Goal: Task Accomplishment & Management: Use online tool/utility

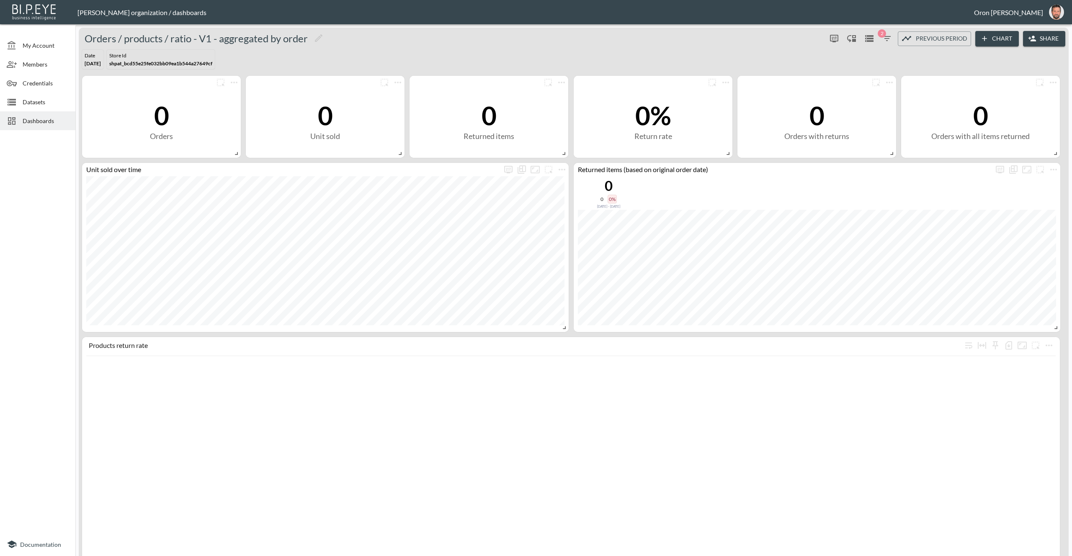
drag, startPoint x: 41, startPoint y: 125, endPoint x: 36, endPoint y: 127, distance: 4.9
click at [40, 125] on div "Dashboards" at bounding box center [37, 120] width 75 height 19
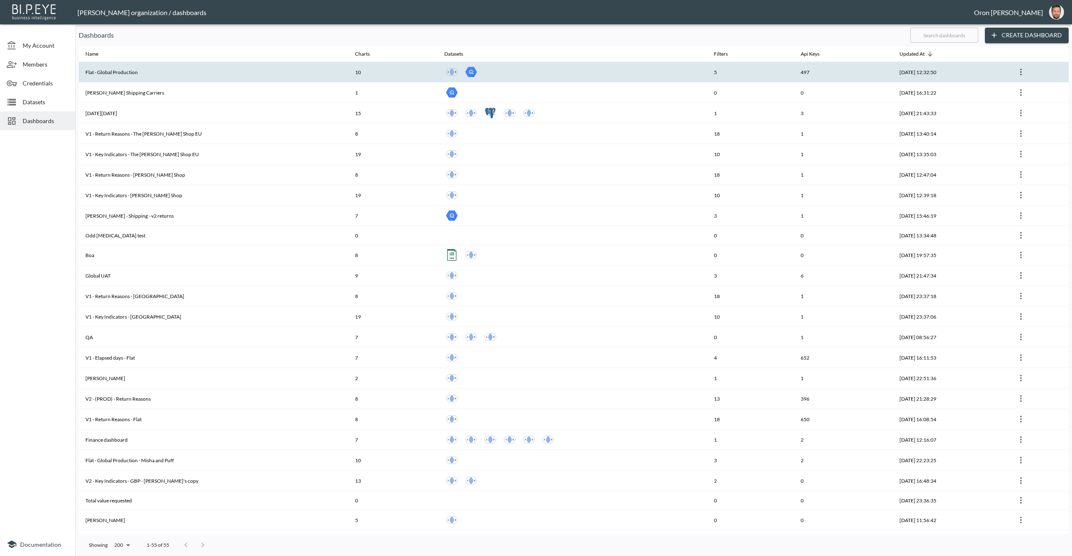
click at [623, 75] on div at bounding box center [572, 72] width 256 height 15
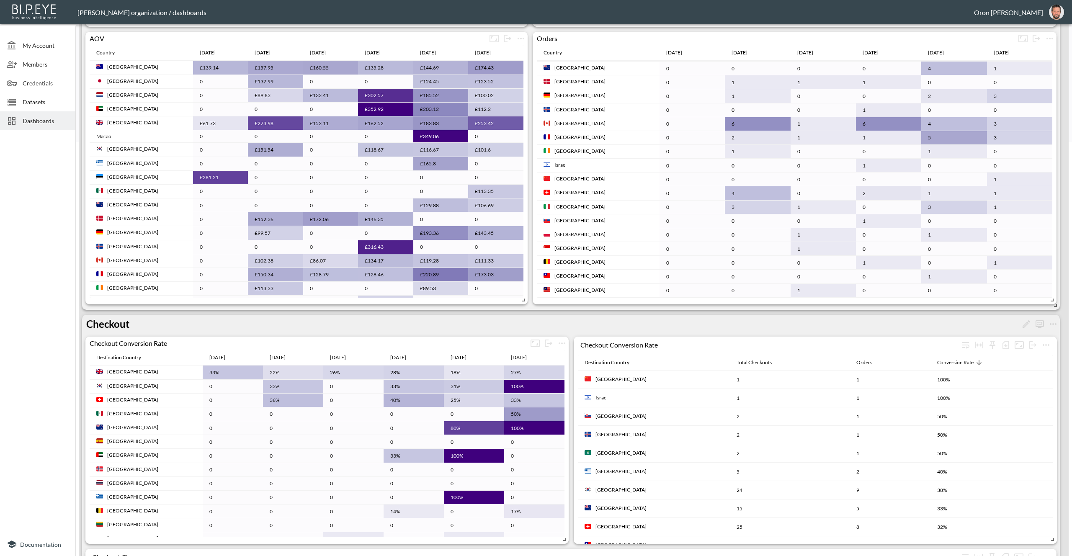
scroll to position [648, 0]
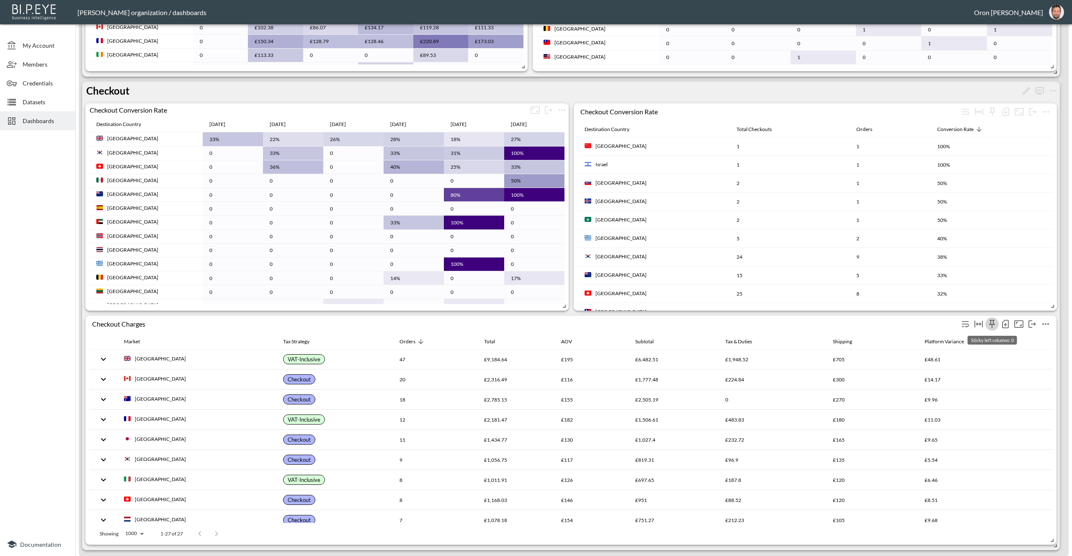
click at [992, 322] on icon "Sticky left columns: 0" at bounding box center [992, 324] width 10 height 10
click at [963, 396] on span "2" at bounding box center [972, 393] width 39 height 10
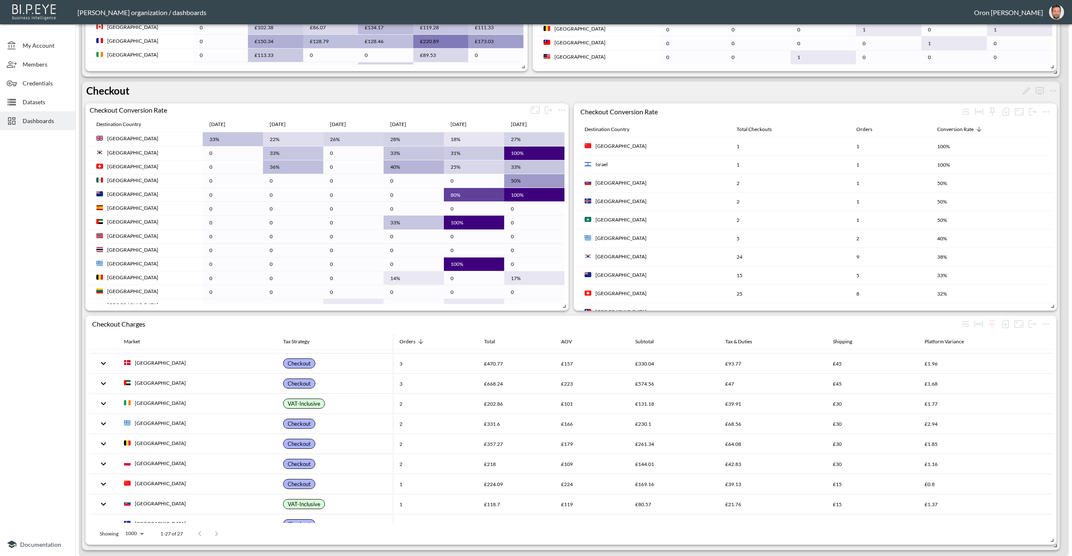
scroll to position [0, 0]
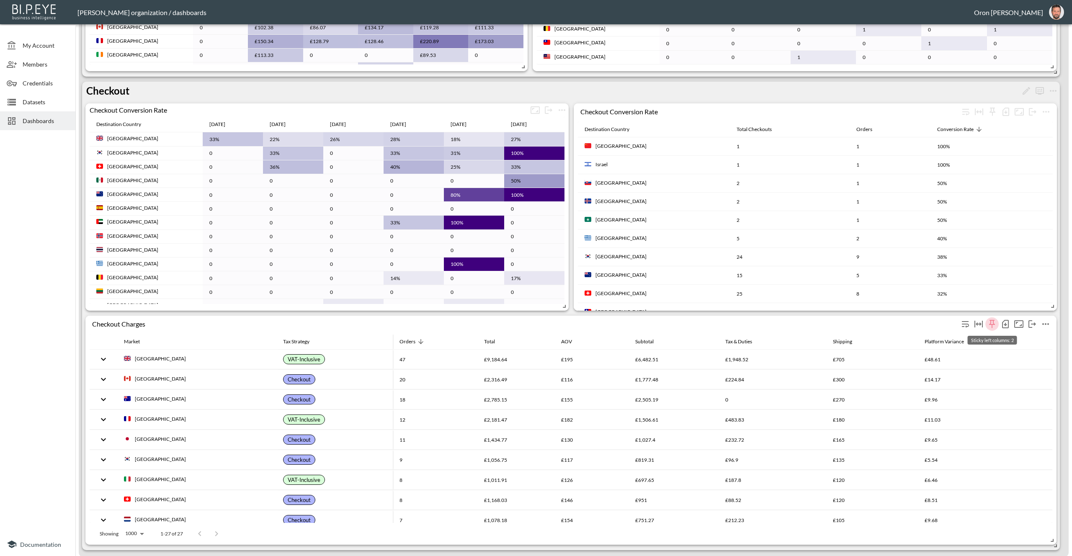
click at [995, 323] on icon "Sticky left columns: 2" at bounding box center [993, 324] width 6 height 8
click at [968, 422] on span "4" at bounding box center [972, 424] width 39 height 10
click at [993, 324] on icon "Sticky left columns: 4" at bounding box center [993, 324] width 6 height 8
click at [979, 399] on li "2" at bounding box center [964, 393] width 67 height 15
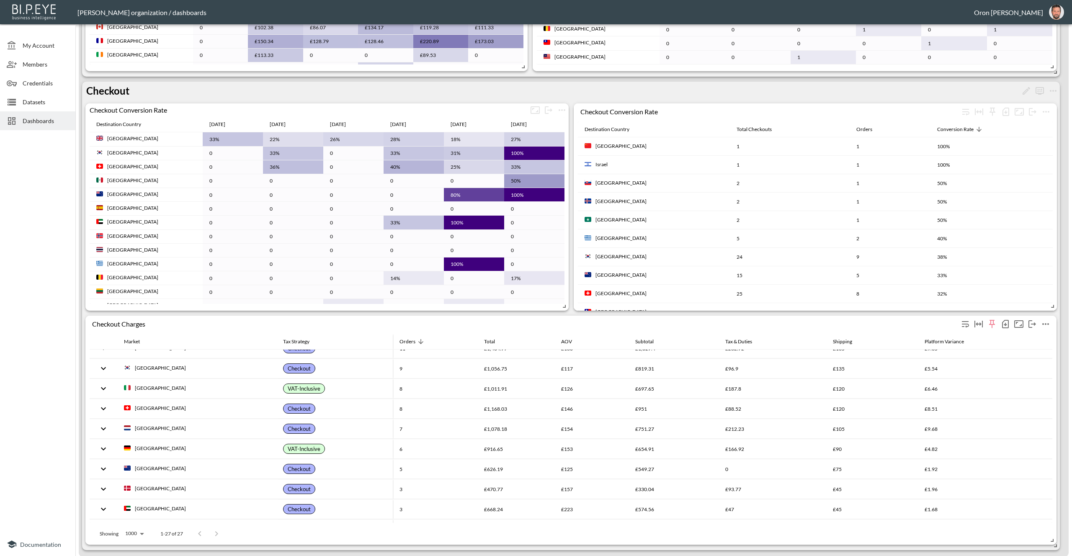
scroll to position [86, 0]
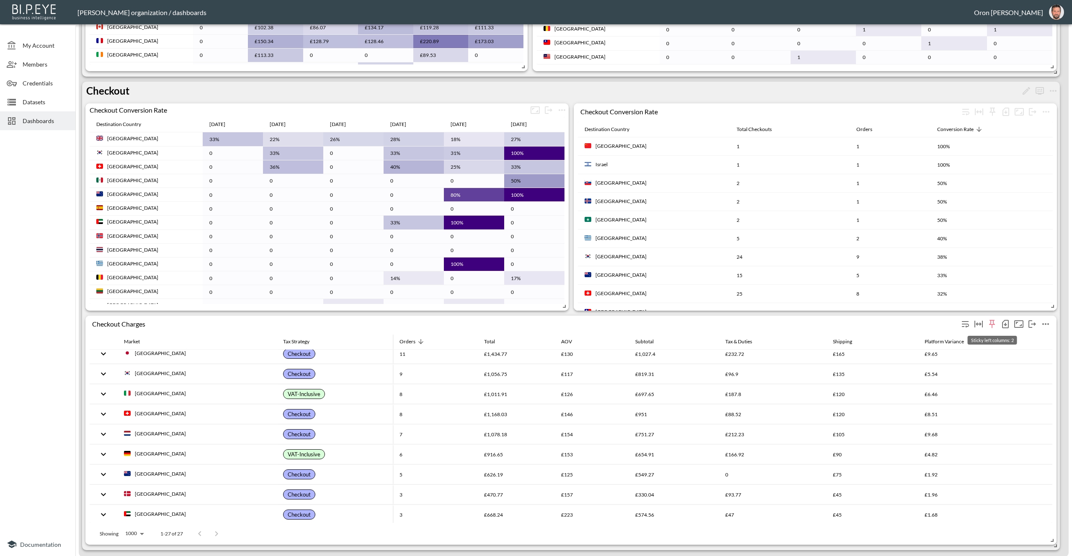
click at [991, 324] on icon "Sticky left columns: 2" at bounding box center [993, 324] width 6 height 8
click at [956, 363] on span "None (0)" at bounding box center [972, 363] width 39 height 10
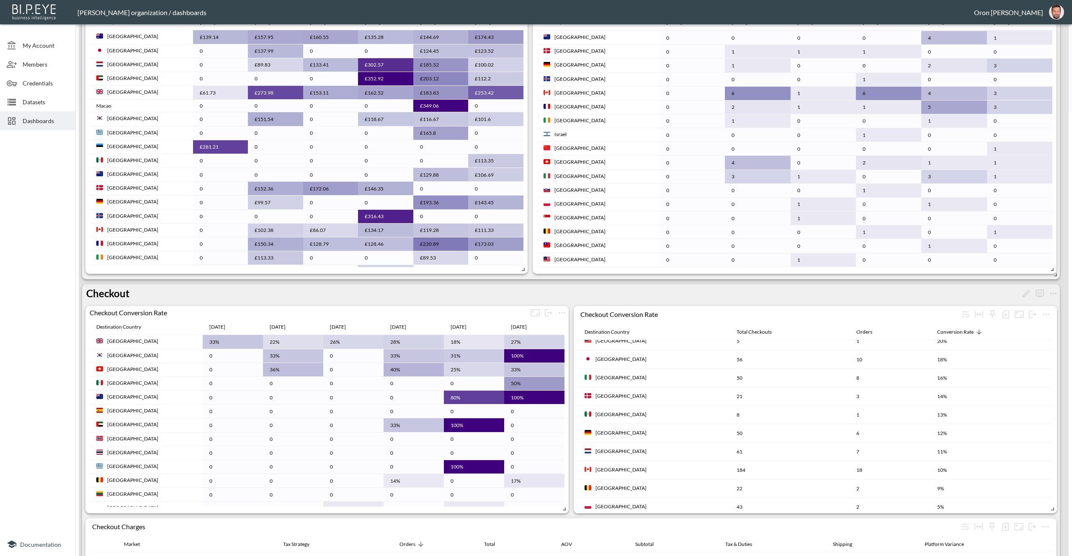
scroll to position [0, 0]
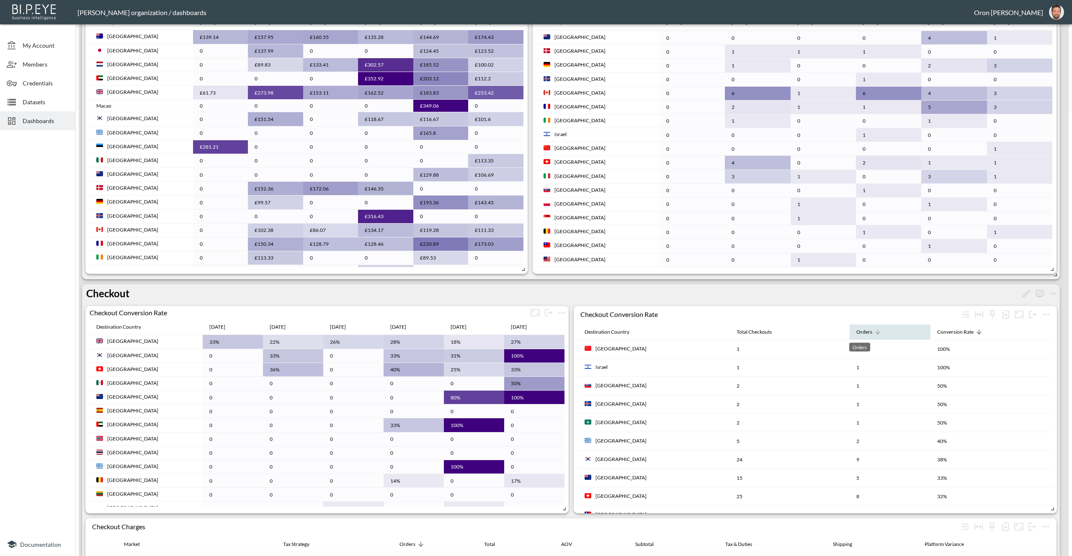
click at [861, 332] on div "Orders" at bounding box center [865, 332] width 16 height 10
click at [1047, 318] on icon "more" at bounding box center [1046, 315] width 10 height 10
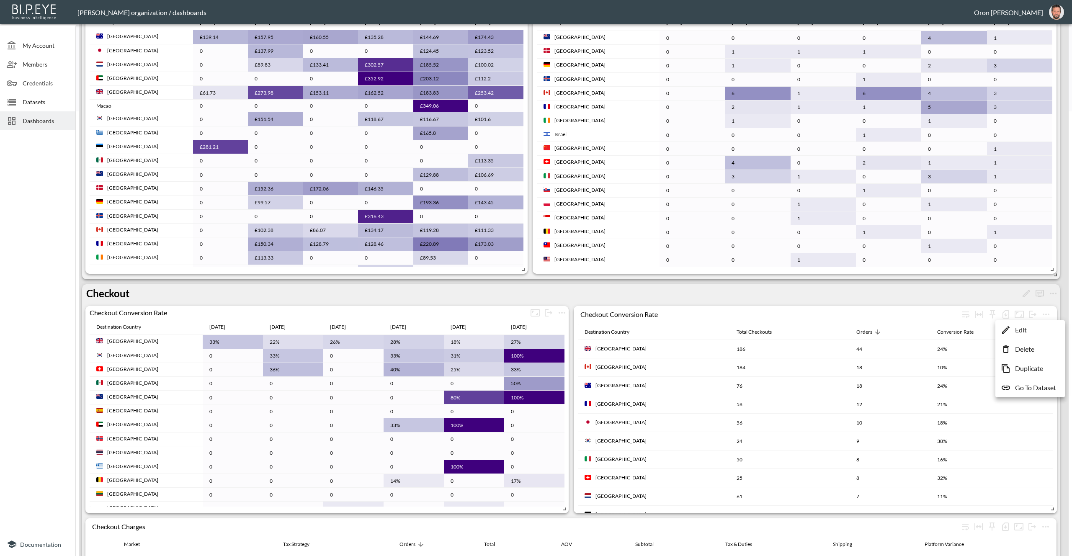
click at [1025, 331] on p "Edit" at bounding box center [1022, 330] width 12 height 10
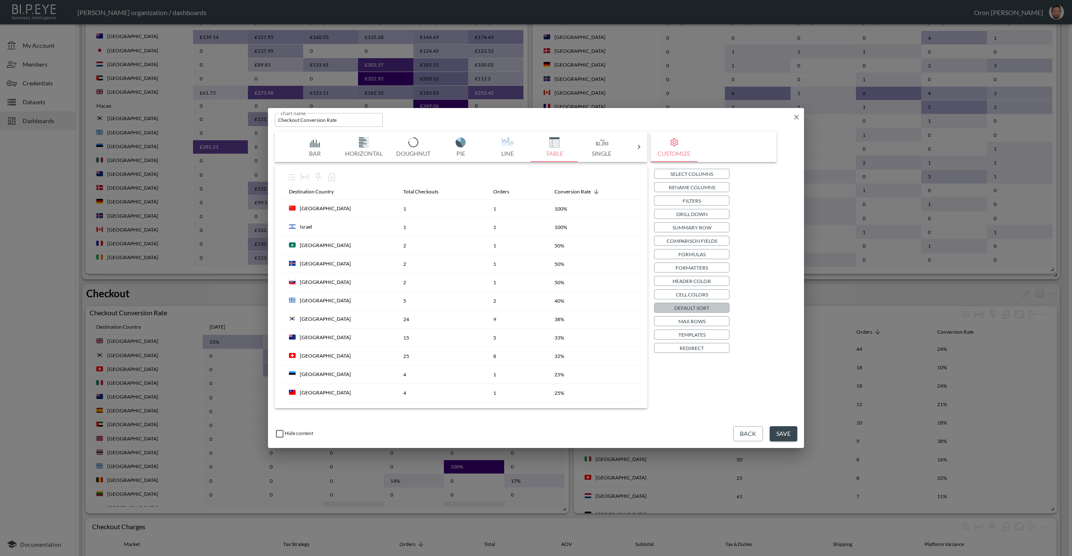
click at [701, 306] on p "Default Sort" at bounding box center [691, 308] width 35 height 9
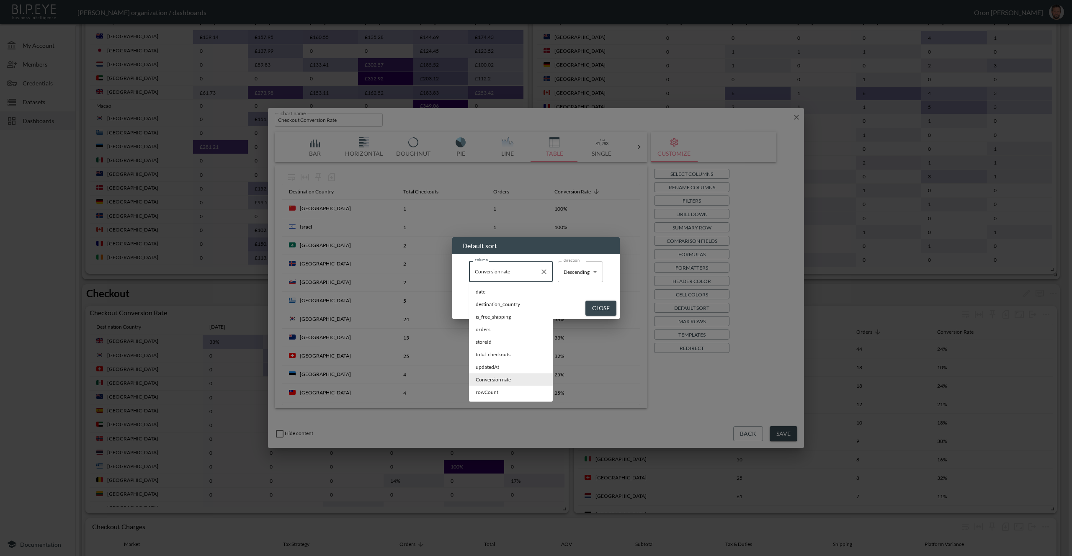
click at [523, 278] on input "Conversion rate" at bounding box center [505, 271] width 64 height 13
click at [502, 332] on span "orders" at bounding box center [511, 330] width 70 height 8
type input "orders"
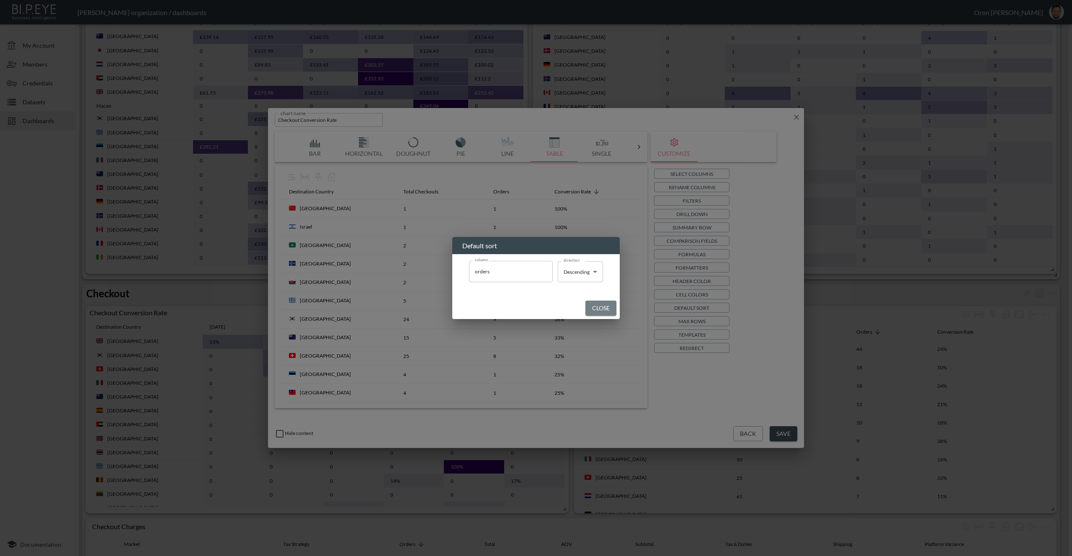
click at [595, 312] on button "Close" at bounding box center [601, 309] width 31 height 16
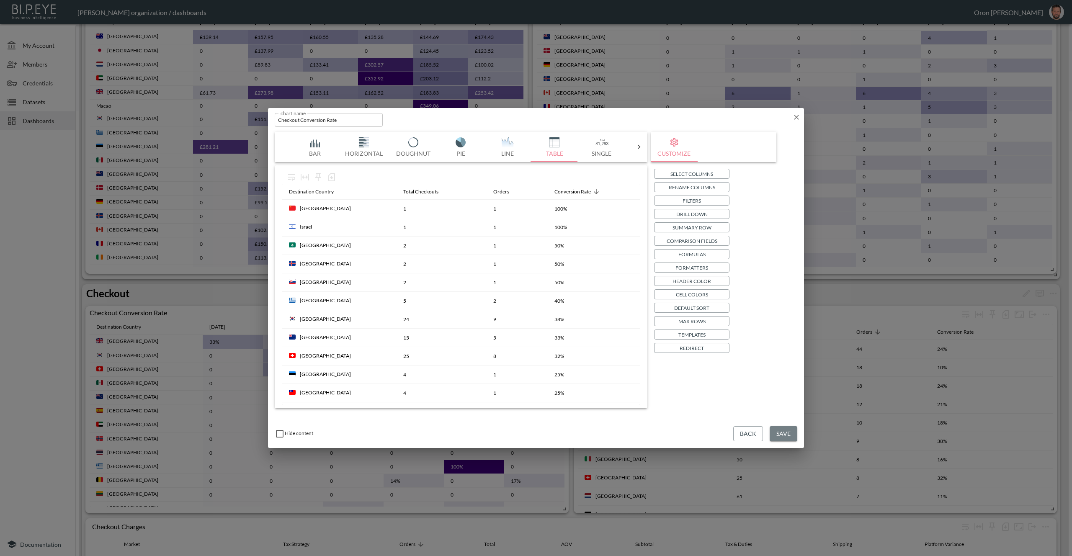
click at [780, 429] on button "Save" at bounding box center [784, 434] width 28 height 16
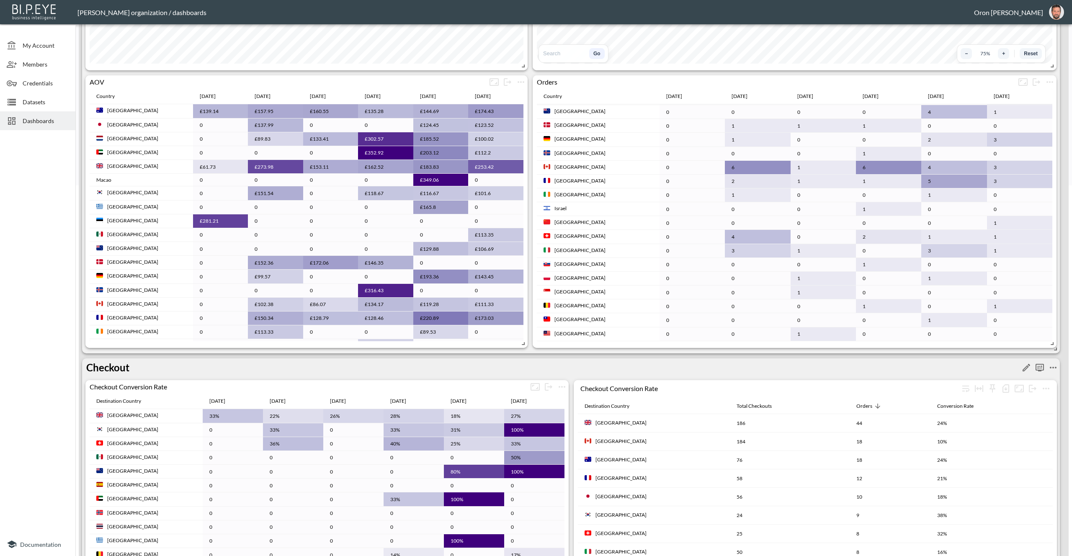
scroll to position [369, 0]
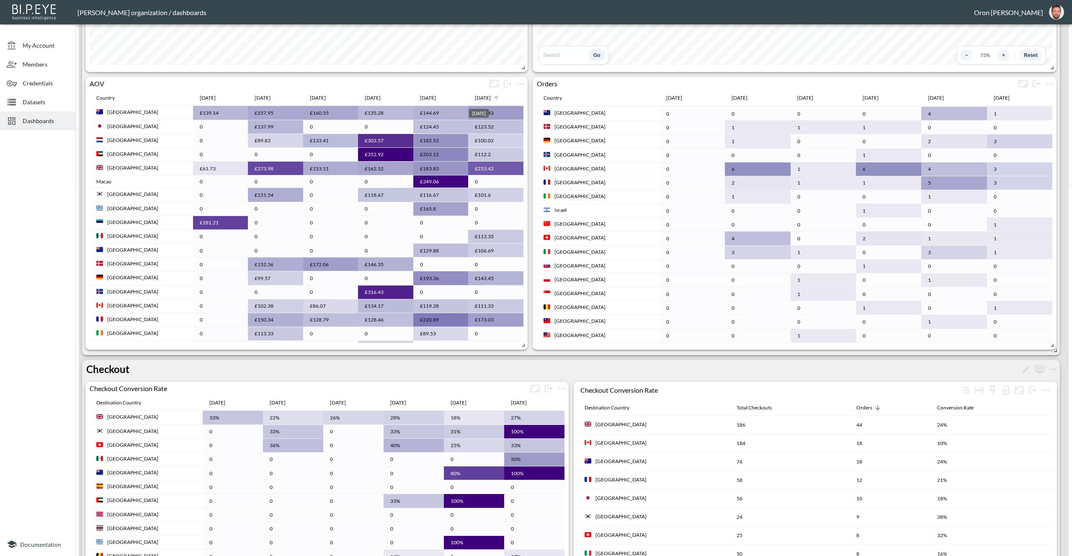
drag, startPoint x: 478, startPoint y: 93, endPoint x: 480, endPoint y: 99, distance: 6.2
click at [478, 94] on div "[DATE]" at bounding box center [483, 98] width 16 height 10
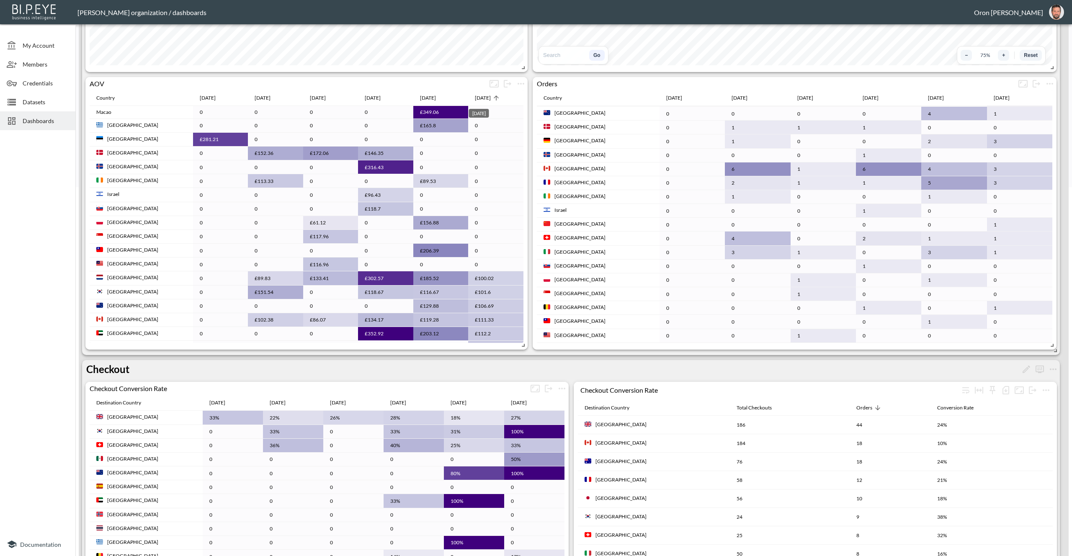
click at [480, 99] on div "[DATE]" at bounding box center [483, 98] width 16 height 10
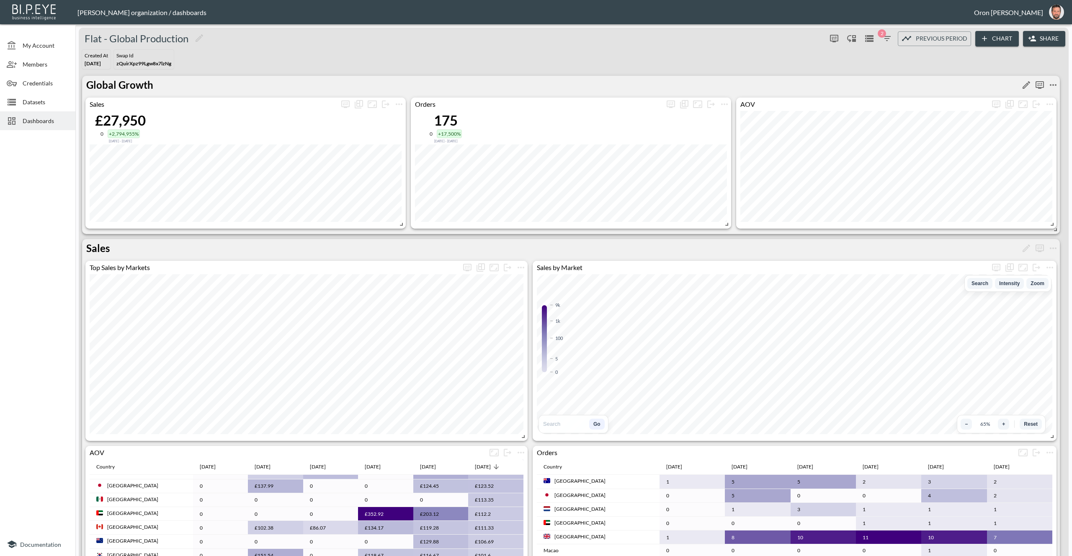
scroll to position [0, 0]
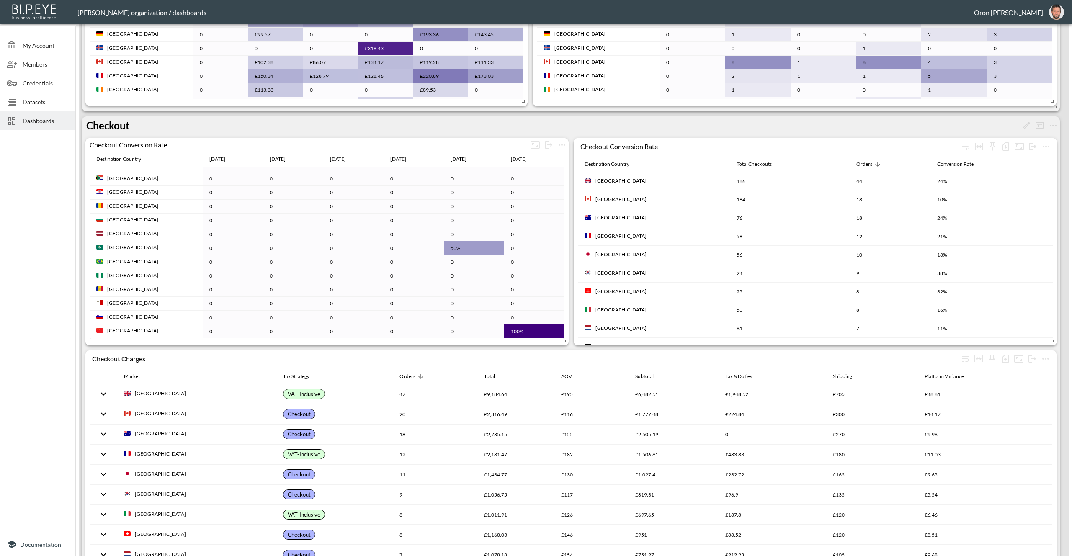
scroll to position [614, 0]
click at [44, 105] on span "Datasets" at bounding box center [46, 102] width 46 height 9
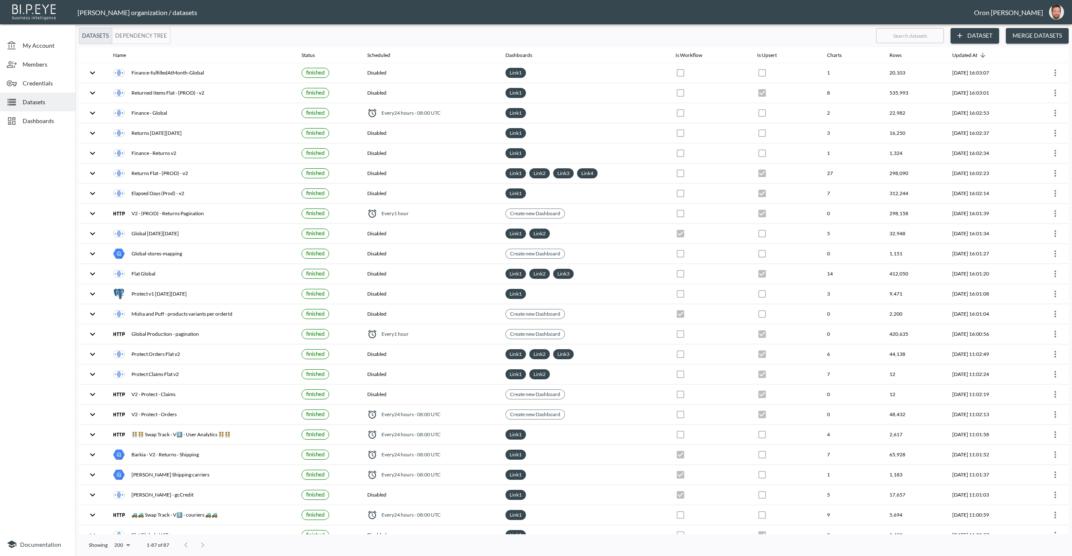
click at [899, 39] on input "text" at bounding box center [910, 35] width 68 height 21
type input "pr"
checkbox input "true"
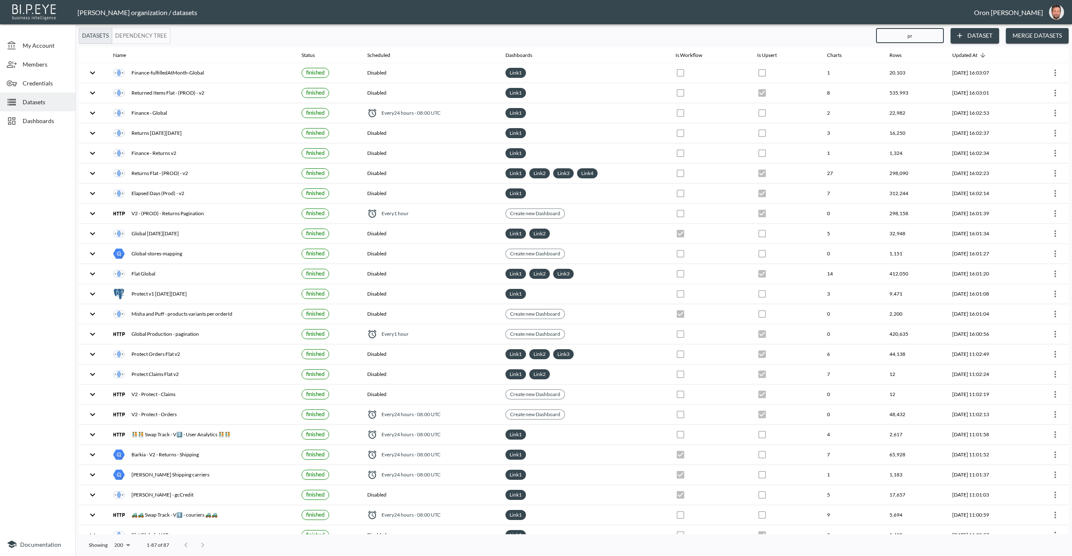
checkbox input "true"
checkbox input "false"
checkbox input "true"
checkbox input "false"
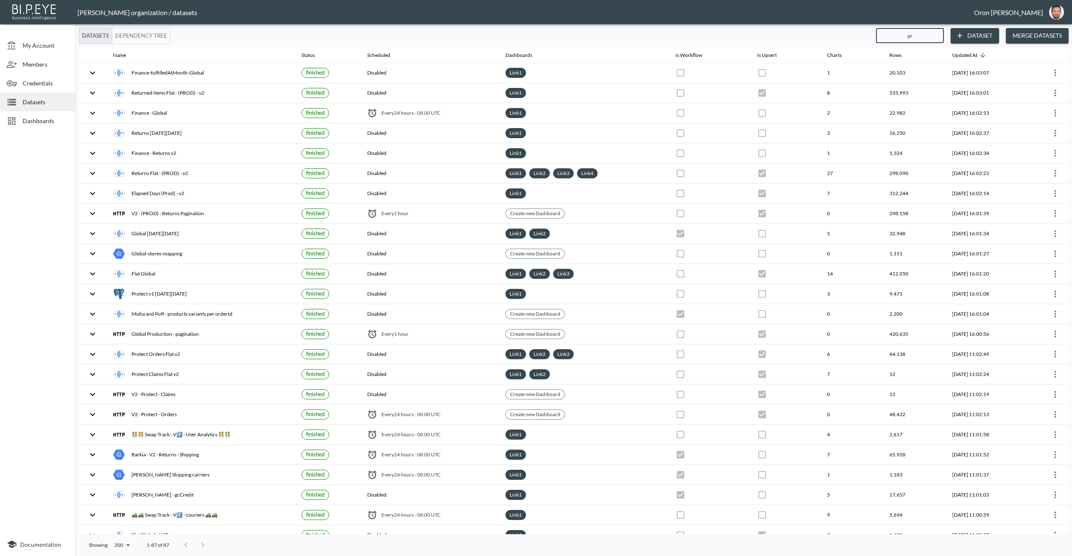
checkbox input "true"
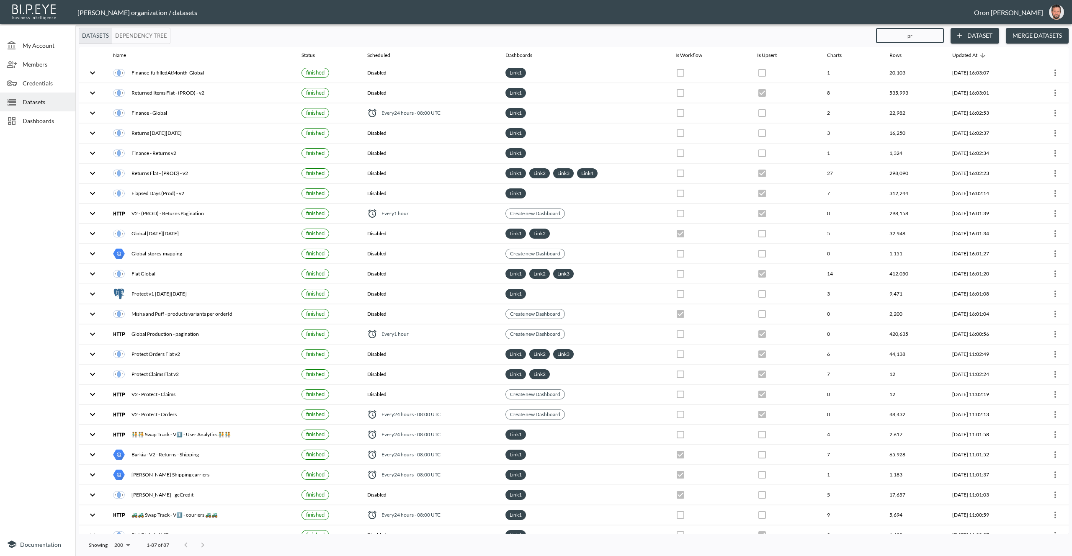
checkbox input "true"
checkbox input "false"
checkbox input "true"
checkbox input "false"
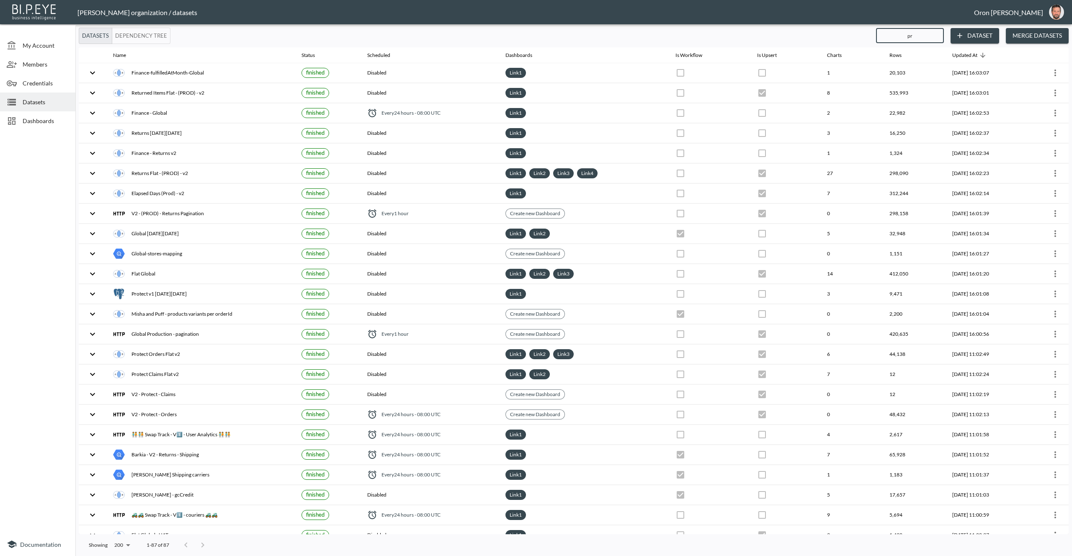
checkbox input "false"
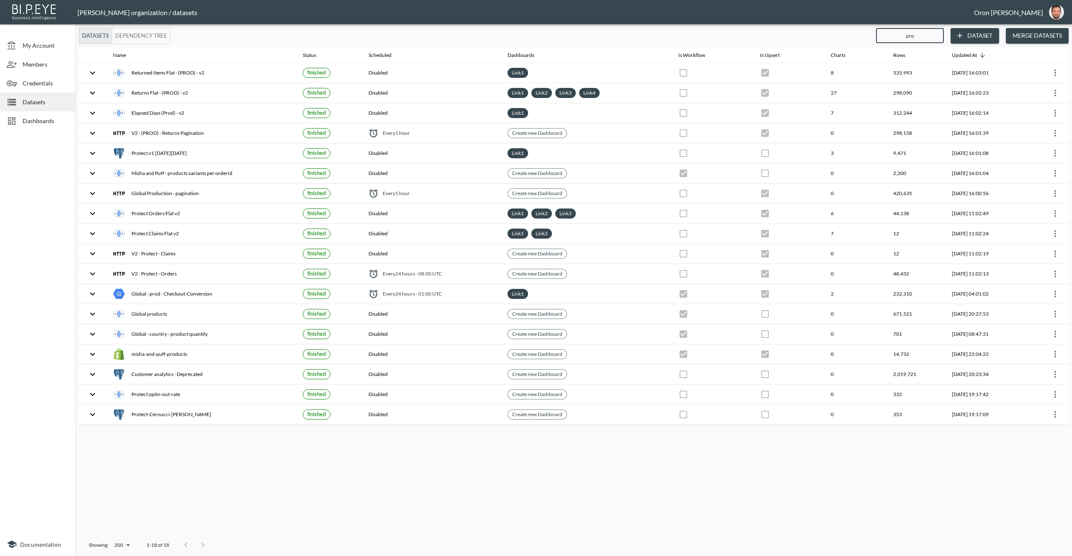
type input "prod"
checkbox input "true"
checkbox input "false"
checkbox input "true"
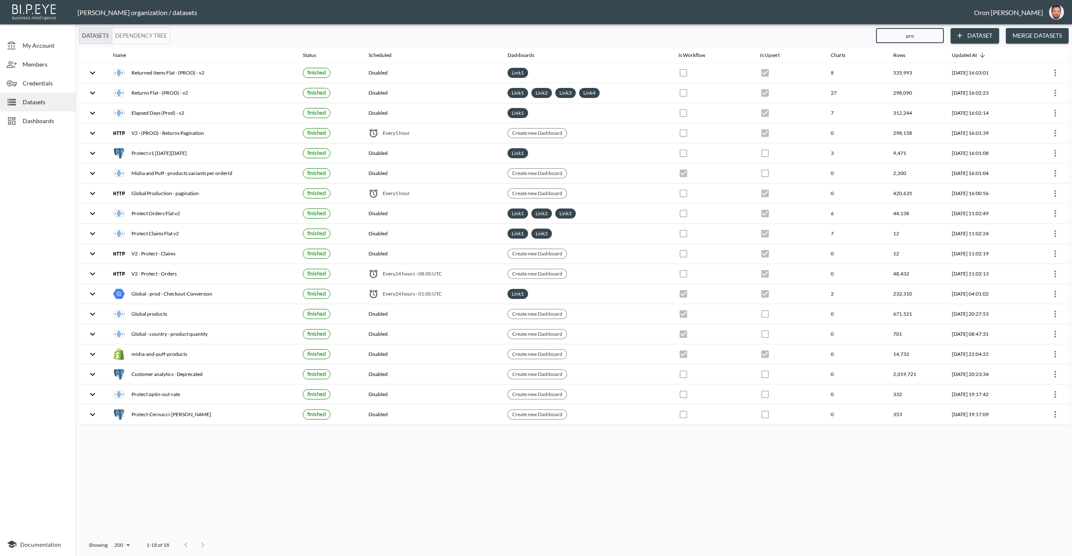
checkbox input "true"
checkbox input "false"
checkbox input "true"
checkbox input "false"
checkbox input "true"
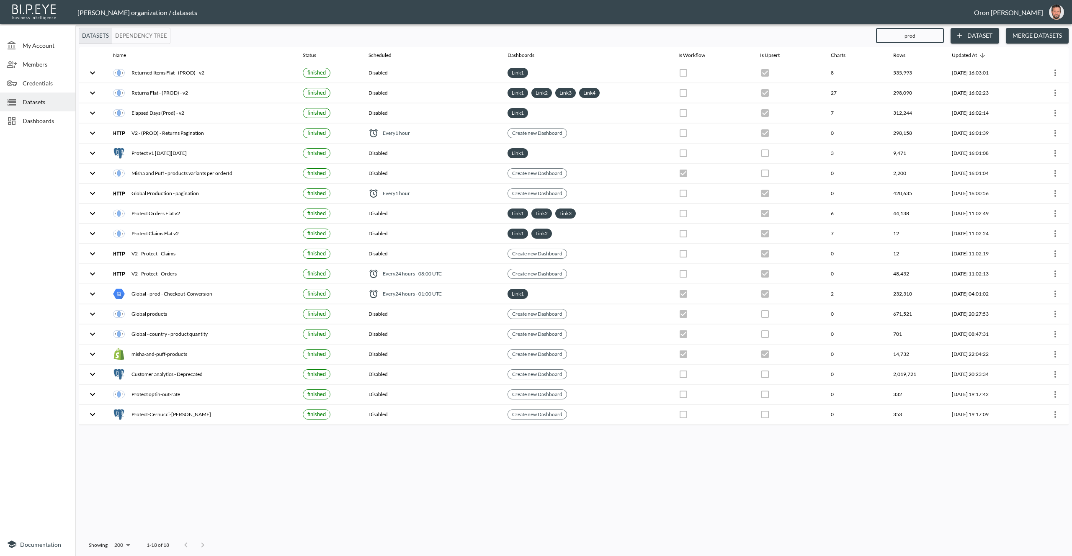
type input "produ"
checkbox input "true"
checkbox input "false"
checkbox input "true"
checkbox input "false"
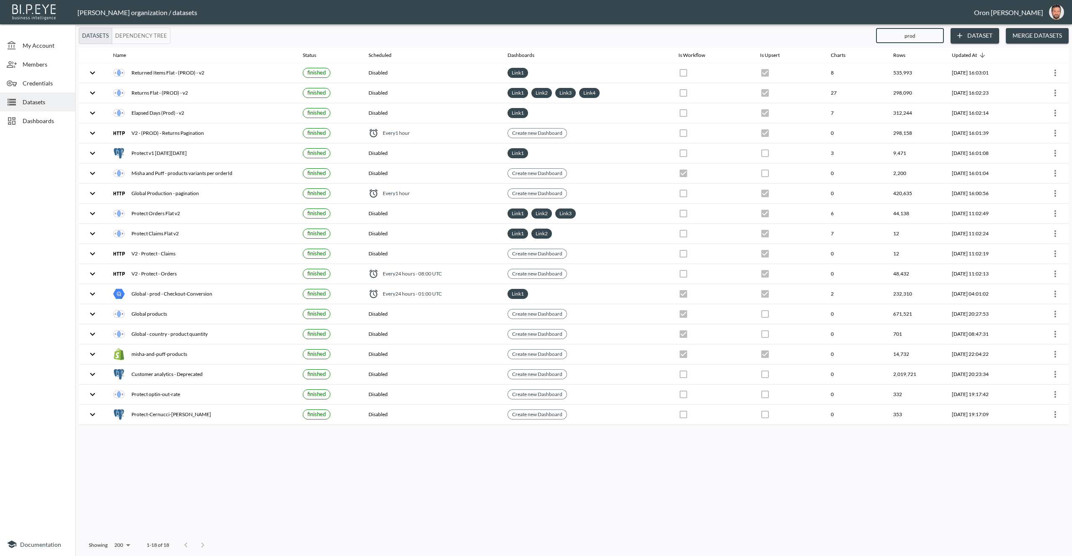
checkbox input "true"
checkbox input "false"
checkbox input "true"
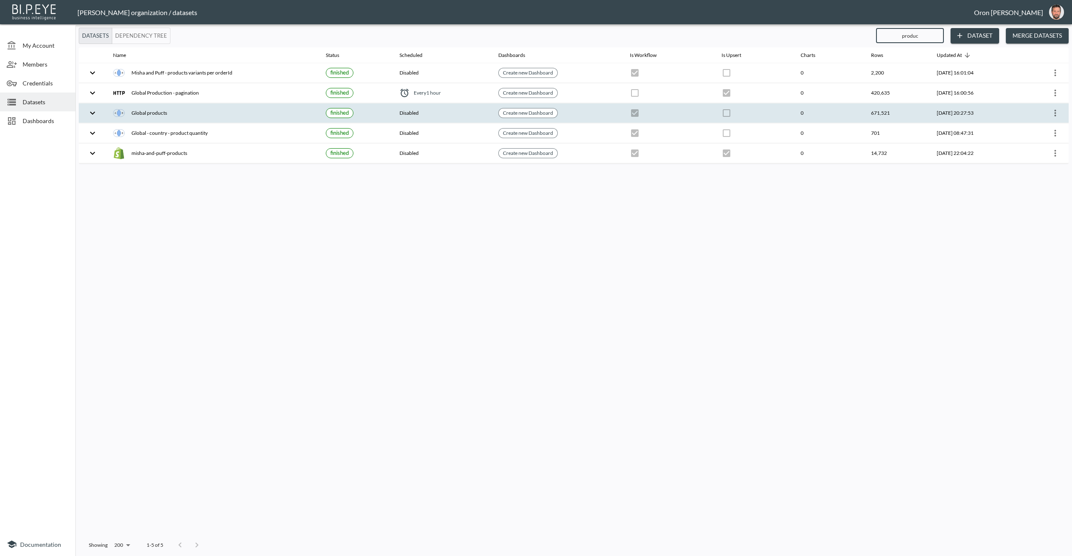
type input "produc"
click at [1055, 113] on icon "more" at bounding box center [1056, 113] width 2 height 7
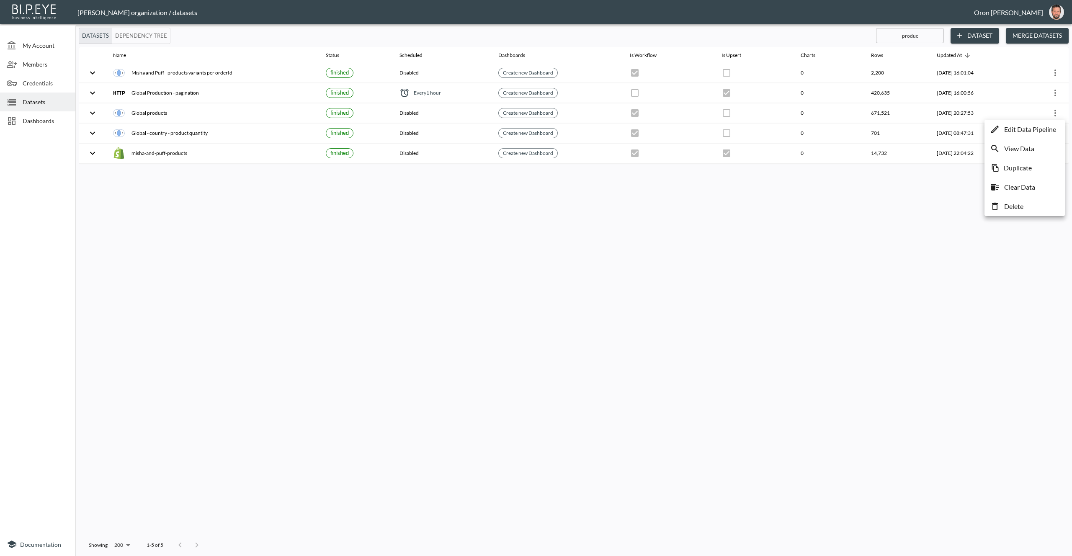
click at [1010, 146] on p "View Data" at bounding box center [1020, 149] width 30 height 10
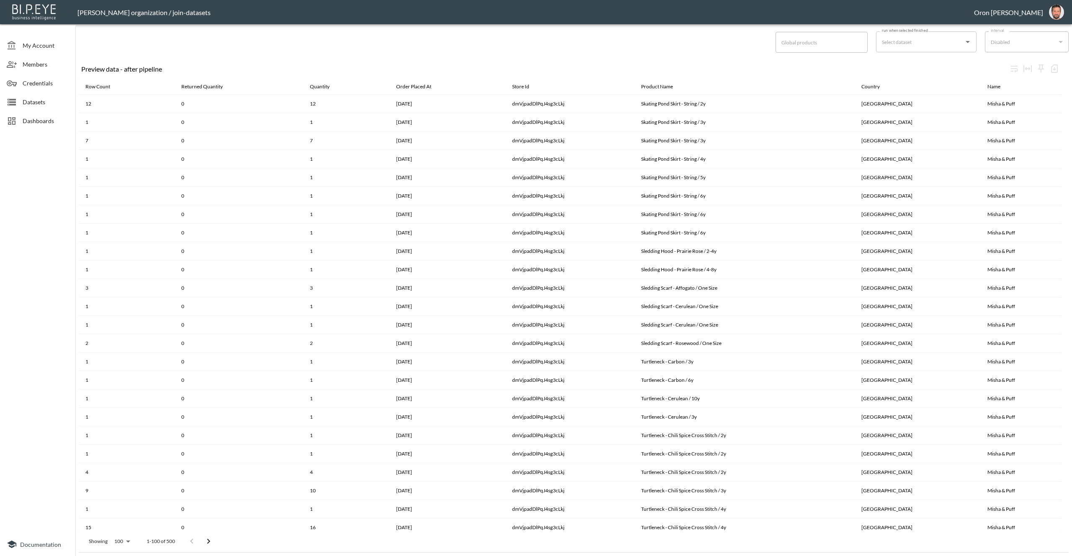
click at [31, 101] on span "Datasets" at bounding box center [46, 102] width 46 height 9
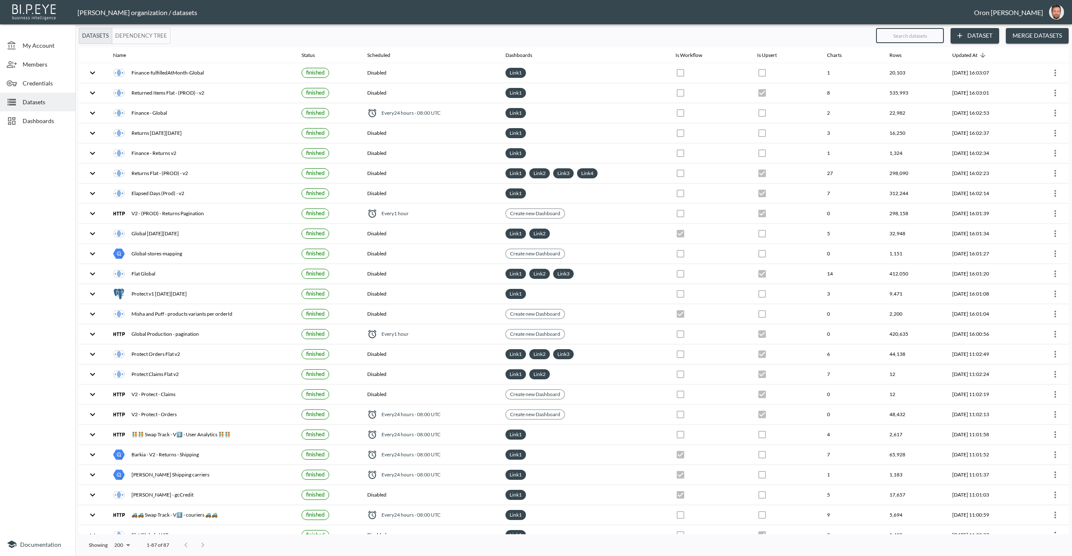
click at [926, 37] on input "text" at bounding box center [910, 35] width 68 height 21
type input "p"
checkbox input "true"
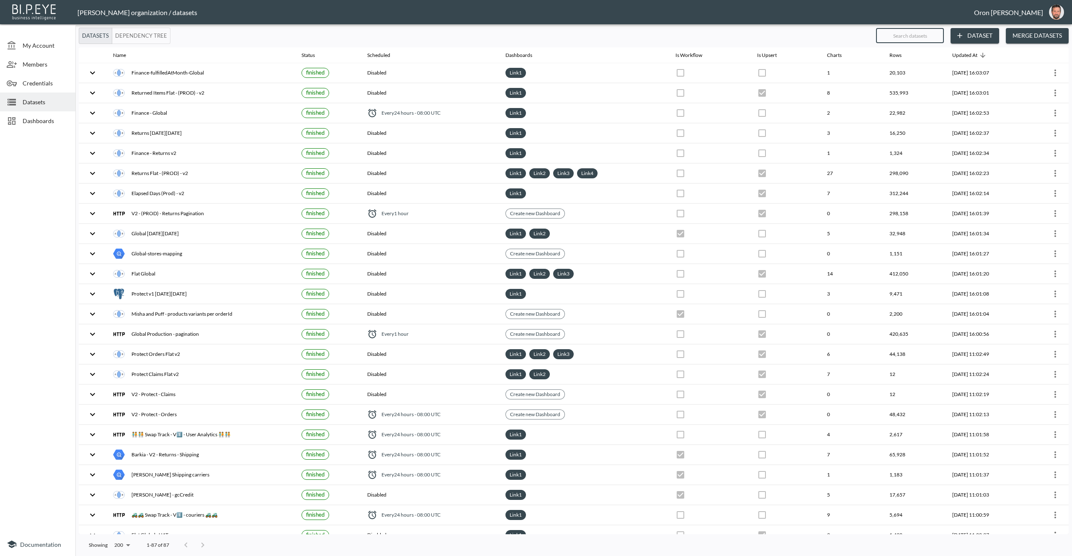
checkbox input "false"
checkbox input "true"
checkbox input "false"
checkbox input "true"
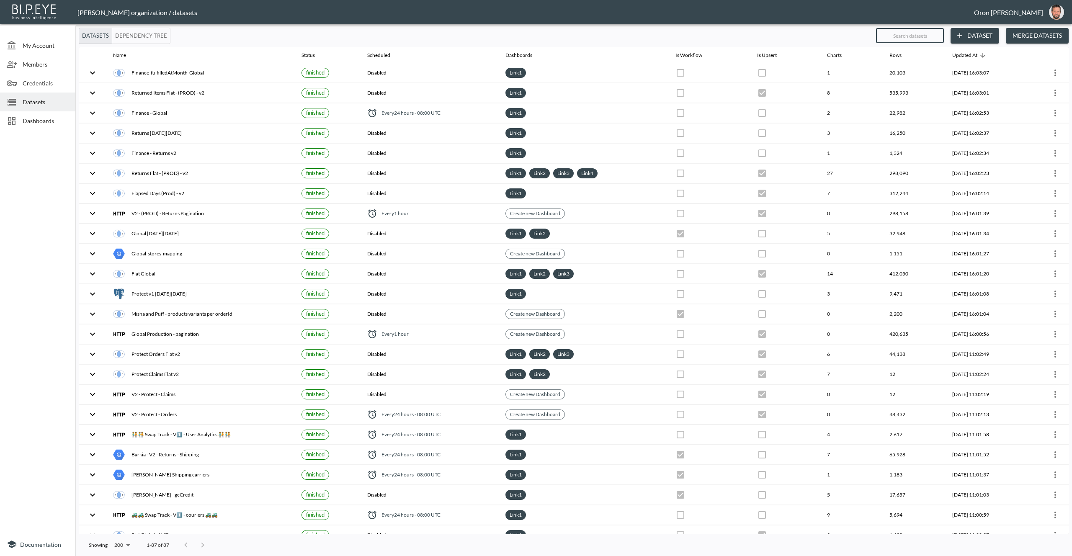
checkbox input "true"
checkbox input "false"
checkbox input "true"
checkbox input "false"
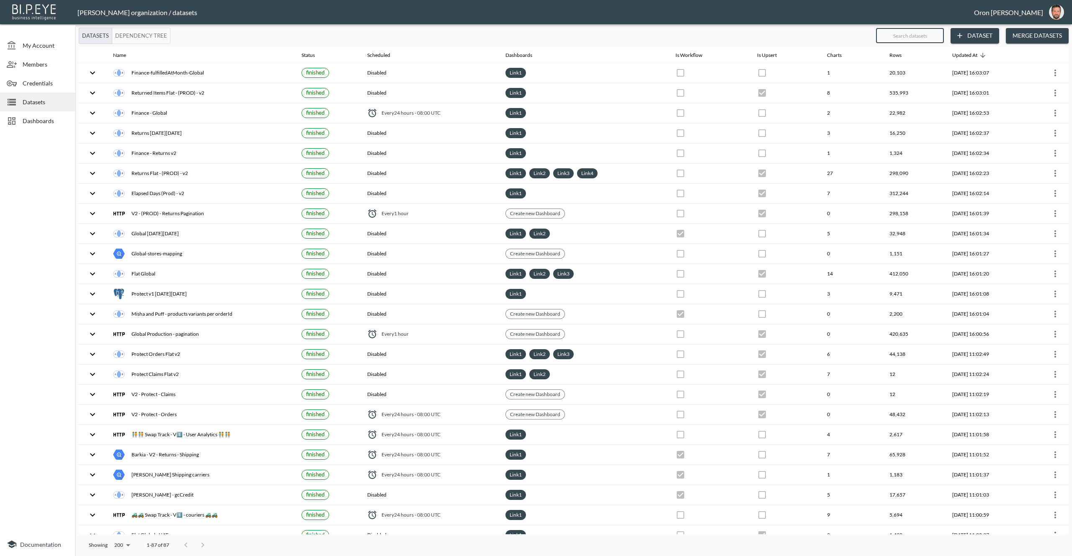
checkbox input "true"
checkbox input "false"
checkbox input "true"
checkbox input "false"
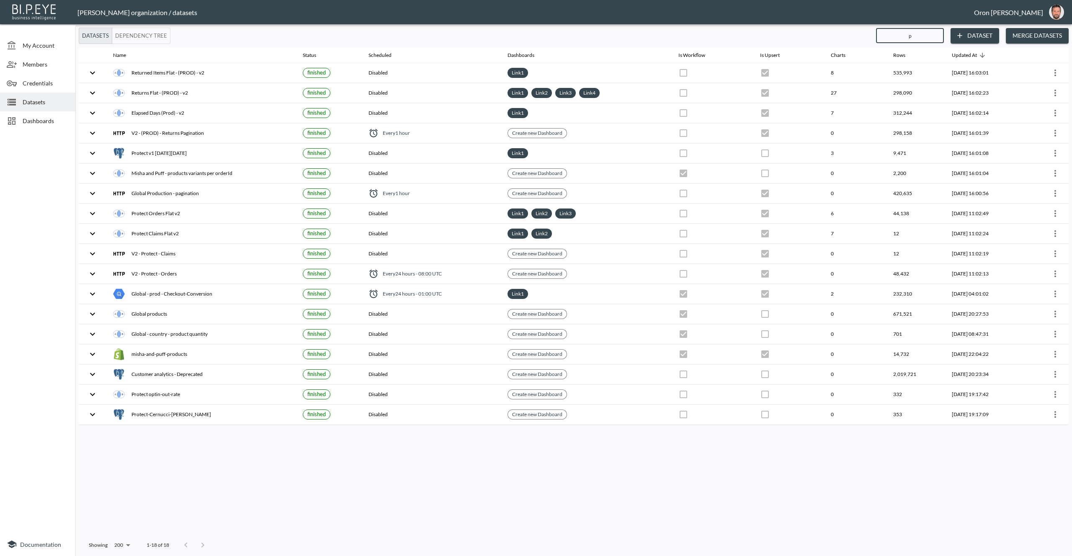
type input "pr"
checkbox input "true"
checkbox input "false"
checkbox input "true"
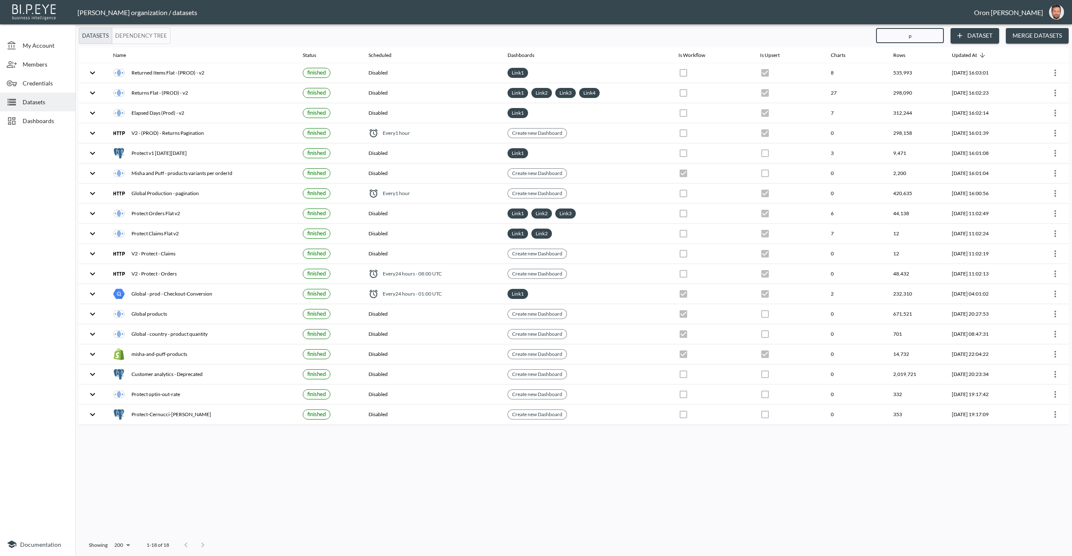
checkbox input "true"
checkbox input "false"
type input "prod"
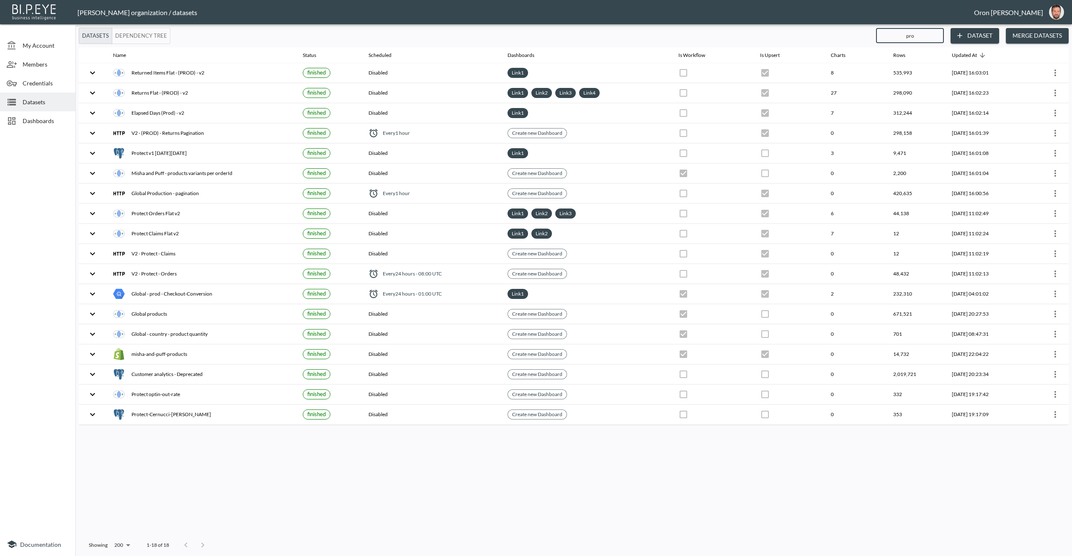
checkbox input "true"
checkbox input "false"
checkbox input "true"
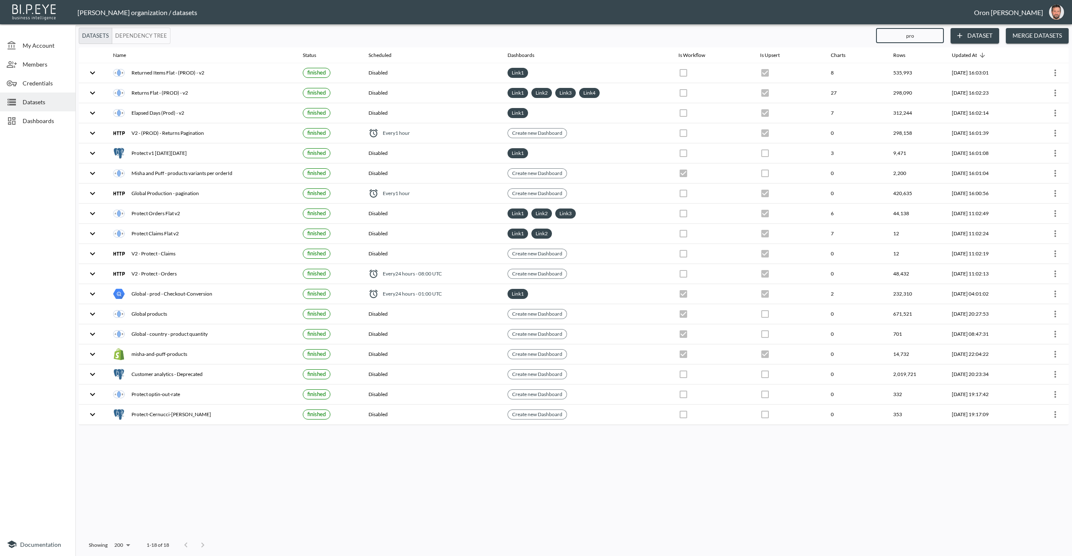
checkbox input "false"
checkbox input "true"
checkbox input "false"
checkbox input "true"
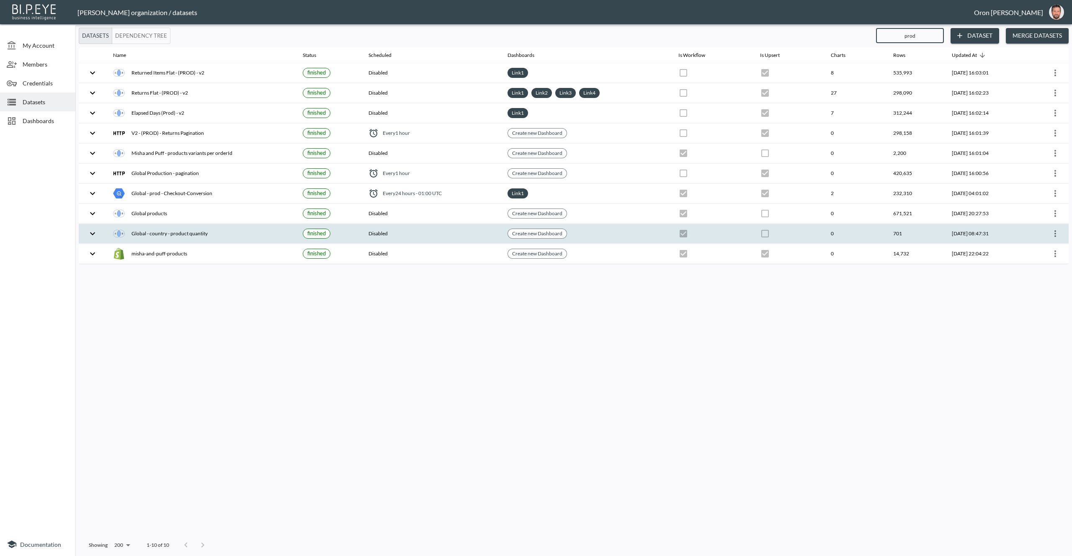
type input "prod"
click at [1058, 231] on icon "more" at bounding box center [1056, 234] width 10 height 10
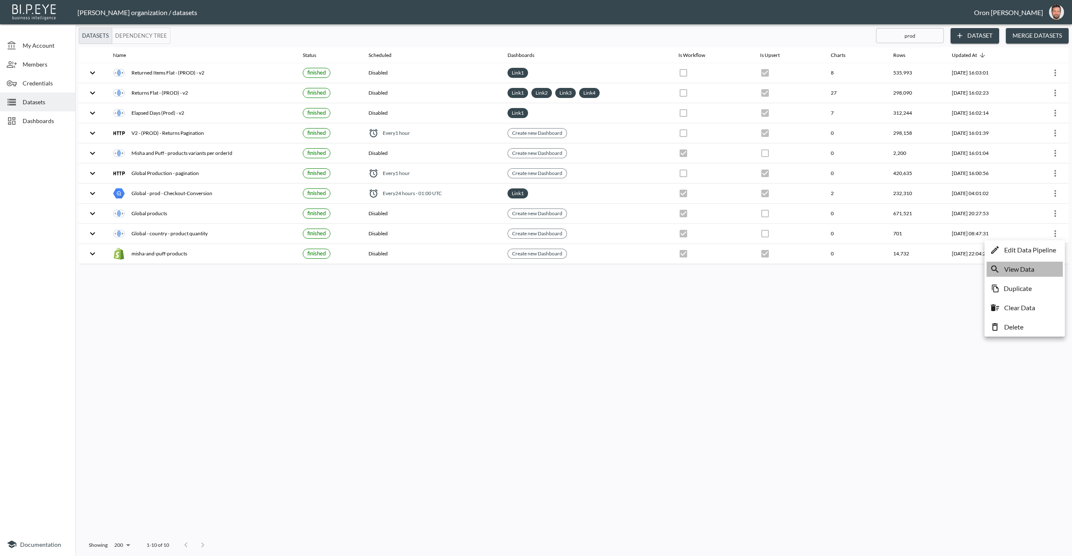
click at [1041, 266] on li "View Data" at bounding box center [1025, 269] width 76 height 15
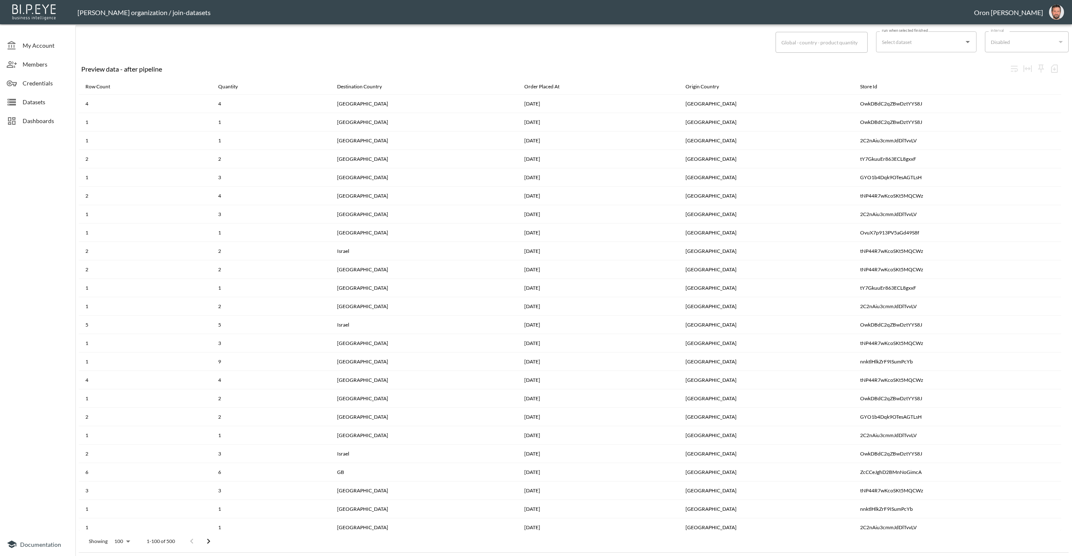
click at [37, 102] on span "Datasets" at bounding box center [46, 102] width 46 height 9
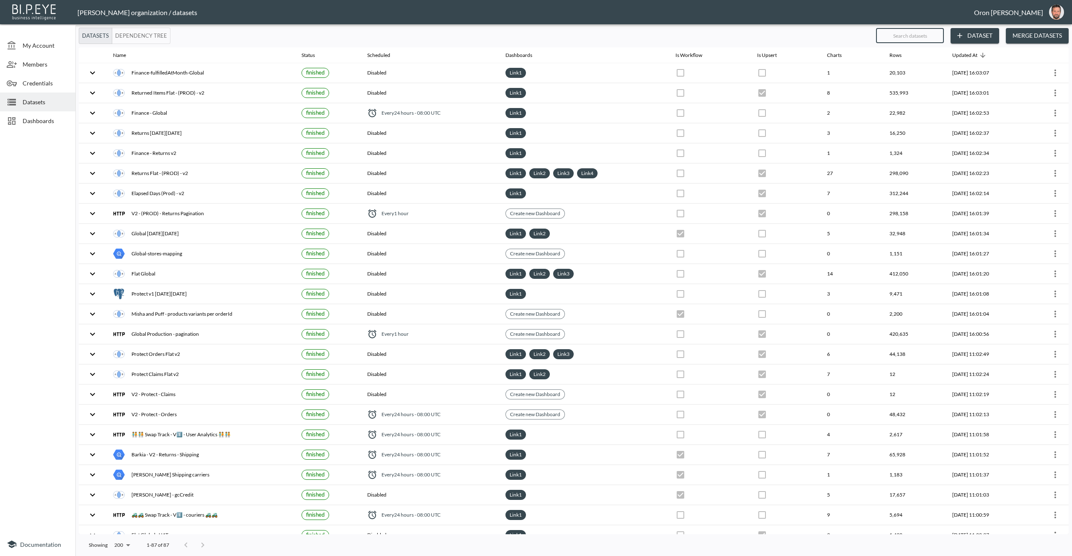
click at [903, 34] on input "text" at bounding box center [910, 35] width 68 height 21
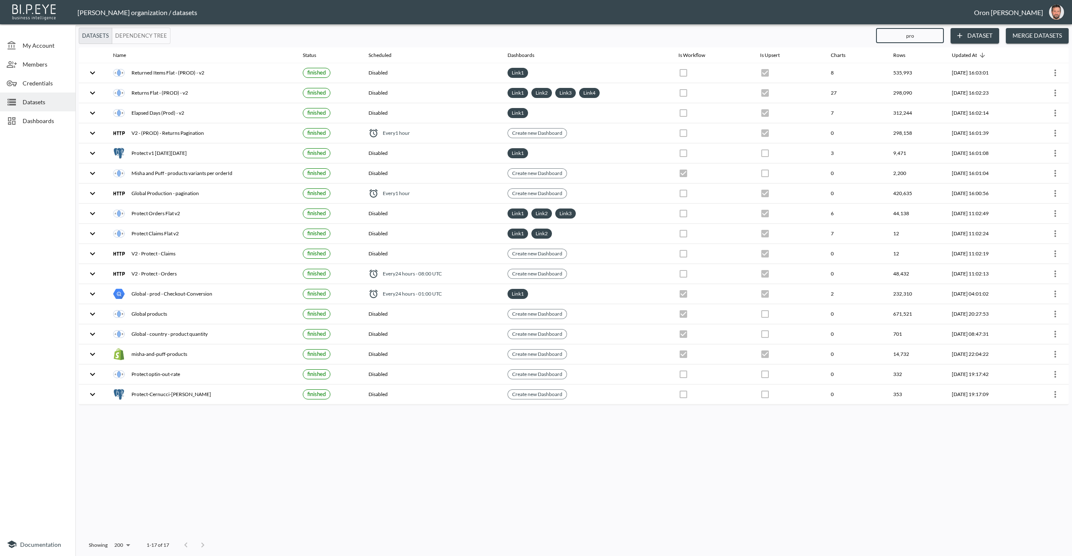
type input "prod"
checkbox input "true"
checkbox input "false"
checkbox input "true"
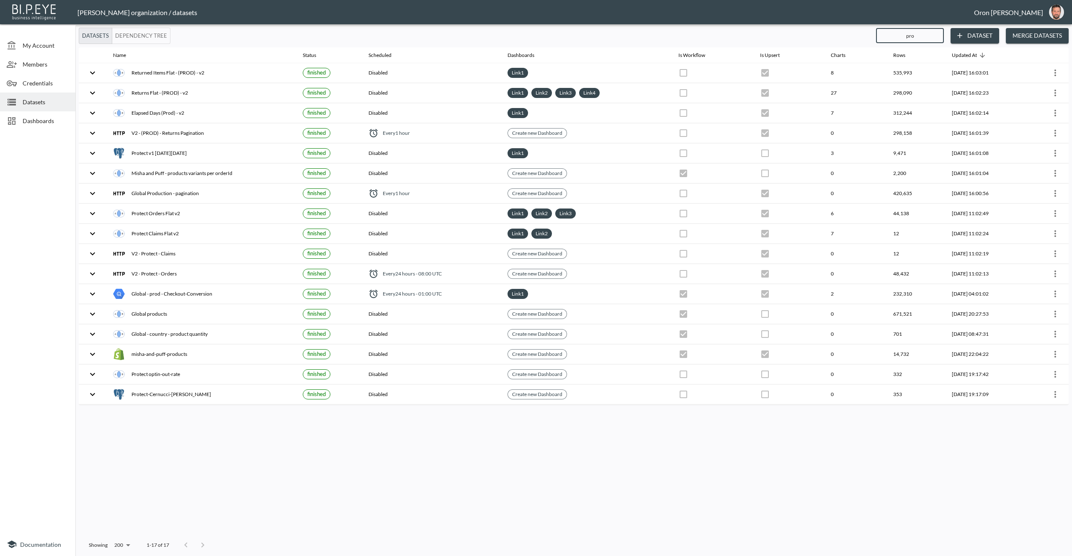
checkbox input "true"
checkbox input "false"
checkbox input "true"
checkbox input "false"
checkbox input "true"
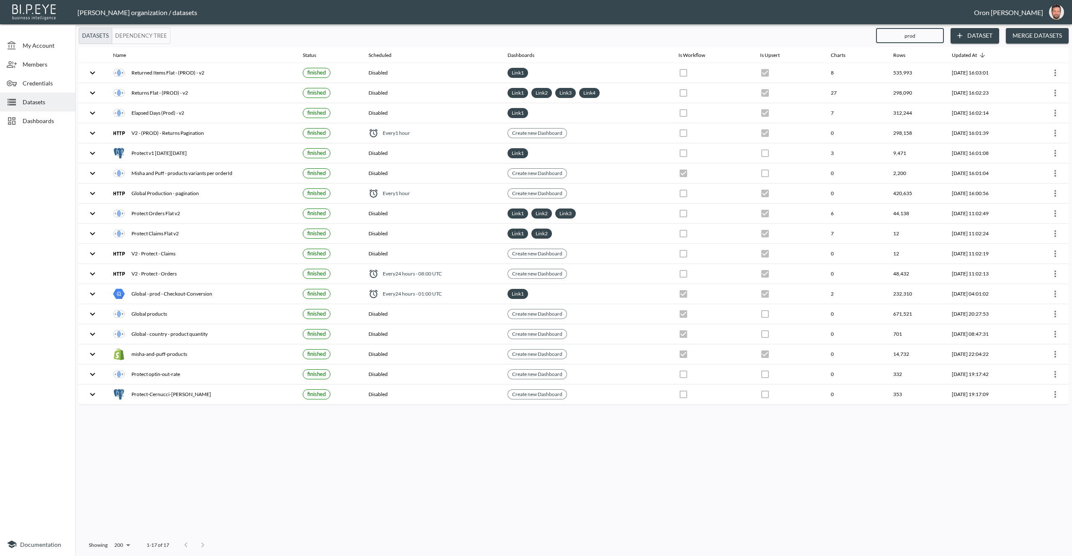
type input "produ"
checkbox input "true"
checkbox input "false"
checkbox input "true"
checkbox input "false"
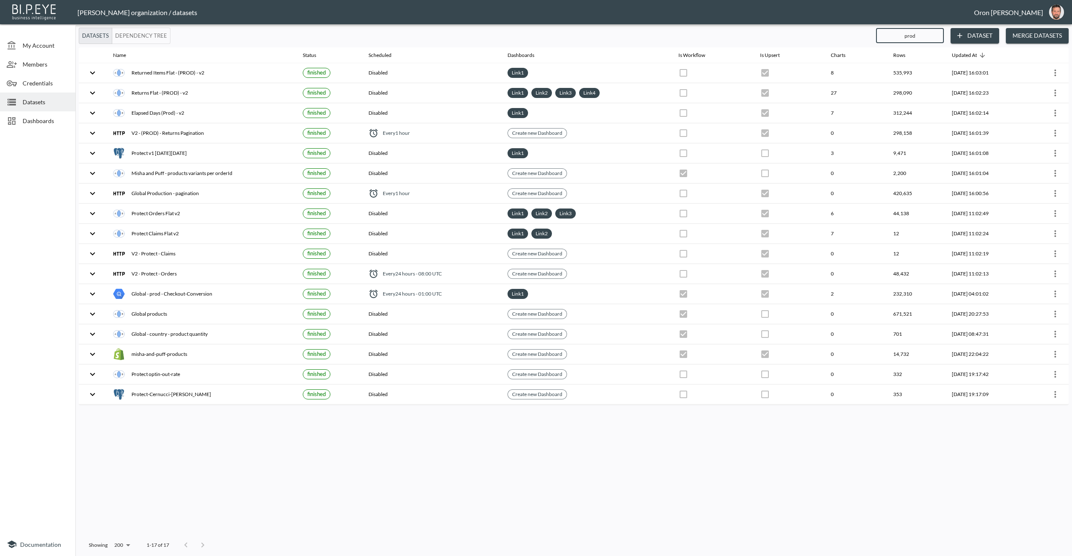
checkbox input "true"
checkbox input "false"
checkbox input "true"
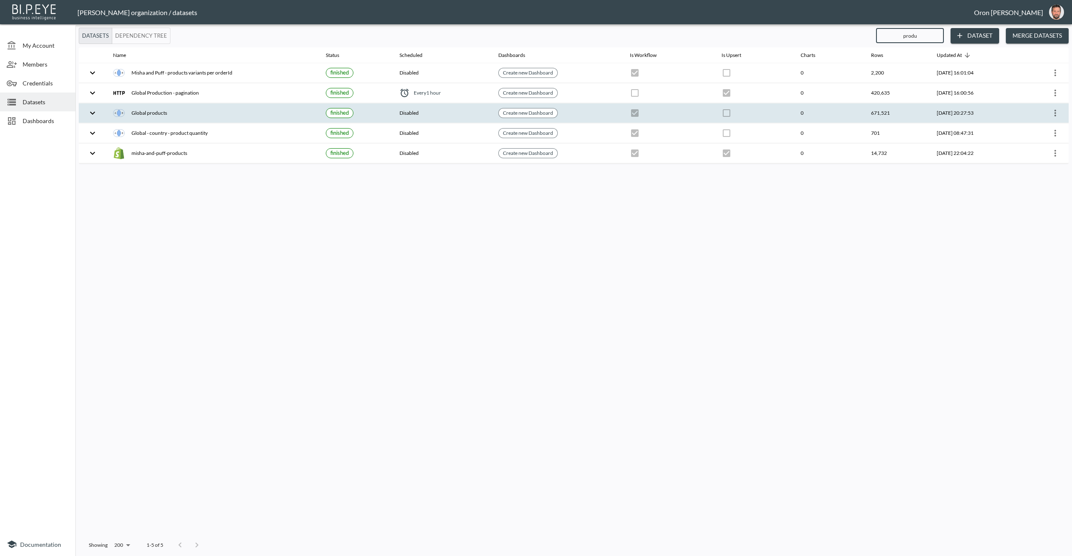
type input "produ"
click at [1057, 112] on icon "more" at bounding box center [1056, 113] width 10 height 10
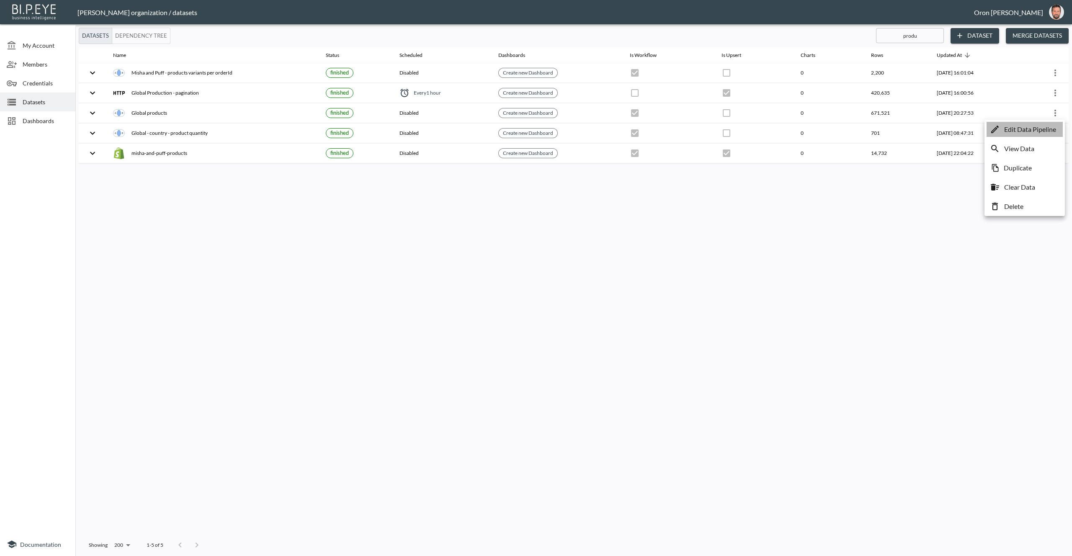
click at [1049, 128] on p "Edit Data Pipeline" at bounding box center [1031, 129] width 52 height 10
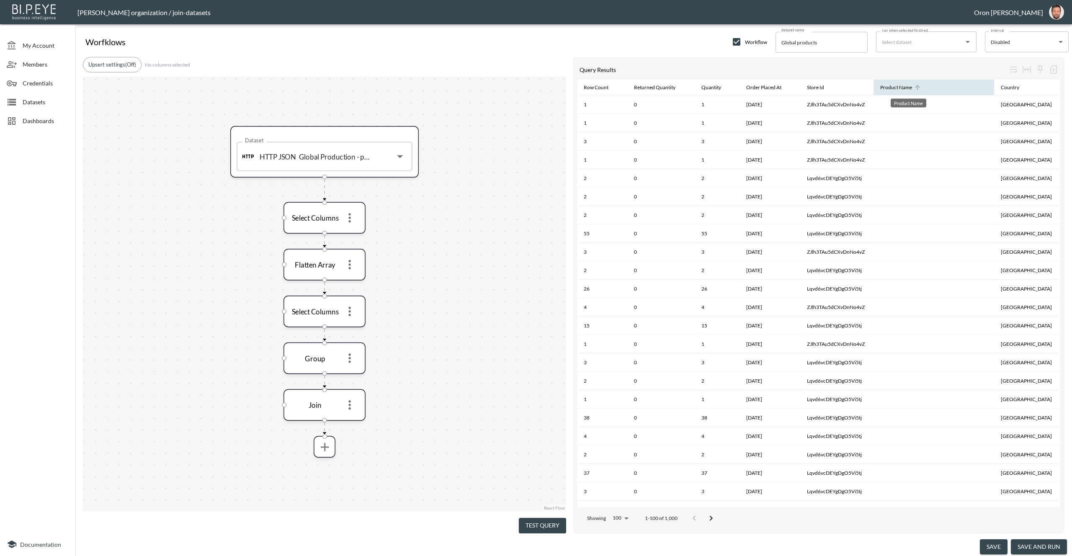
click at [910, 89] on div "Product Name" at bounding box center [897, 88] width 32 height 10
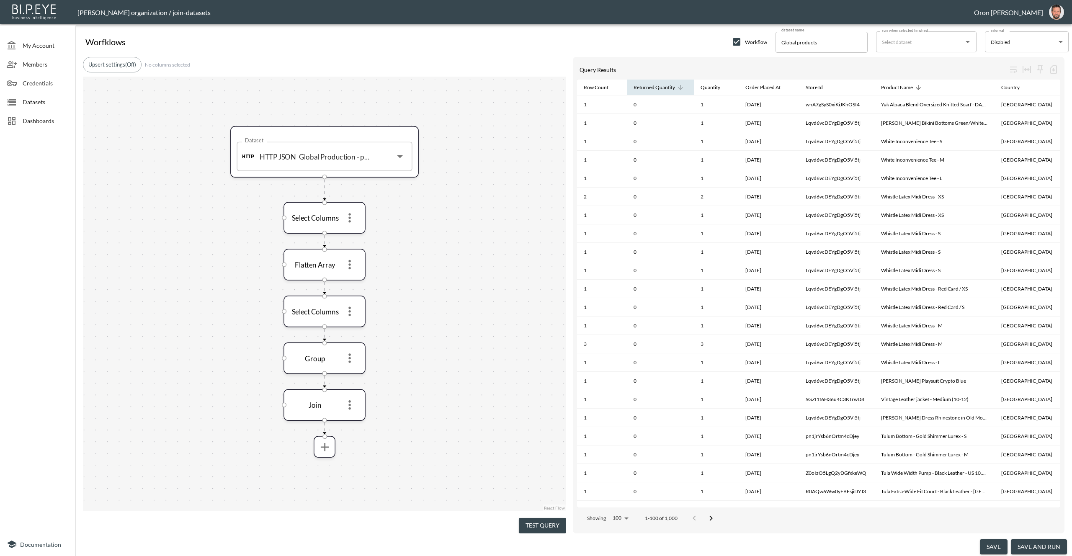
click at [643, 89] on div "Returned Quantity" at bounding box center [654, 88] width 41 height 10
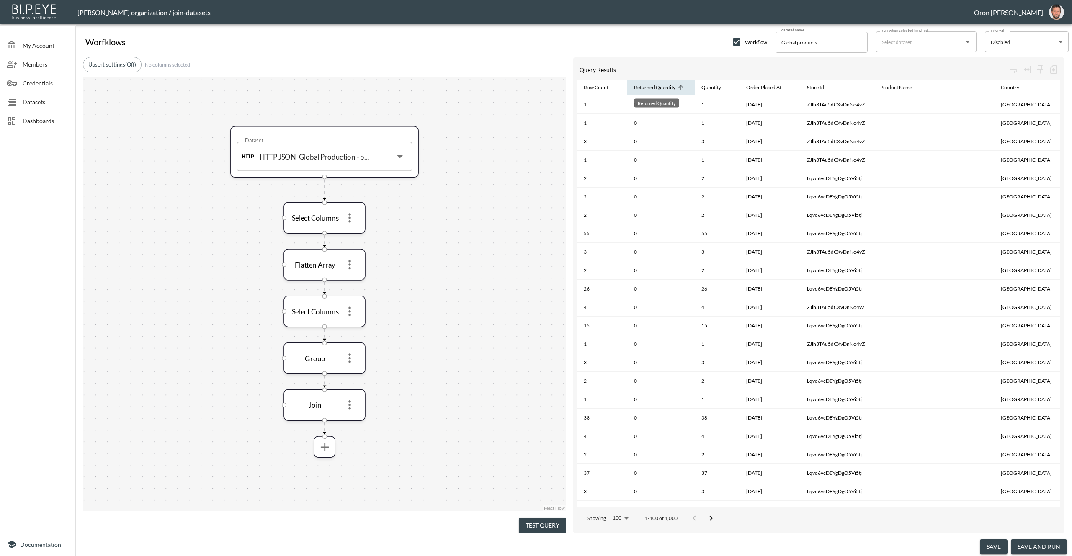
click at [644, 89] on div "Returned Quantity" at bounding box center [654, 88] width 41 height 10
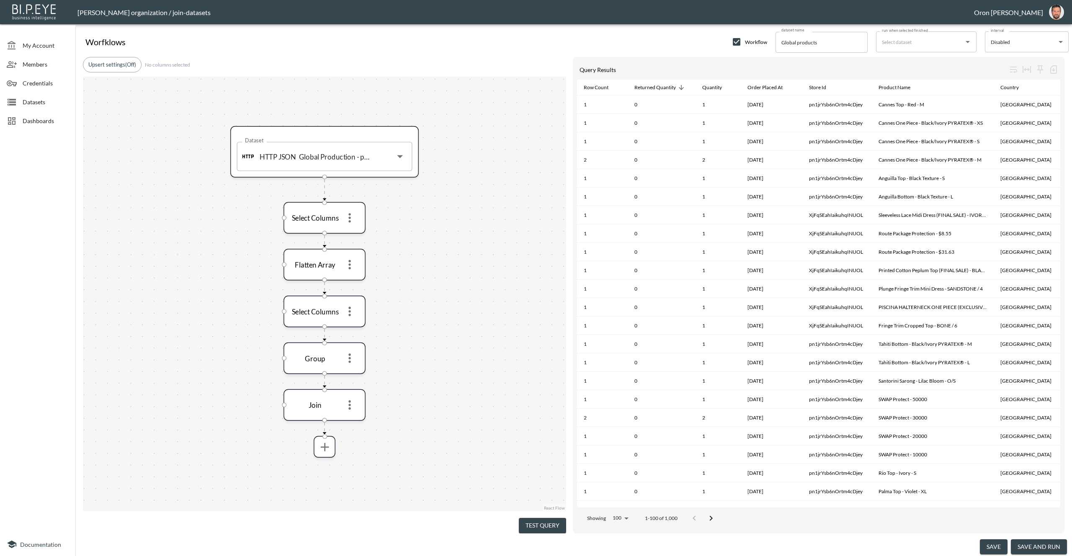
click at [38, 119] on span "Dashboards" at bounding box center [46, 120] width 46 height 9
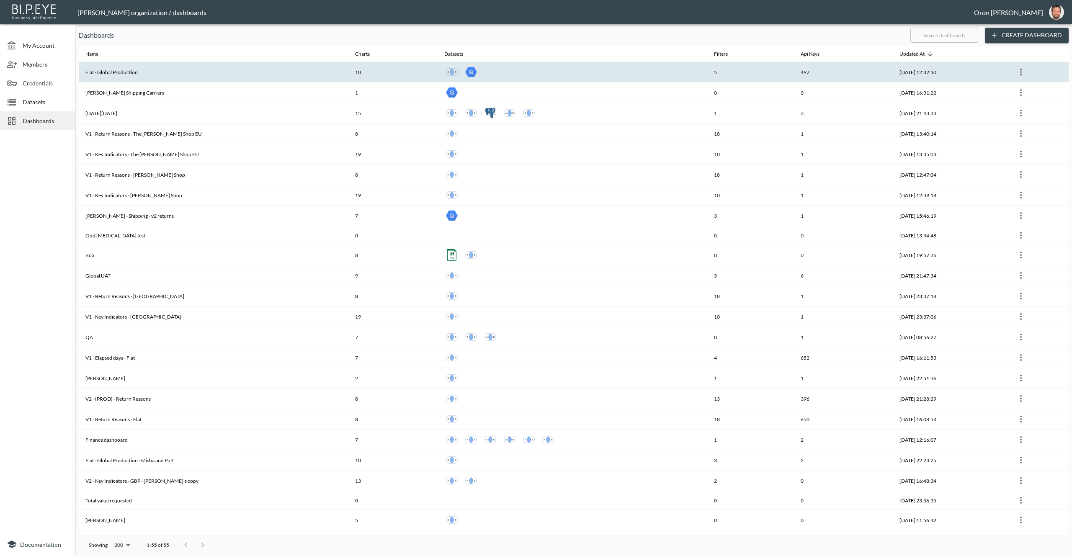
click at [639, 76] on div at bounding box center [572, 72] width 256 height 15
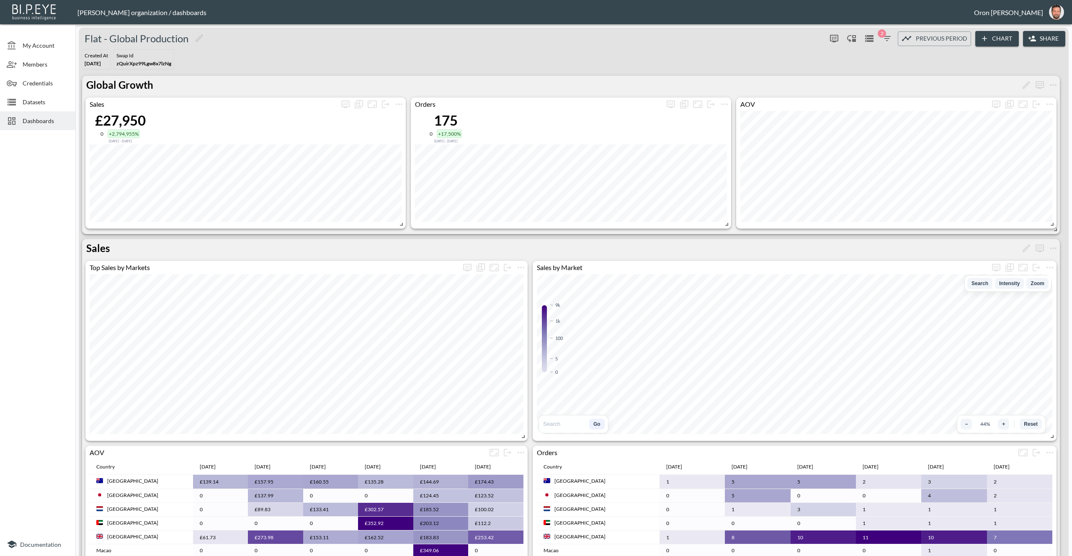
click at [1006, 42] on button "Chart" at bounding box center [998, 39] width 44 height 16
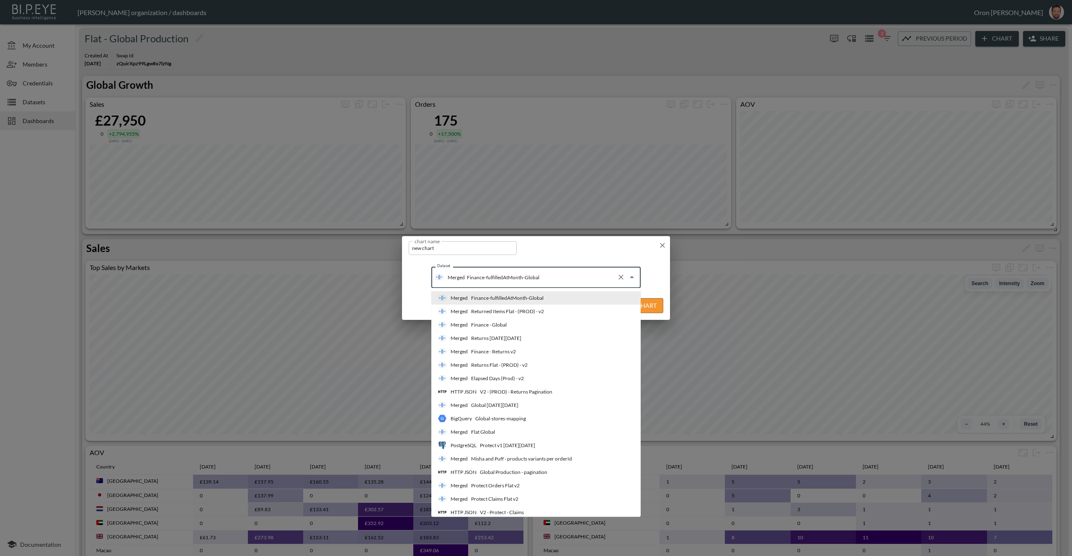
click at [583, 275] on input "Finance-fulfilledAtMonth-Global" at bounding box center [539, 277] width 149 height 13
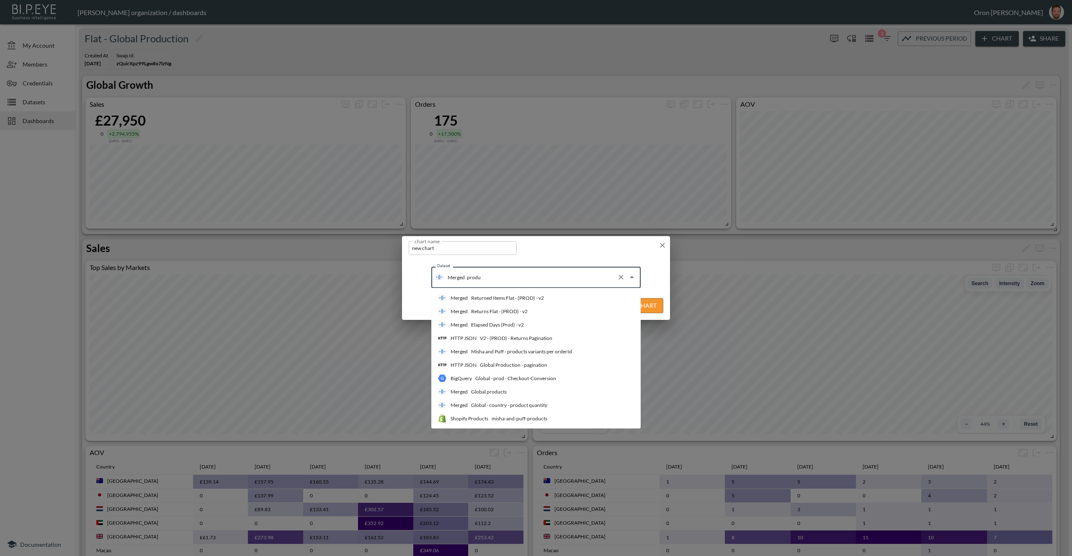
type input "produc"
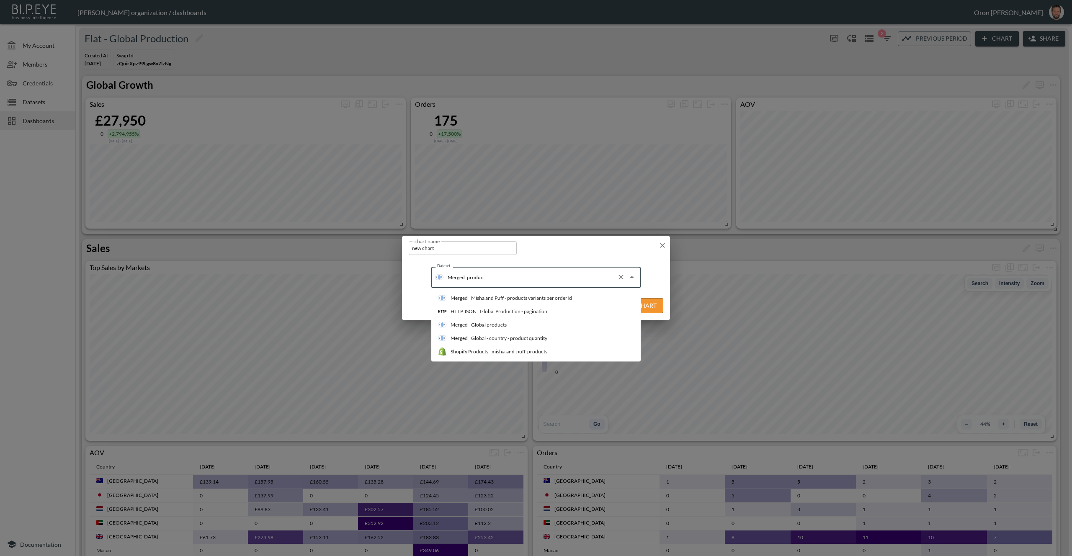
click at [526, 329] on li "Merged Global products" at bounding box center [536, 324] width 209 height 13
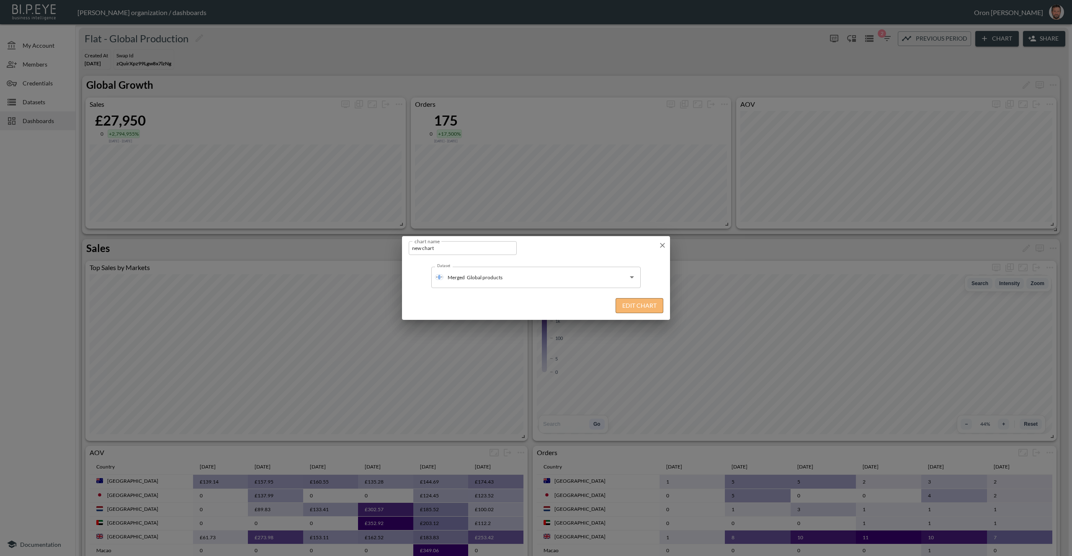
click at [651, 306] on button "Edit Chart" at bounding box center [640, 306] width 48 height 16
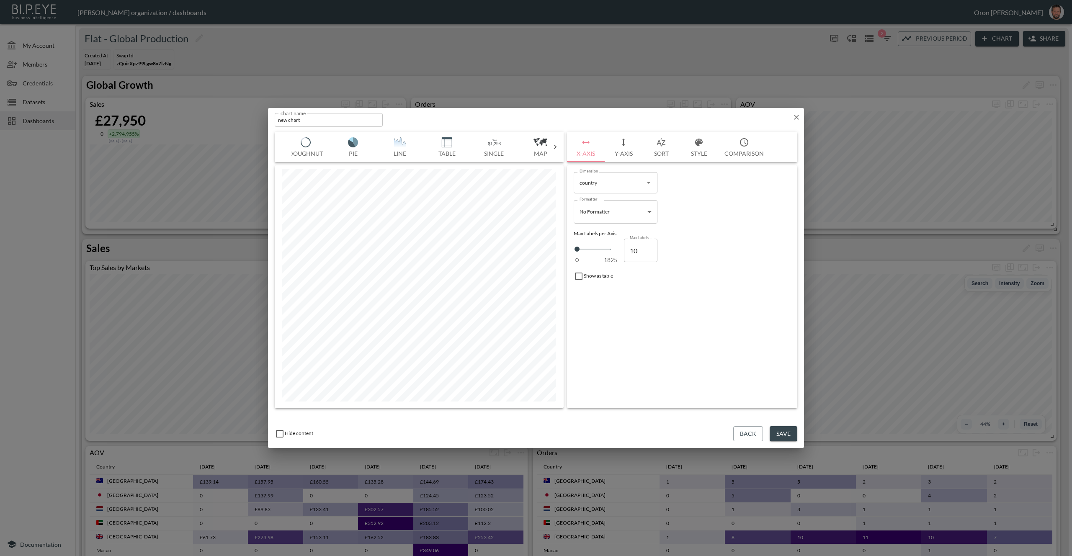
scroll to position [0, 113]
click at [450, 143] on img "button" at bounding box center [442, 142] width 34 height 10
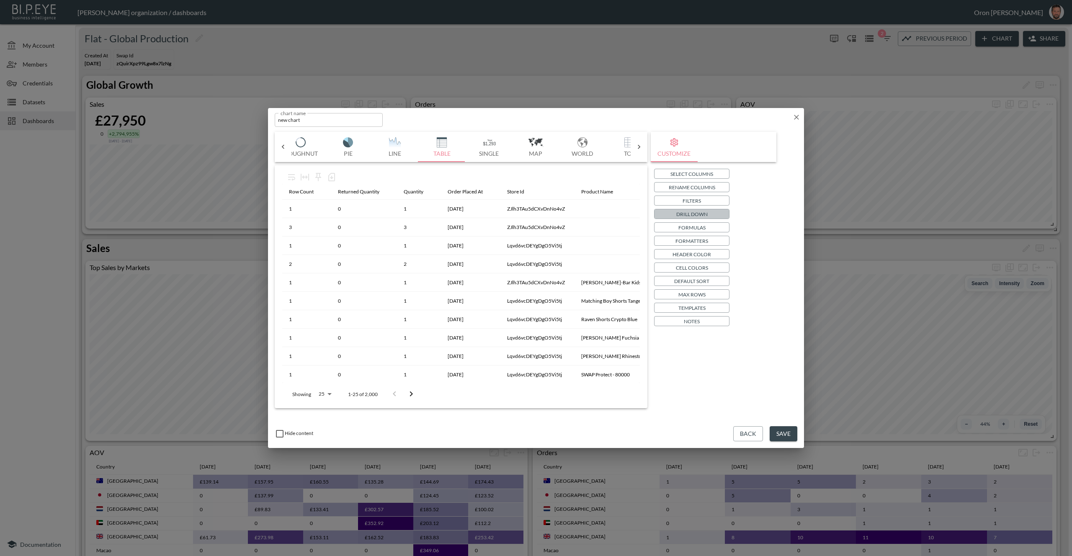
click at [690, 214] on p "Drill Down" at bounding box center [692, 214] width 31 height 9
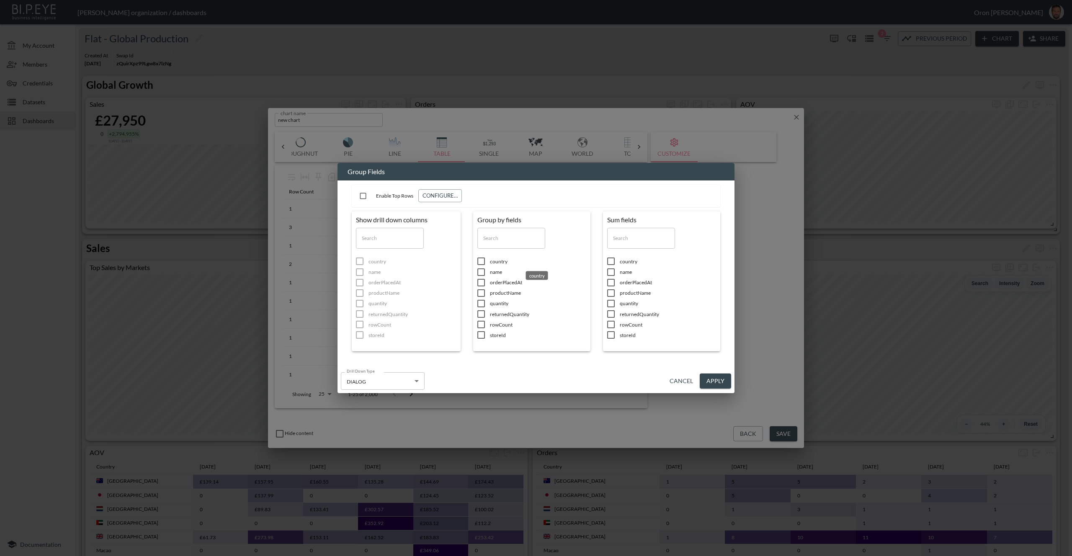
click at [500, 260] on span "country" at bounding box center [538, 261] width 96 height 7
click at [499, 273] on span "name" at bounding box center [538, 272] width 96 height 7
click at [635, 316] on span "returnedQuantity" at bounding box center [668, 314] width 96 height 7
click at [633, 313] on span "quantity" at bounding box center [668, 314] width 96 height 7
click at [714, 380] on button "Apply" at bounding box center [715, 382] width 31 height 16
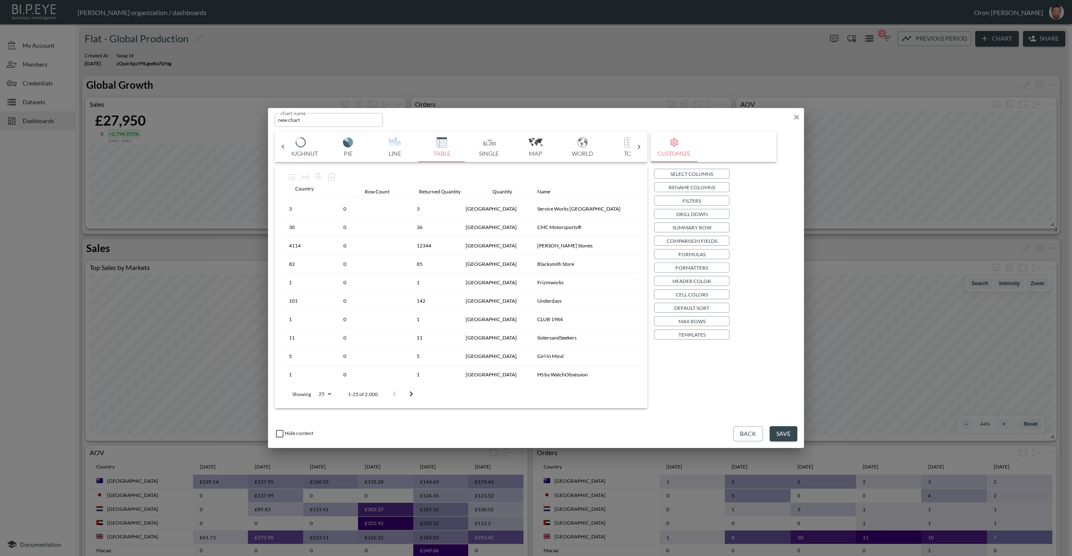
drag, startPoint x: 470, startPoint y: 190, endPoint x: 303, endPoint y: 189, distance: 167.2
click at [303, 189] on table "Row Count Returned Quantity Quantity Country Name 3 0 3 Brazil Service Works [G…" at bounding box center [461, 422] width 358 height 477
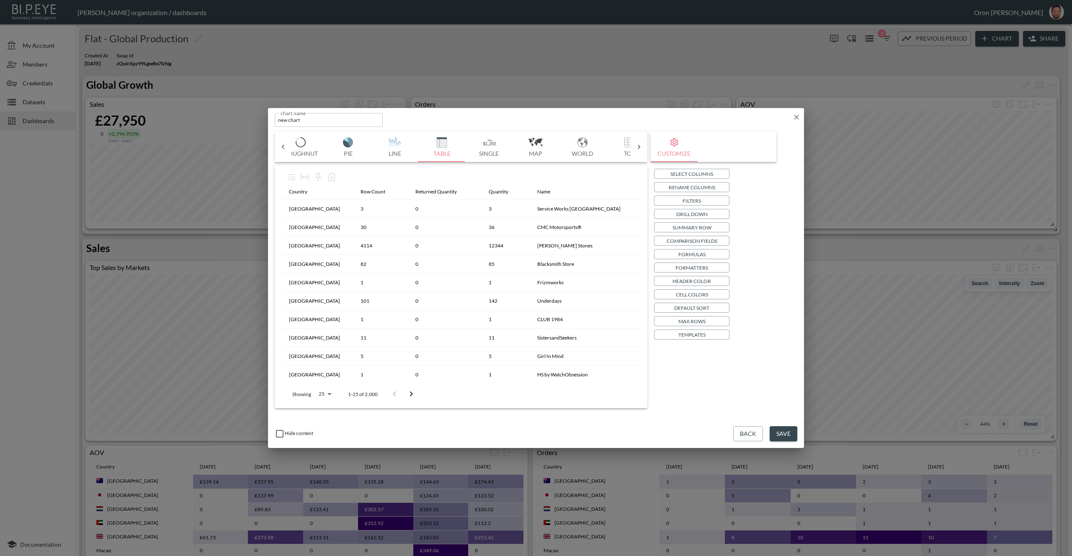
click at [718, 172] on button "Select Columns" at bounding box center [691, 174] width 75 height 10
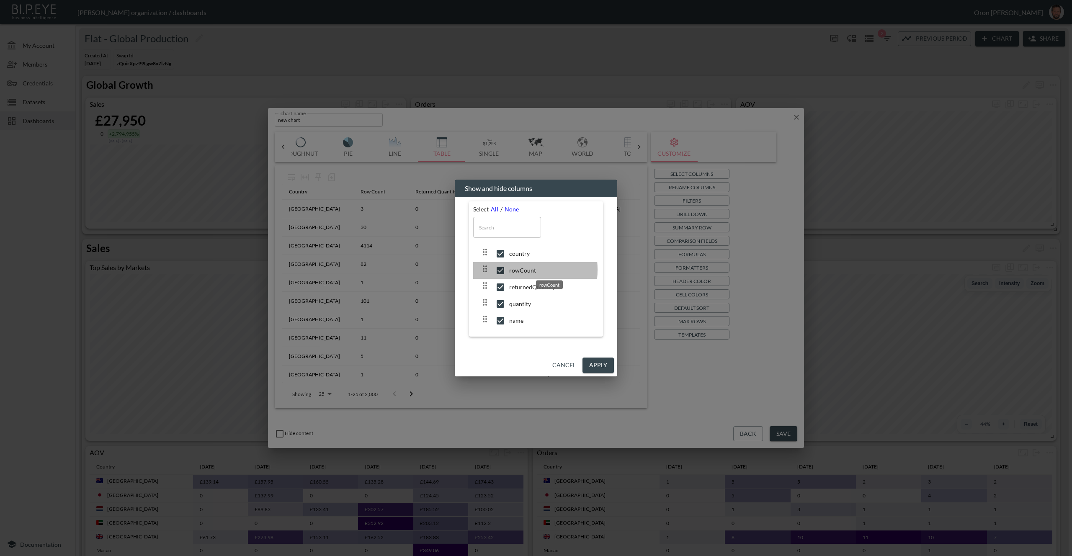
drag, startPoint x: 509, startPoint y: 269, endPoint x: 550, endPoint y: 317, distance: 62.7
click at [510, 269] on span "rowCount" at bounding box center [550, 270] width 83 height 8
checkbox input "false"
click at [604, 364] on button "Apply" at bounding box center [598, 366] width 31 height 16
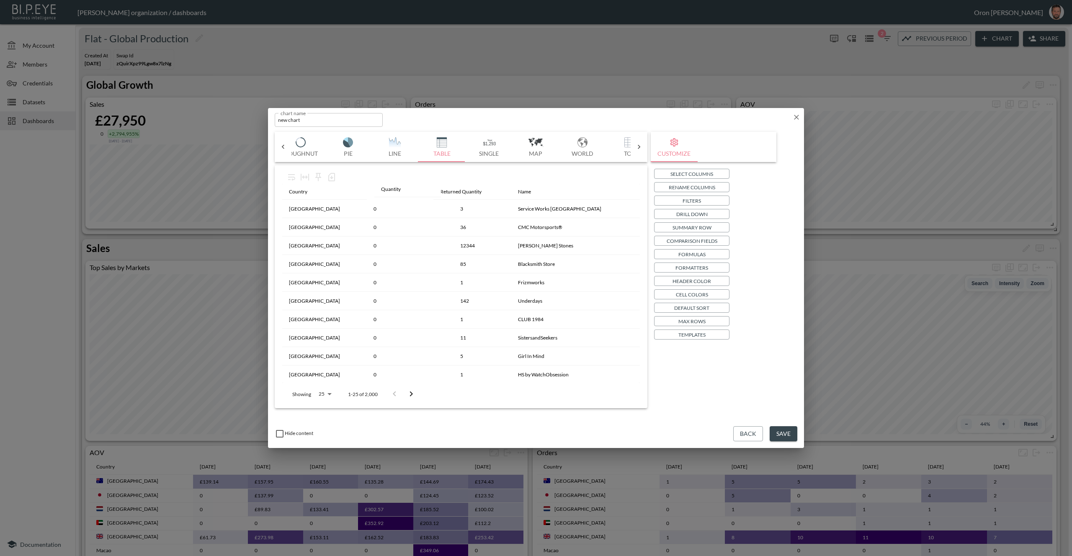
drag, startPoint x: 488, startPoint y: 191, endPoint x: 383, endPoint y: 188, distance: 104.8
click at [383, 188] on table "Country Returned Quantity Quantity Name [GEOGRAPHIC_DATA] 0 3 Service Works [GE…" at bounding box center [461, 422] width 358 height 477
click at [470, 192] on div "Returned Quantity" at bounding box center [452, 192] width 41 height 10
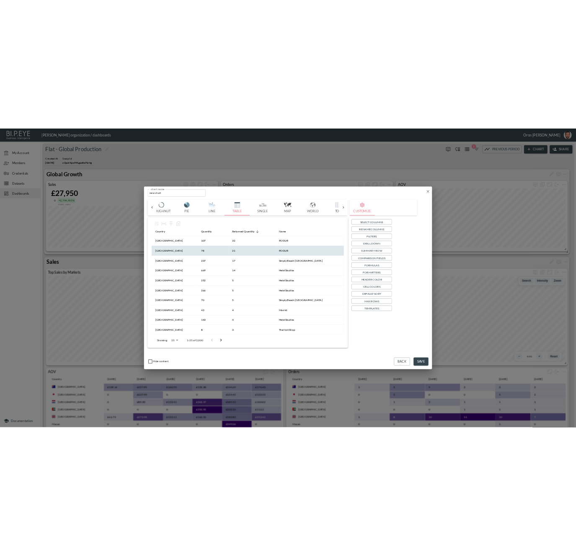
scroll to position [0, 0]
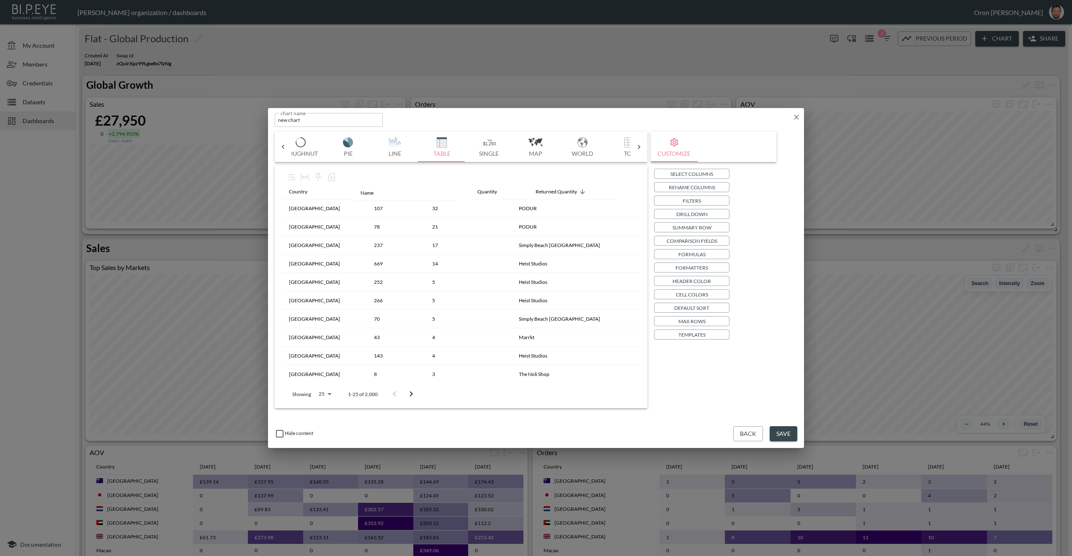
drag, startPoint x: 530, startPoint y: 196, endPoint x: 359, endPoint y: 196, distance: 170.9
click at [359, 196] on table "Country Quantity Returned Quantity Name [GEOGRAPHIC_DATA] 107 32 PODUR [GEOGRAP…" at bounding box center [461, 421] width 358 height 477
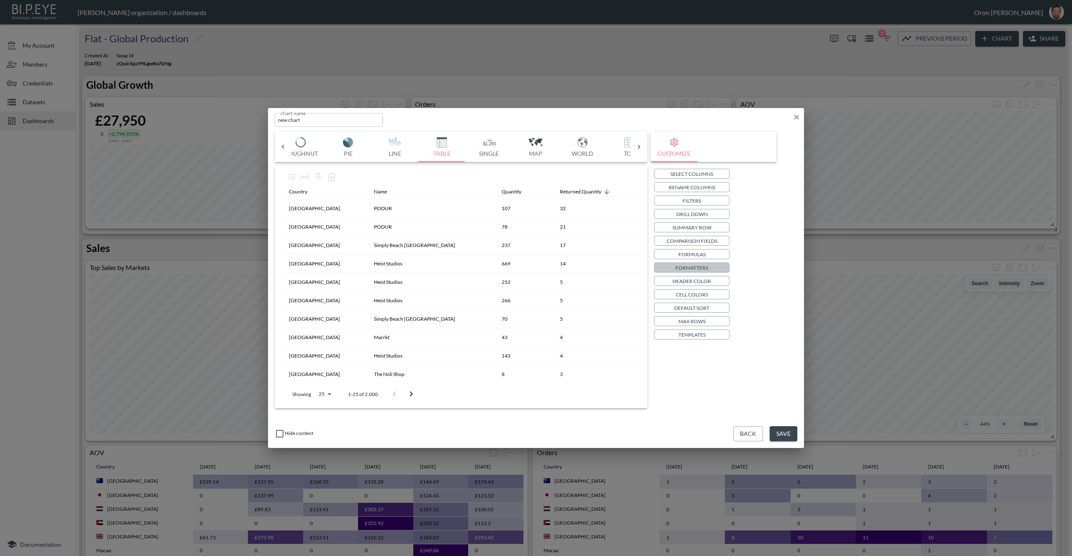
click at [700, 265] on p "Formatters" at bounding box center [692, 268] width 33 height 9
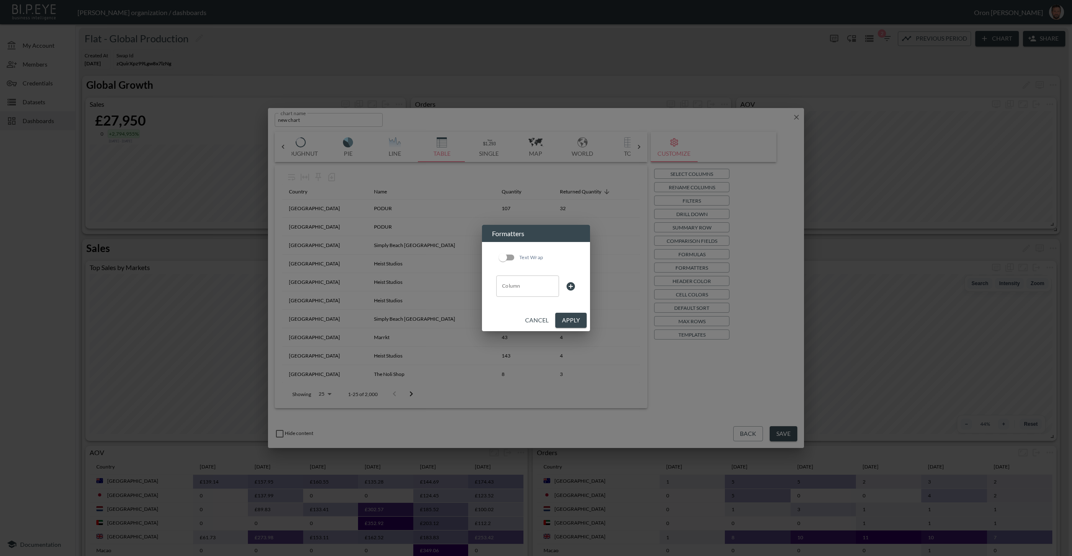
click at [525, 292] on input "Column" at bounding box center [527, 285] width 55 height 13
drag, startPoint x: 517, startPoint y: 308, endPoint x: 541, endPoint y: 302, distance: 25.0
click at [517, 308] on li "country" at bounding box center [527, 306] width 63 height 13
type input "country"
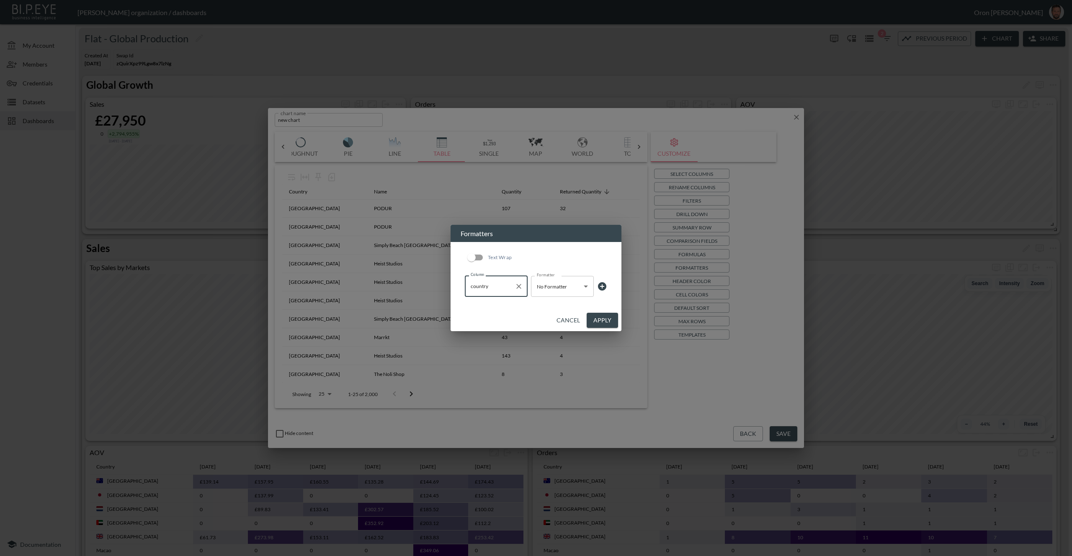
click at [569, 287] on body "BI.P.EYE, Interactive Analytics Dashboards - app [PERSON_NAME] organization / d…" at bounding box center [536, 278] width 1072 height 556
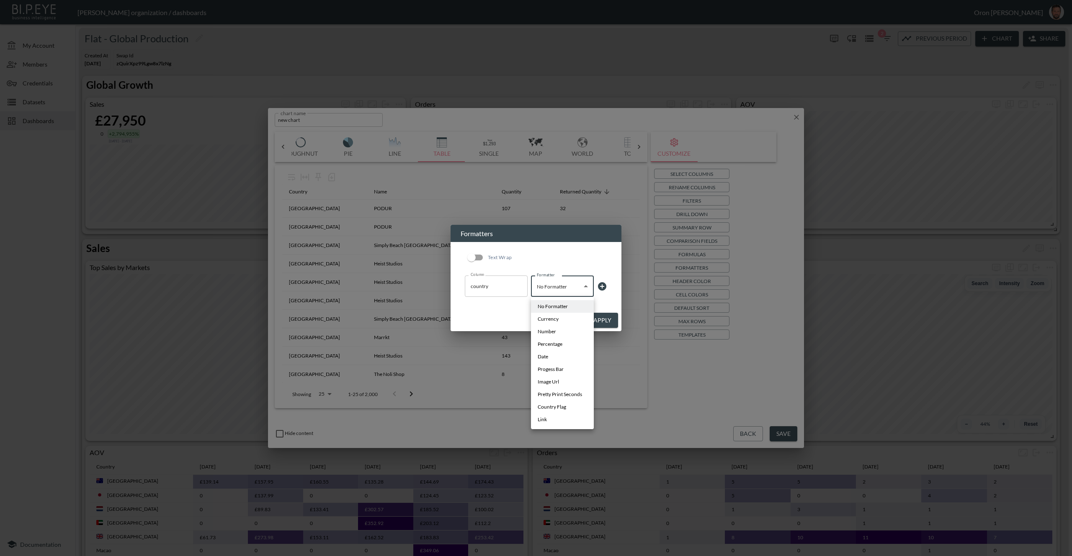
click at [566, 380] on li "Image Url" at bounding box center [562, 382] width 63 height 13
type input "Image Url"
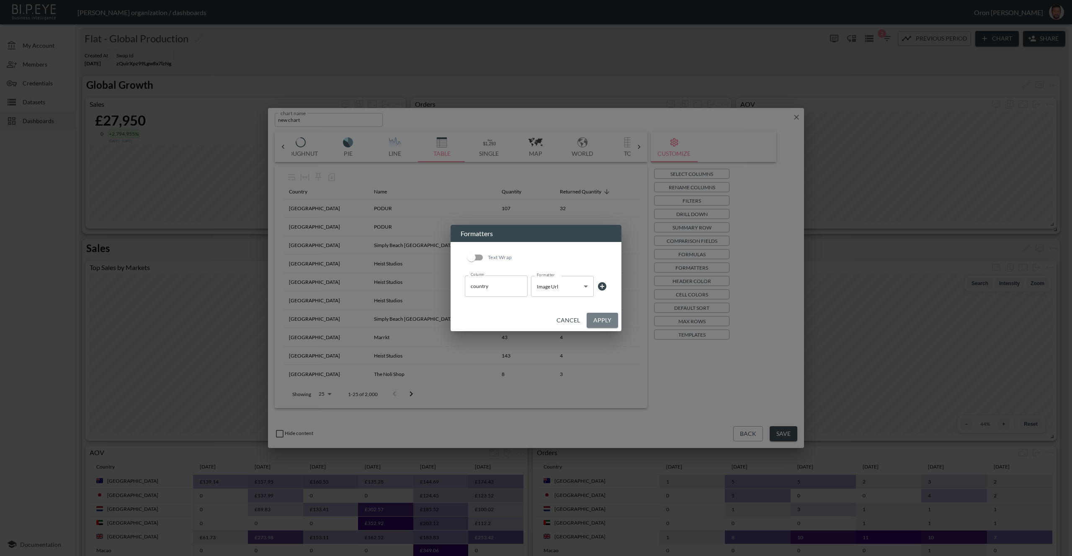
click at [606, 322] on button "Apply" at bounding box center [602, 321] width 31 height 16
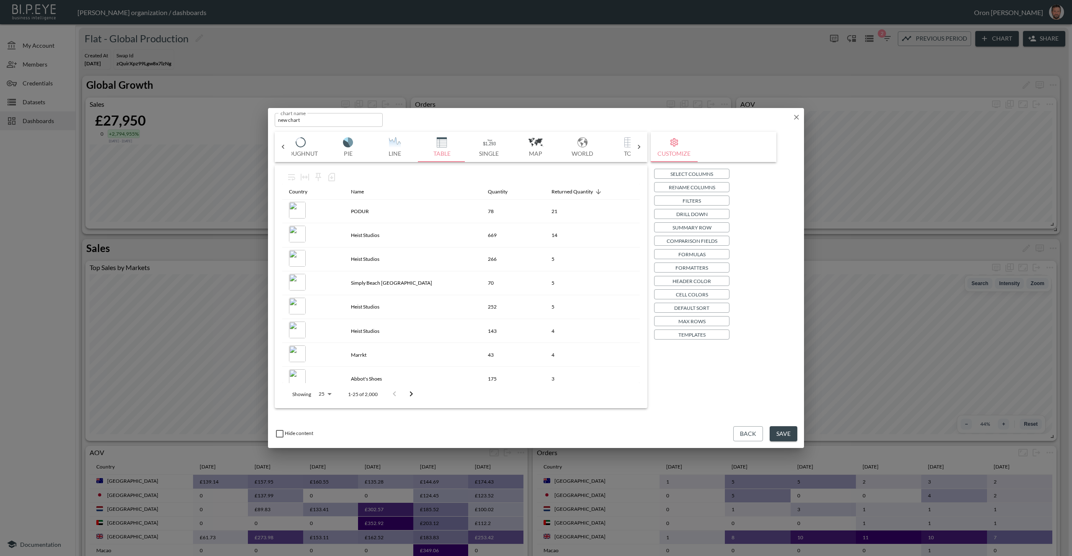
click at [709, 266] on button "Formatters" at bounding box center [691, 268] width 75 height 10
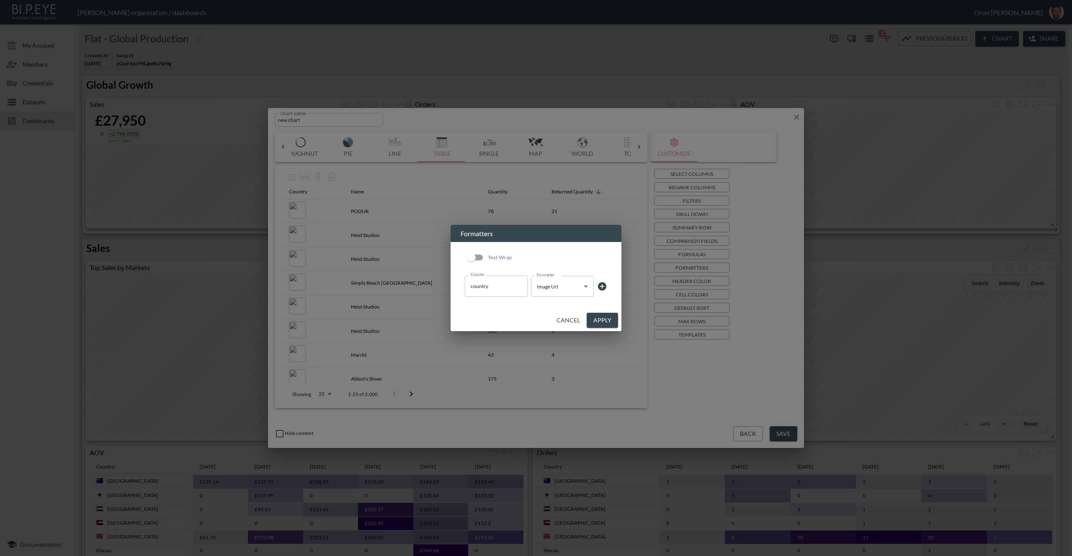
click at [560, 288] on body "BI.P.EYE, Interactive Analytics Dashboards - app [PERSON_NAME] organization / d…" at bounding box center [536, 278] width 1072 height 556
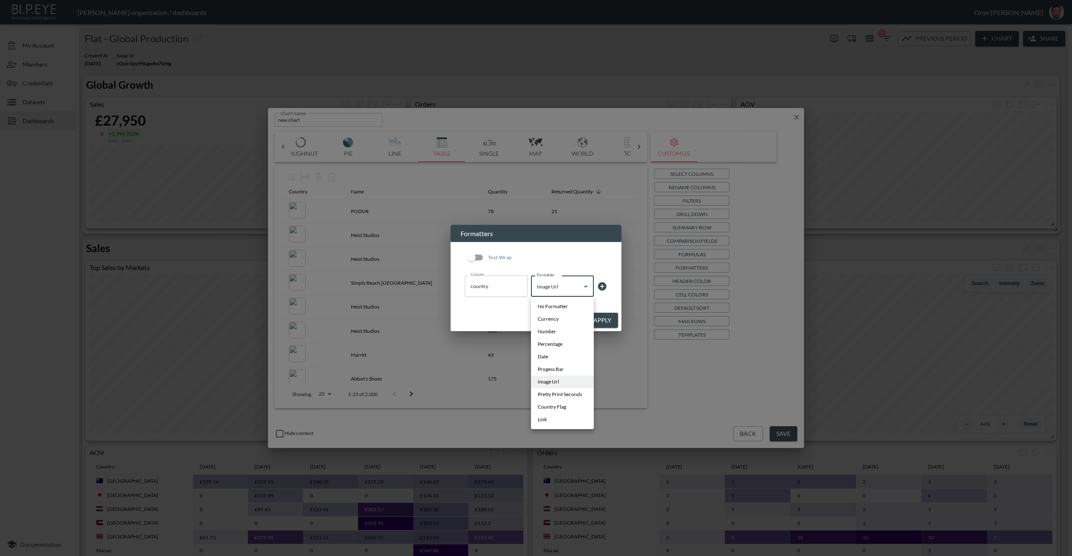
drag, startPoint x: 566, startPoint y: 409, endPoint x: 574, endPoint y: 405, distance: 8.3
click at [566, 409] on li "Country Flag" at bounding box center [562, 407] width 63 height 13
type input "Country Flag"
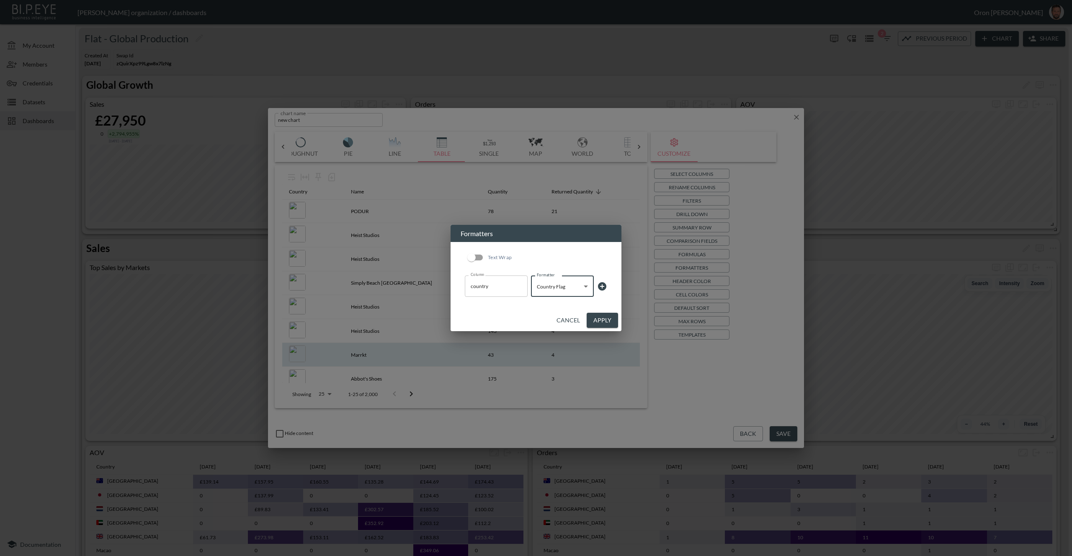
click at [610, 322] on button "Apply" at bounding box center [602, 321] width 31 height 16
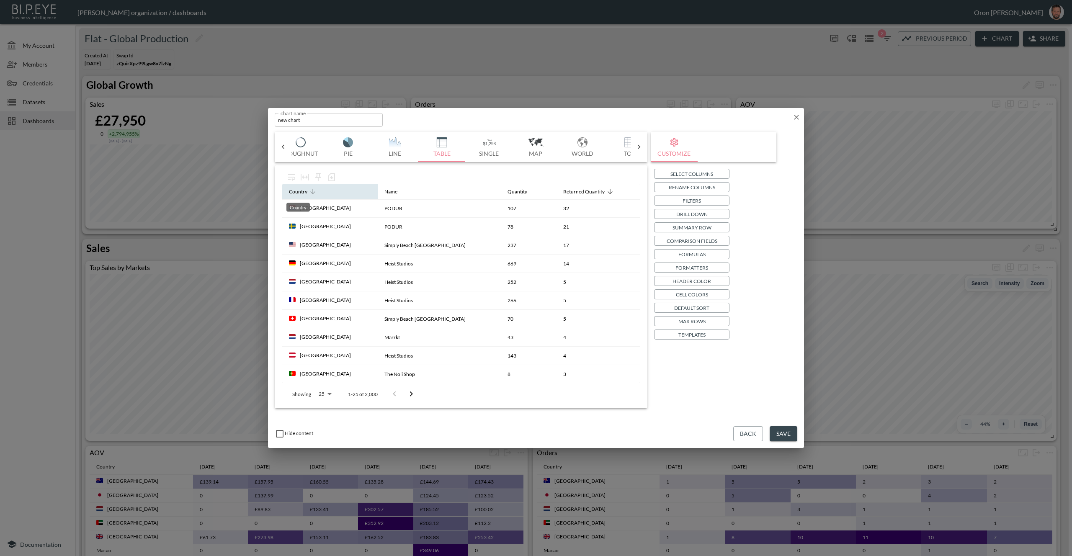
click at [298, 195] on div "Country" at bounding box center [298, 192] width 18 height 10
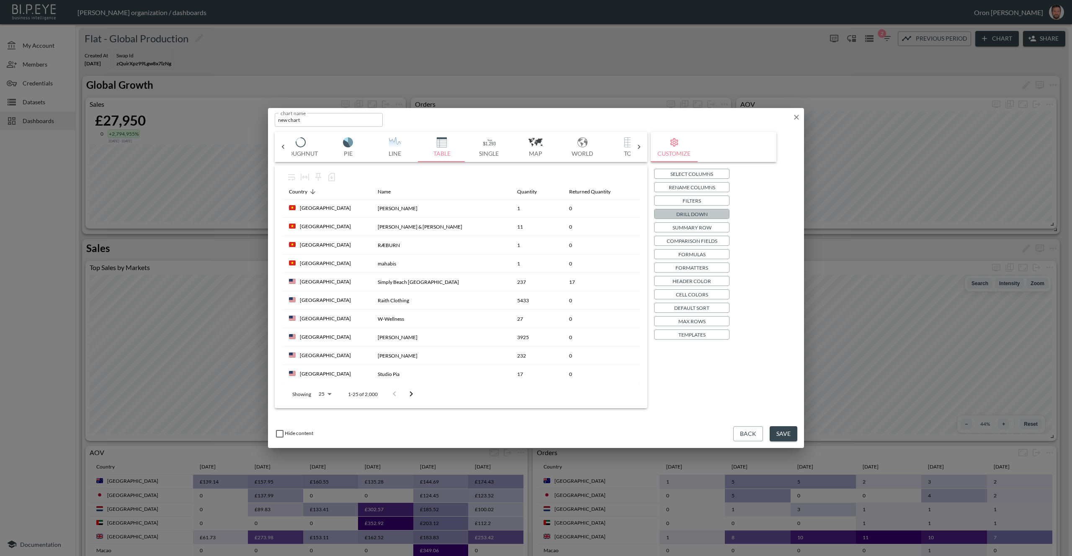
click at [708, 214] on button "Drill Down" at bounding box center [691, 214] width 75 height 10
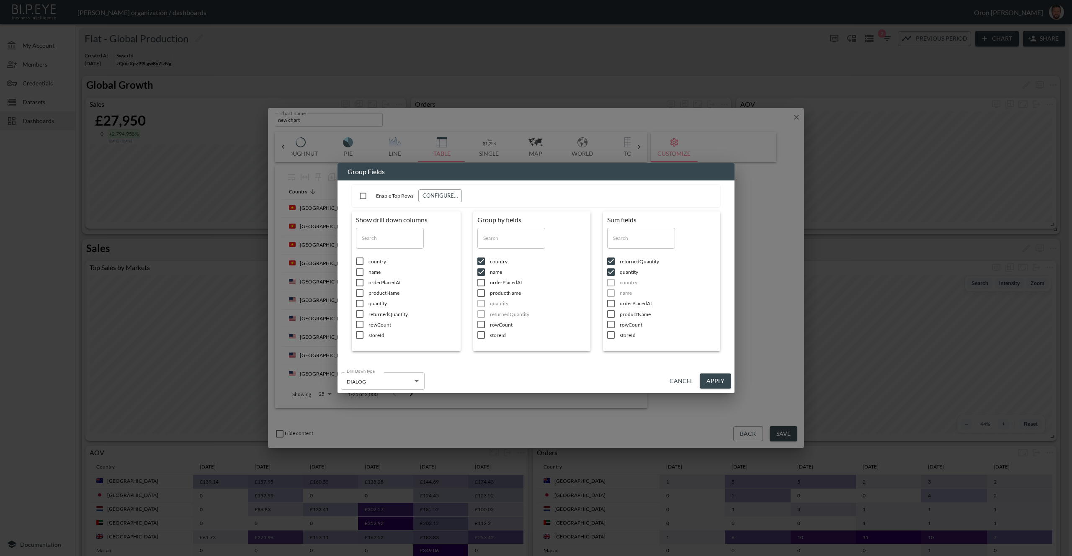
click at [494, 337] on span "storeId" at bounding box center [538, 335] width 96 height 7
click at [716, 380] on button "Apply" at bounding box center [715, 382] width 31 height 16
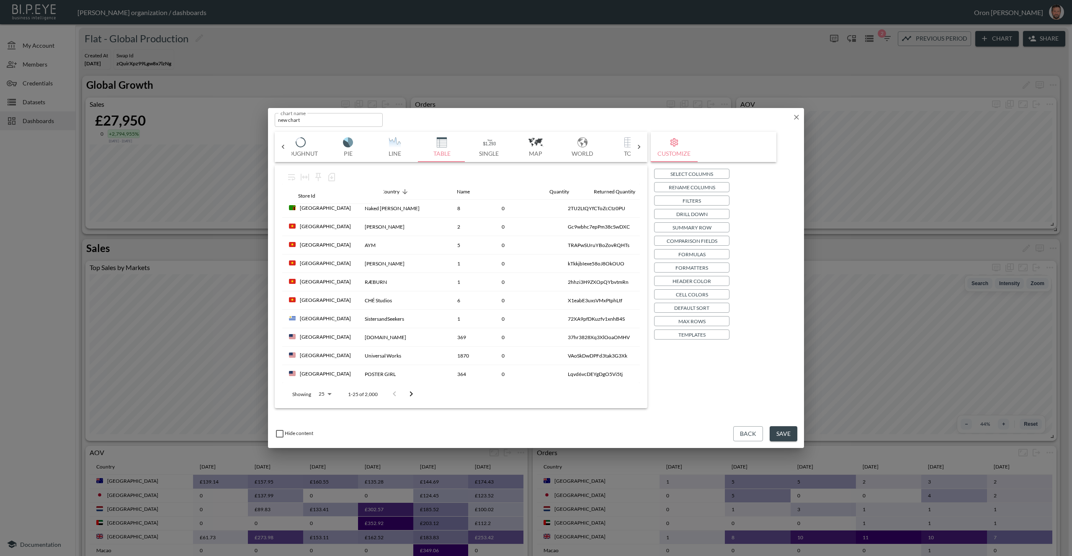
drag, startPoint x: 548, startPoint y: 193, endPoint x: 302, endPoint y: 196, distance: 245.1
click at [302, 196] on table "Country Name Quantity Returned Quantity Store Id [GEOGRAPHIC_DATA] Naked [PERSO…" at bounding box center [461, 421] width 358 height 477
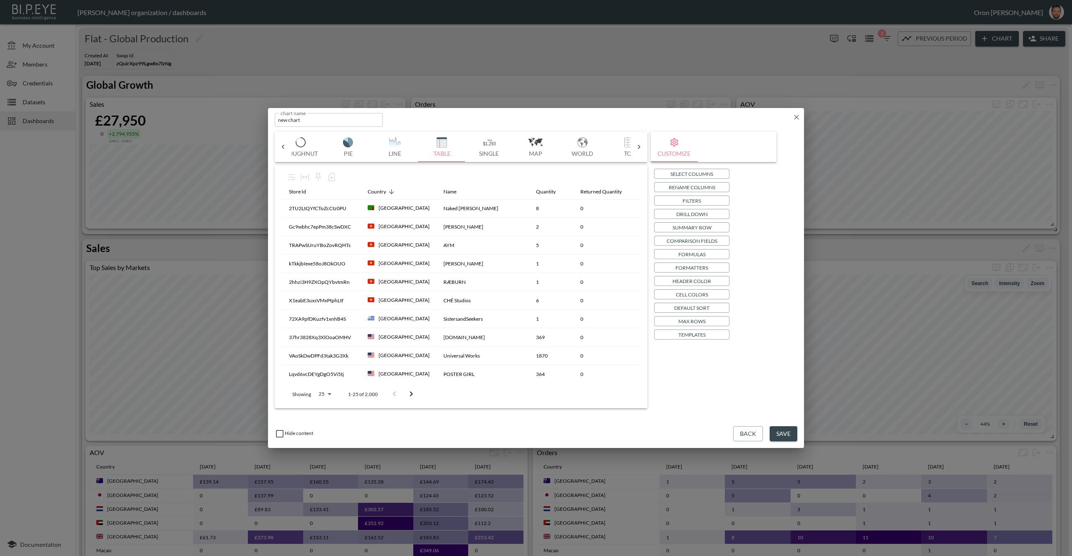
click at [709, 214] on button "Drill Down" at bounding box center [691, 214] width 75 height 10
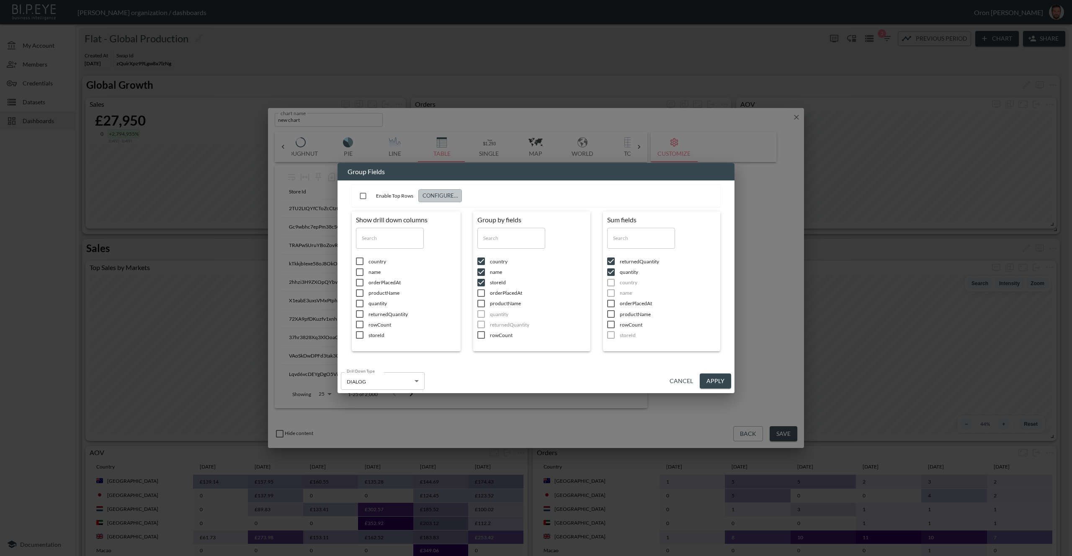
click at [436, 197] on button "Configure…" at bounding box center [441, 195] width 44 height 13
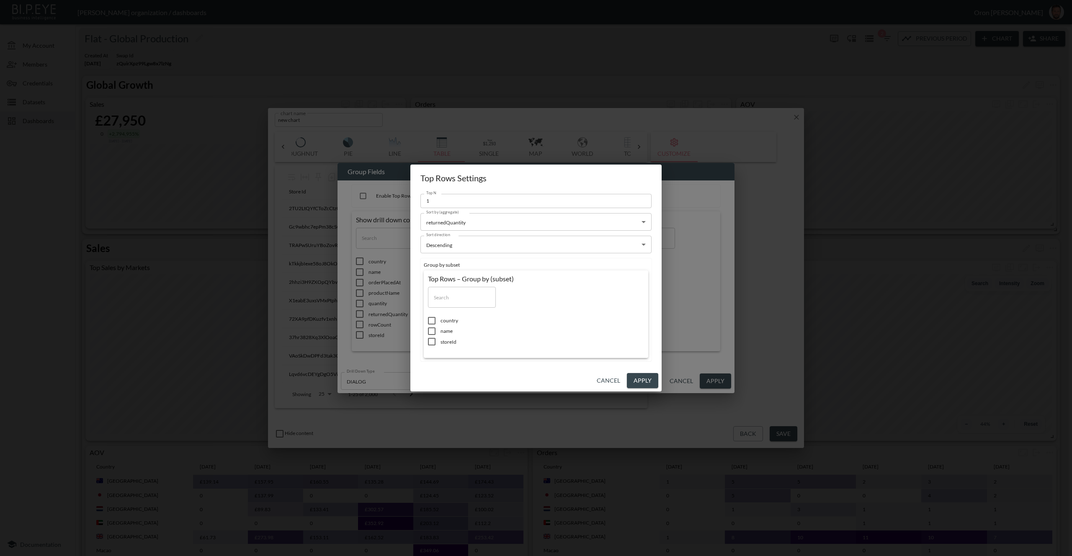
click at [457, 224] on body "BI.P.EYE, Interactive Analytics Dashboards - app [PERSON_NAME] organization / d…" at bounding box center [536, 278] width 1072 height 556
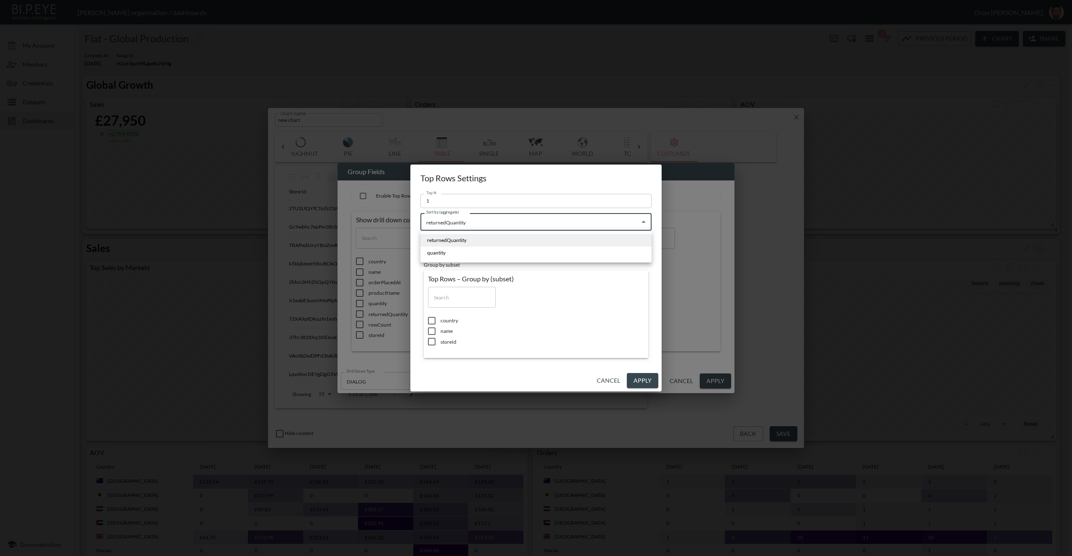
click at [448, 249] on li "quantity" at bounding box center [536, 253] width 231 height 13
type input "quantity"
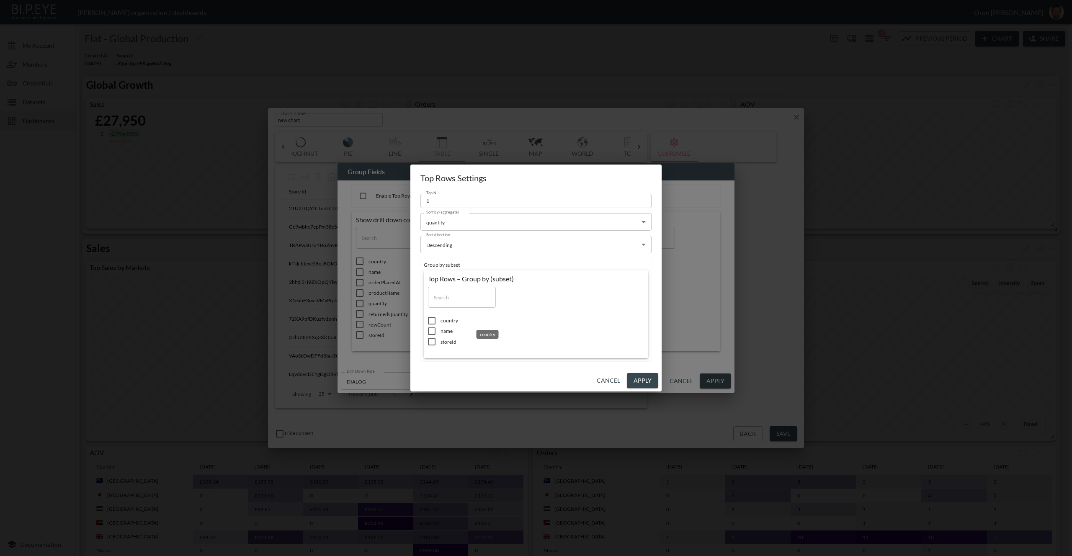
click at [454, 323] on span "country" at bounding box center [489, 320] width 96 height 7
click at [644, 377] on button "Apply" at bounding box center [642, 381] width 31 height 16
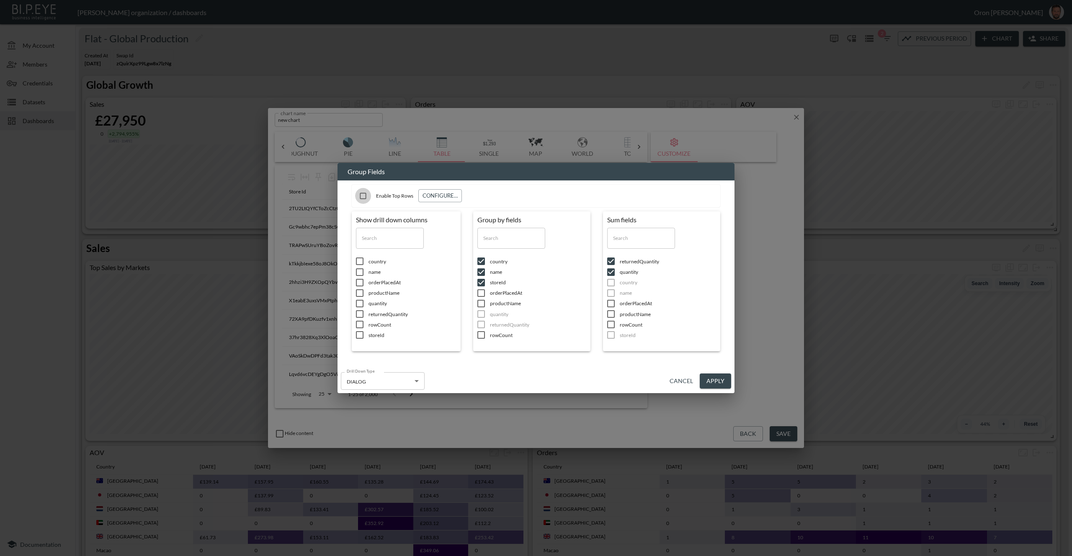
click at [364, 195] on input "checkbox" at bounding box center [363, 196] width 16 height 16
checkbox input "true"
click at [712, 376] on button "Apply" at bounding box center [715, 382] width 31 height 16
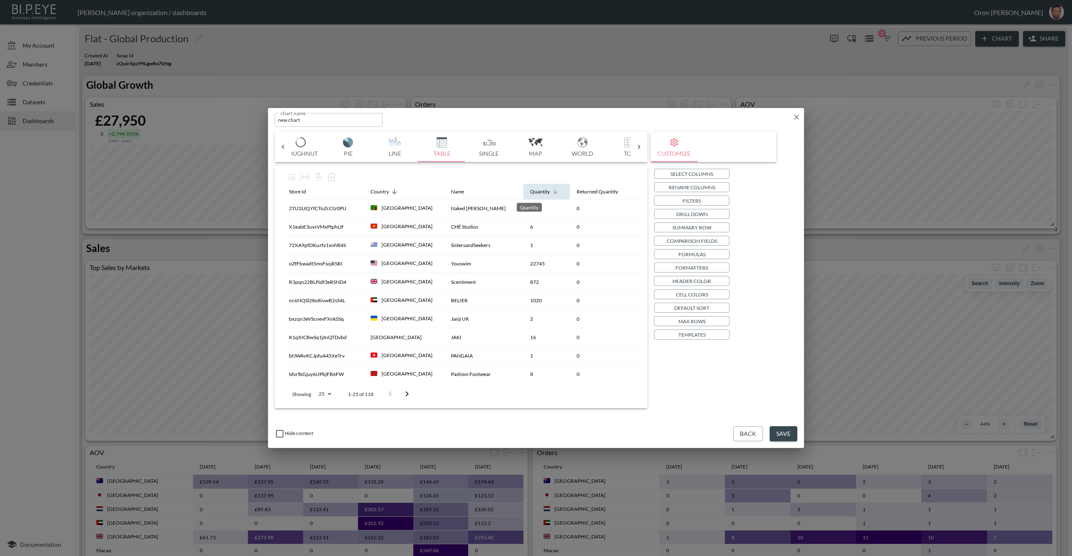
click at [532, 194] on div "Quantity" at bounding box center [540, 192] width 20 height 10
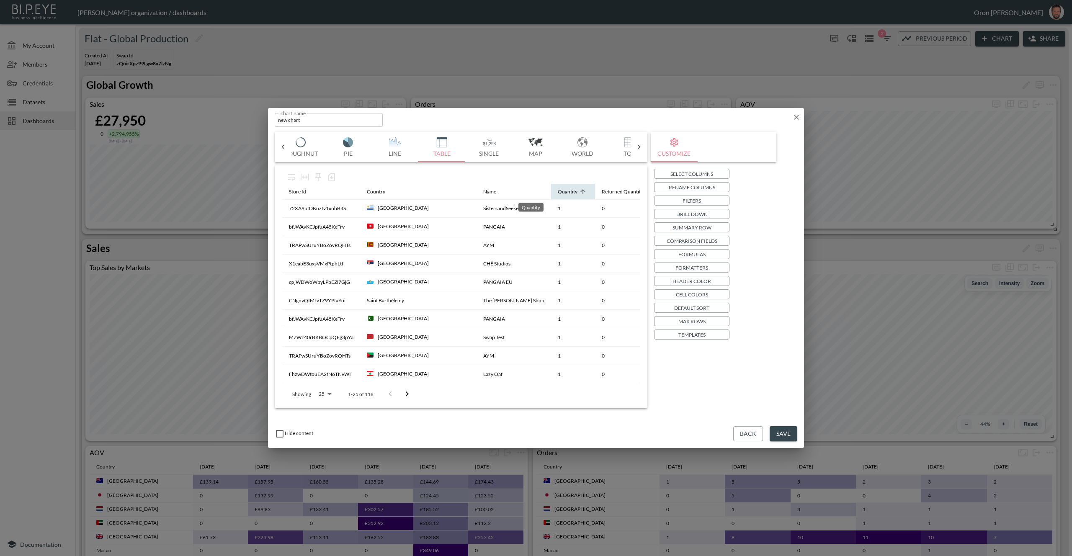
click at [558, 194] on div "Quantity" at bounding box center [568, 192] width 20 height 10
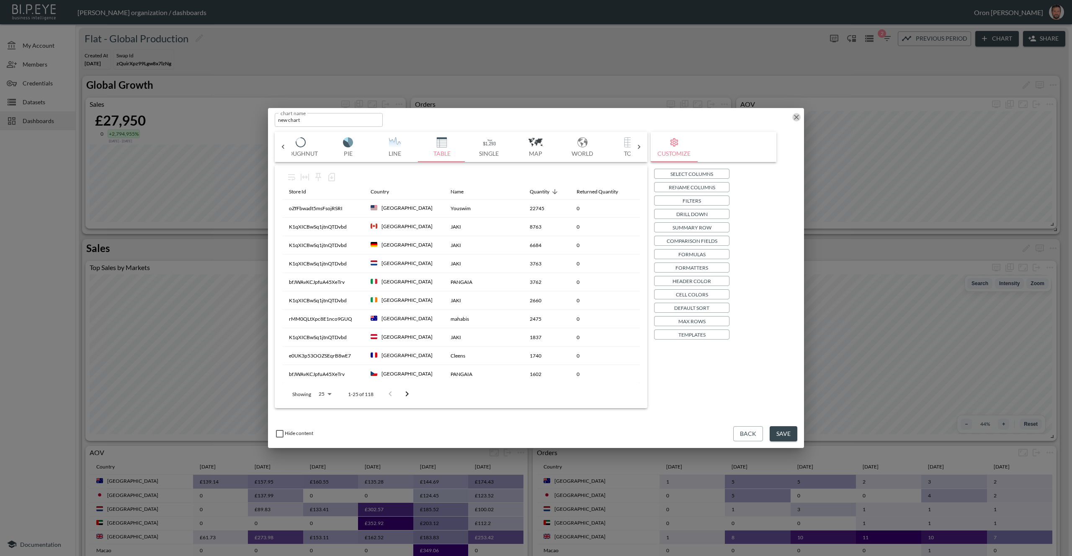
click at [798, 116] on icon "button" at bounding box center [796, 117] width 5 height 5
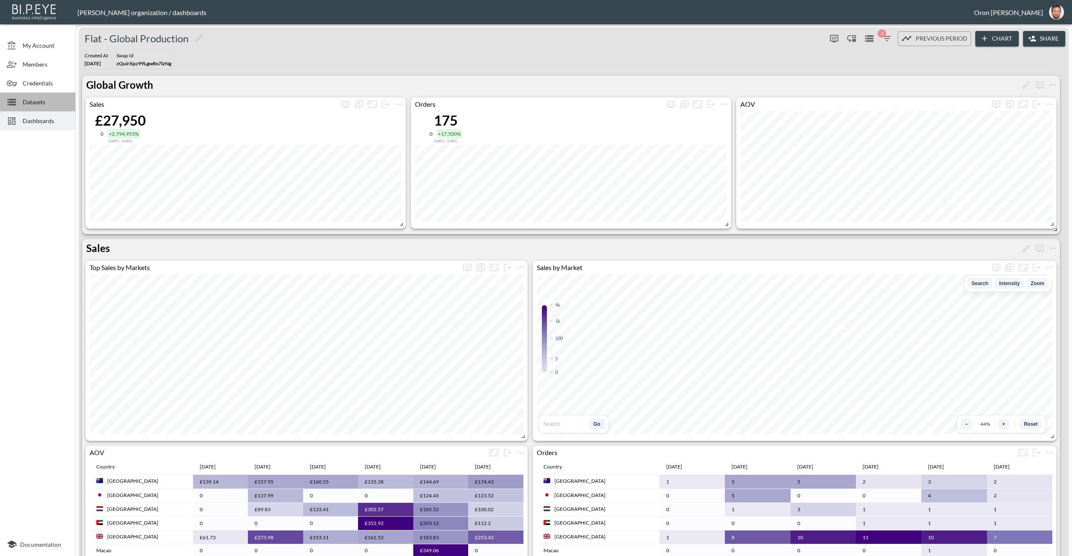
click at [47, 98] on span "Datasets" at bounding box center [46, 102] width 46 height 9
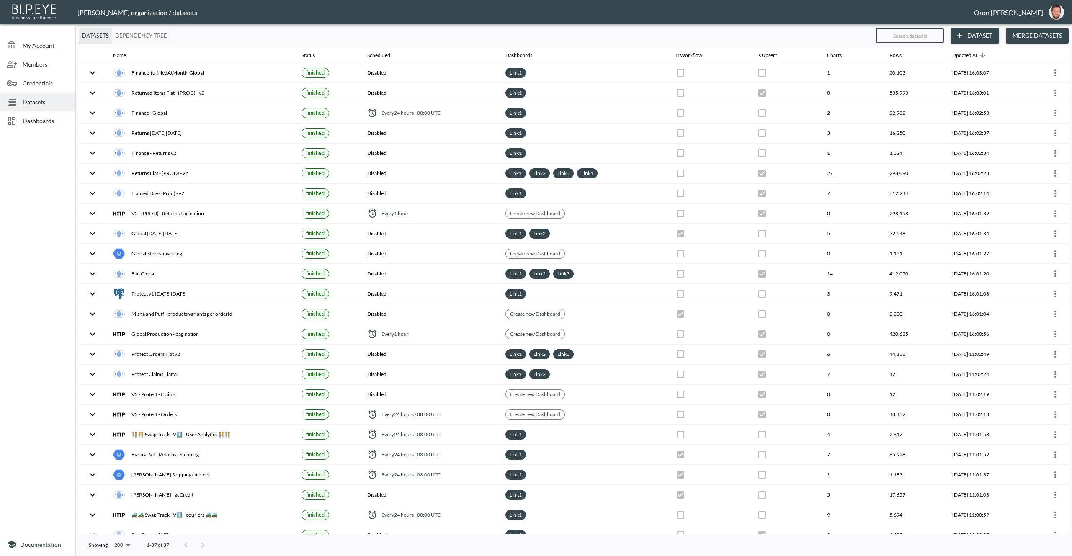
click at [930, 38] on input "text" at bounding box center [910, 35] width 68 height 21
type input "pr"
checkbox input "true"
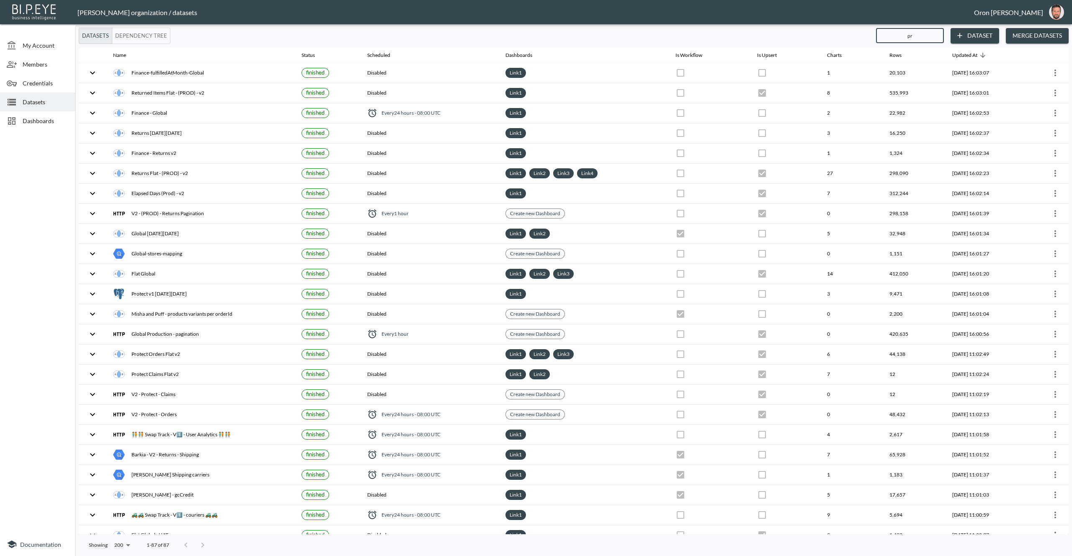
checkbox input "true"
checkbox input "false"
checkbox input "true"
checkbox input "false"
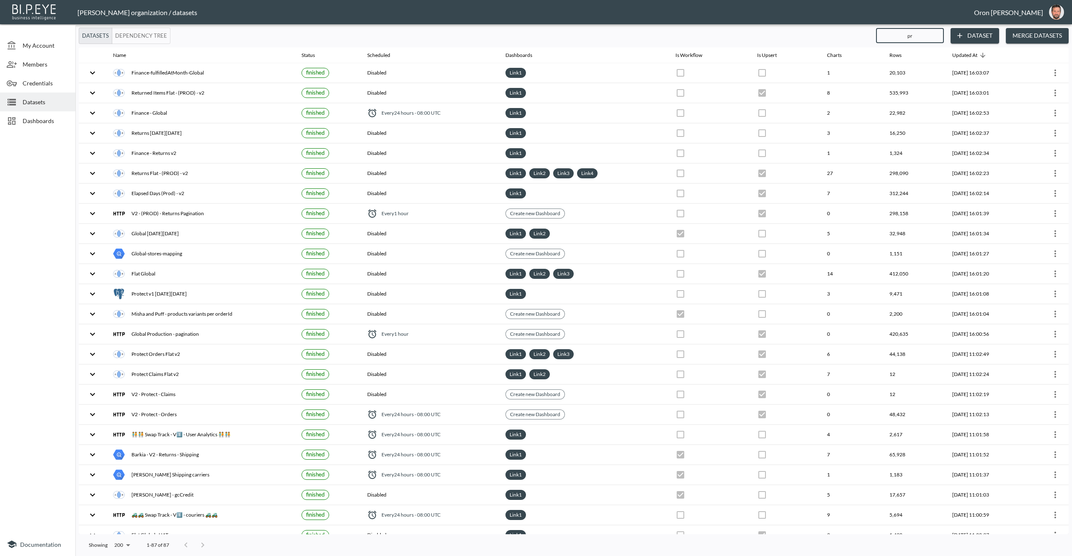
checkbox input "true"
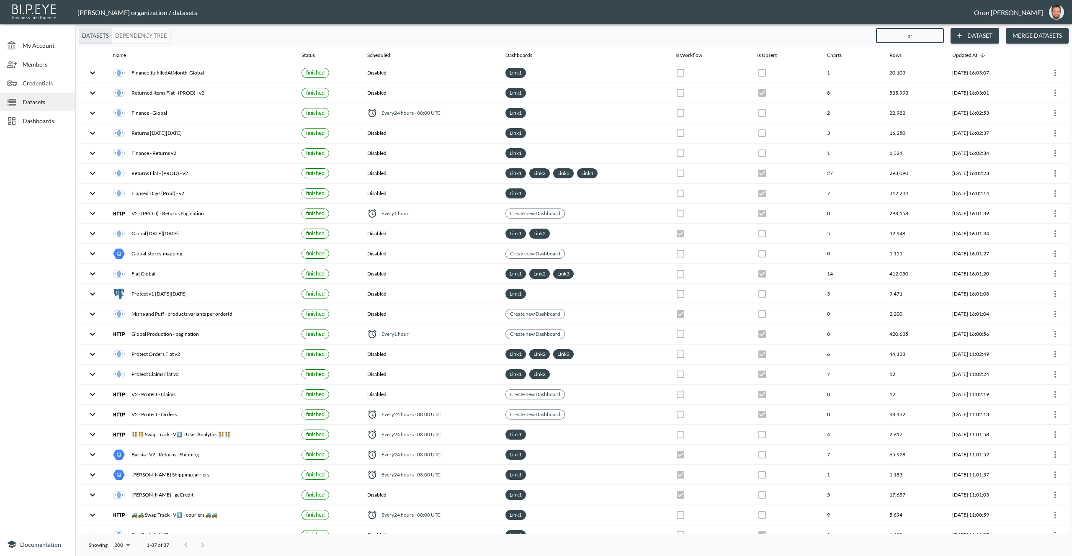
checkbox input "true"
checkbox input "false"
checkbox input "true"
checkbox input "false"
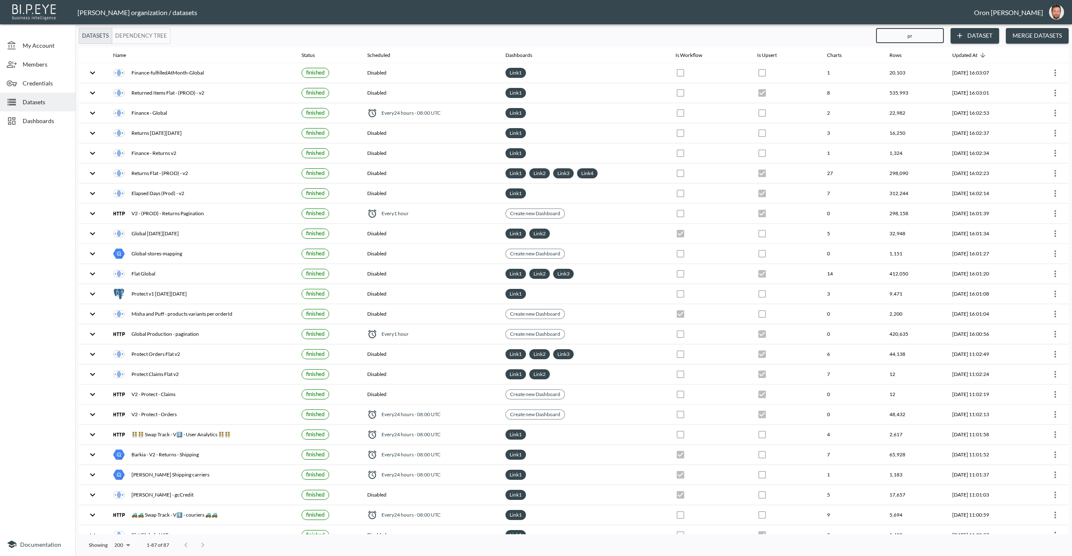
checkbox input "false"
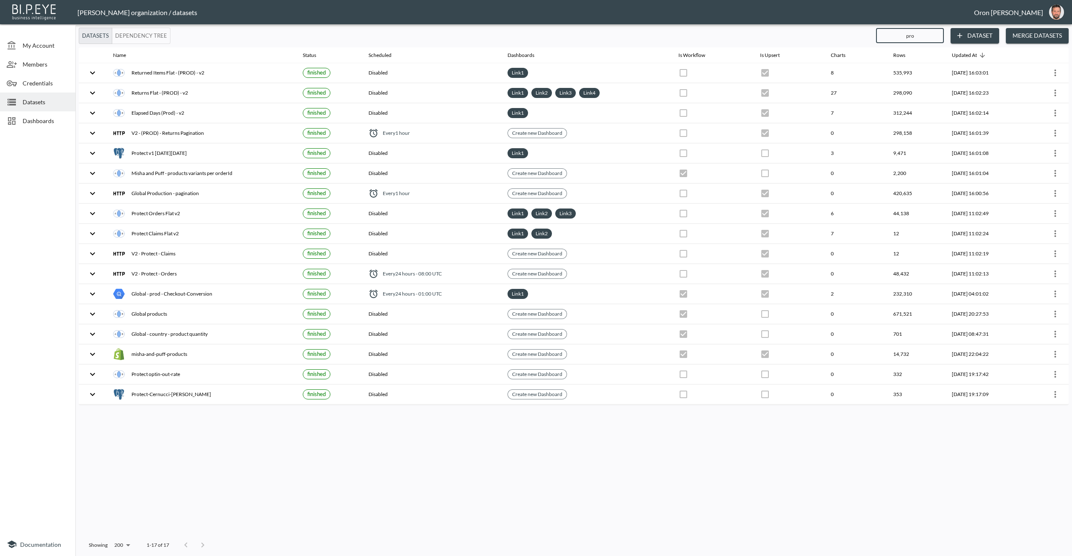
type input "prod"
checkbox input "true"
checkbox input "false"
checkbox input "true"
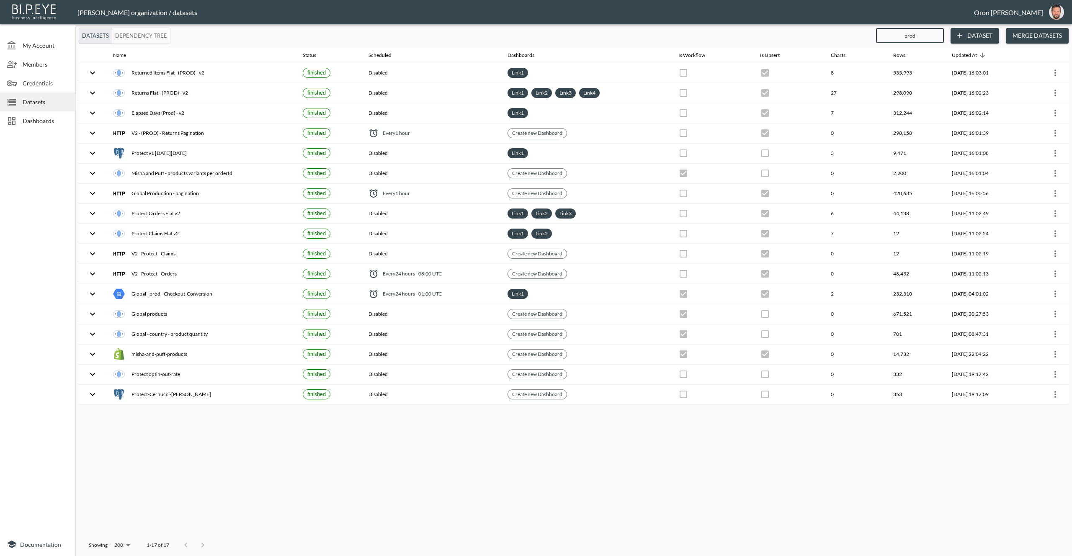
checkbox input "true"
checkbox input "false"
checkbox input "true"
checkbox input "false"
checkbox input "true"
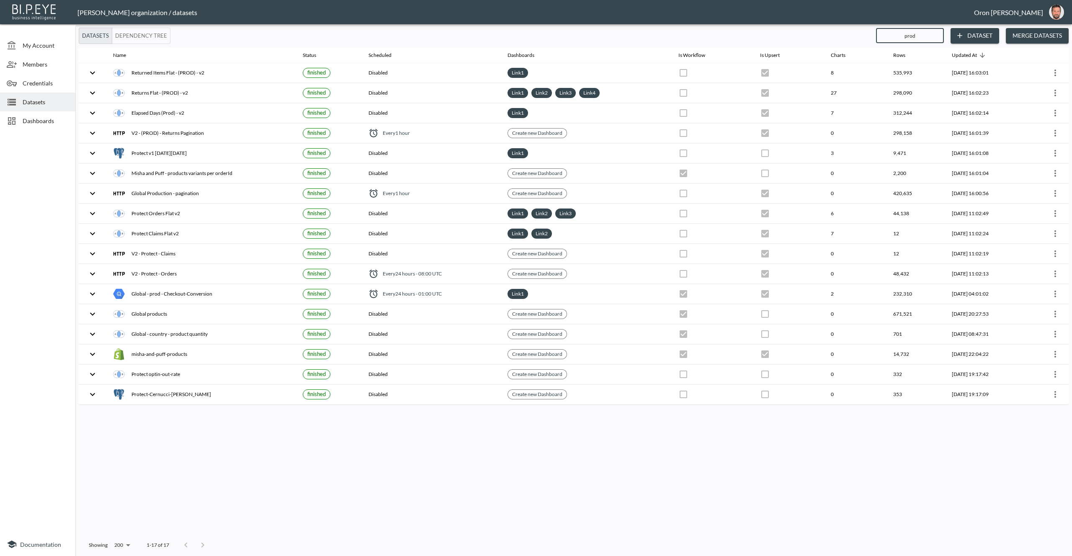
type input "produ"
checkbox input "true"
checkbox input "false"
checkbox input "true"
checkbox input "false"
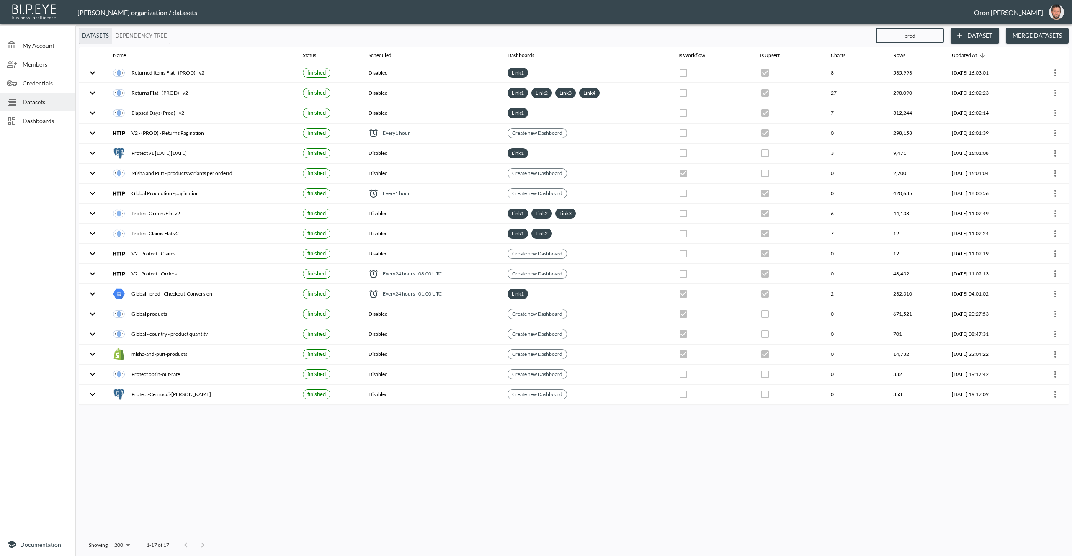
checkbox input "true"
checkbox input "false"
checkbox input "true"
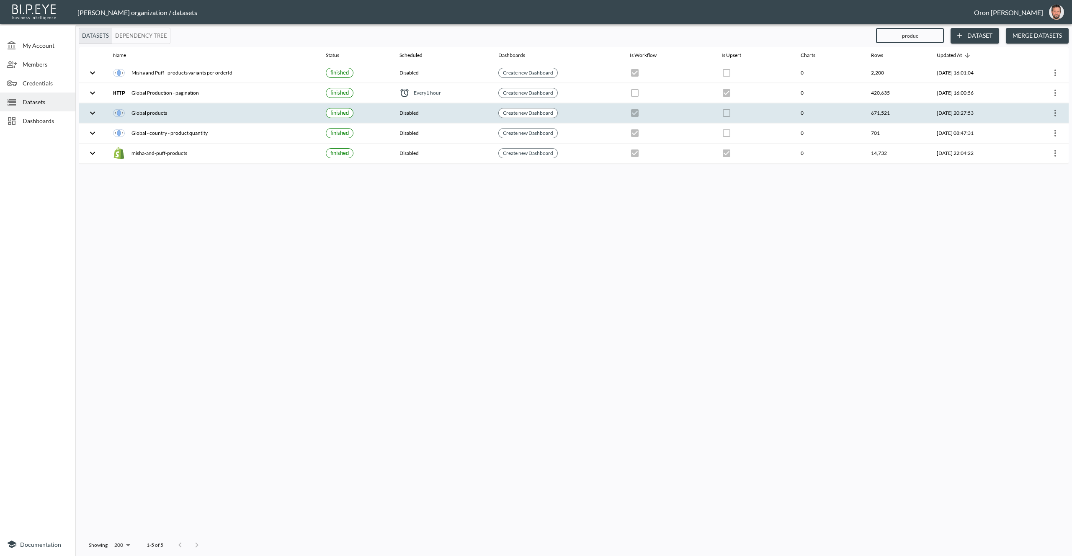
type input "produc"
click at [1056, 111] on icon "more" at bounding box center [1056, 113] width 2 height 7
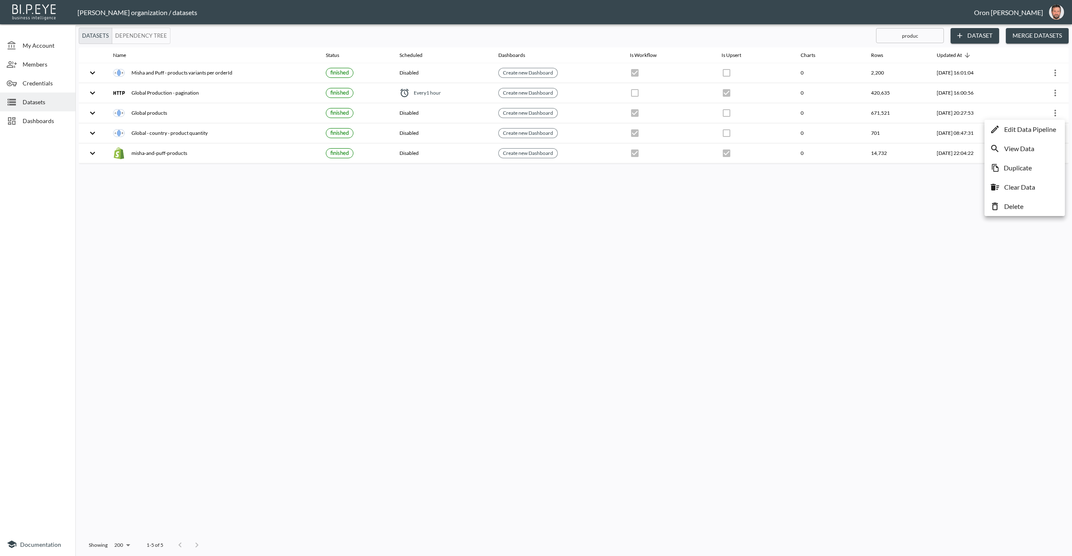
click at [1041, 130] on p "Edit Data Pipeline" at bounding box center [1031, 129] width 52 height 10
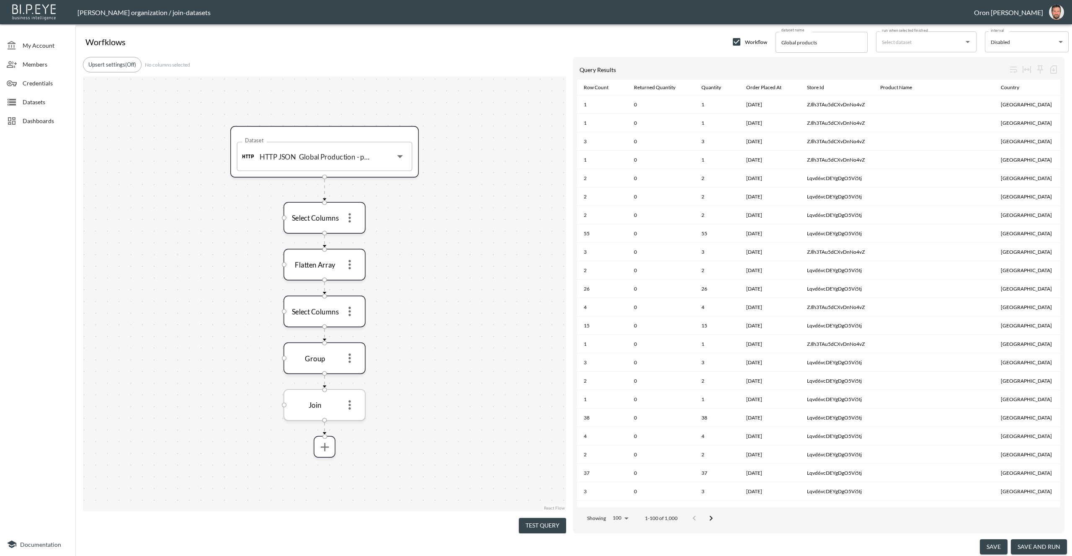
click at [350, 403] on icon "more" at bounding box center [350, 405] width 3 height 9
click at [349, 421] on p "Edit" at bounding box center [344, 424] width 12 height 10
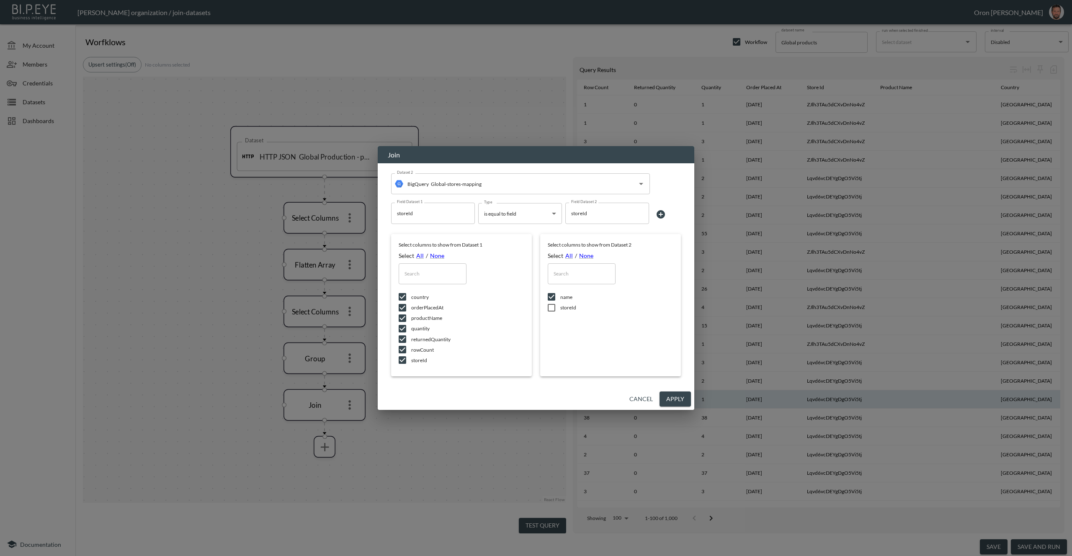
click at [682, 398] on button "Apply" at bounding box center [675, 400] width 31 height 16
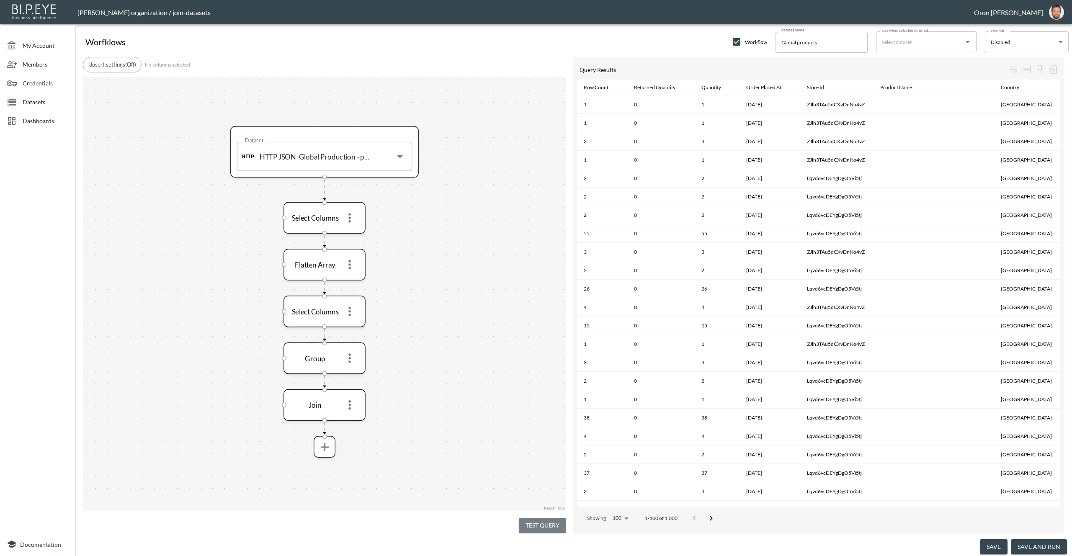
click at [558, 518] on button "Test Query" at bounding box center [542, 526] width 47 height 16
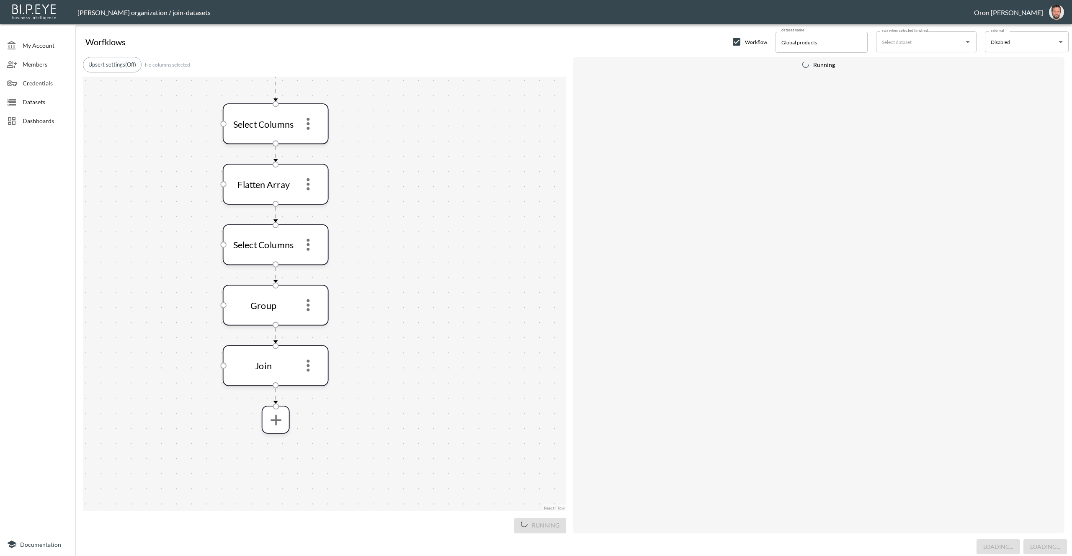
drag, startPoint x: 476, startPoint y: 354, endPoint x: 452, endPoint y: 291, distance: 67.8
click at [452, 291] on div "Dataset HTTP JSON Global Production - pagination Dataset Select Columns Flatten…" at bounding box center [324, 294] width 483 height 435
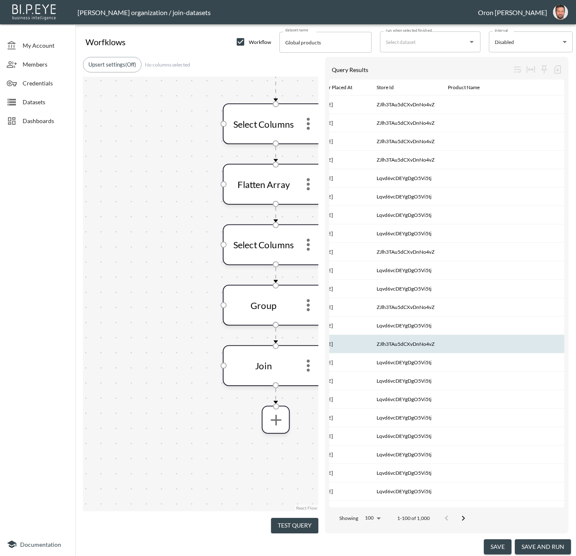
scroll to position [0, 180]
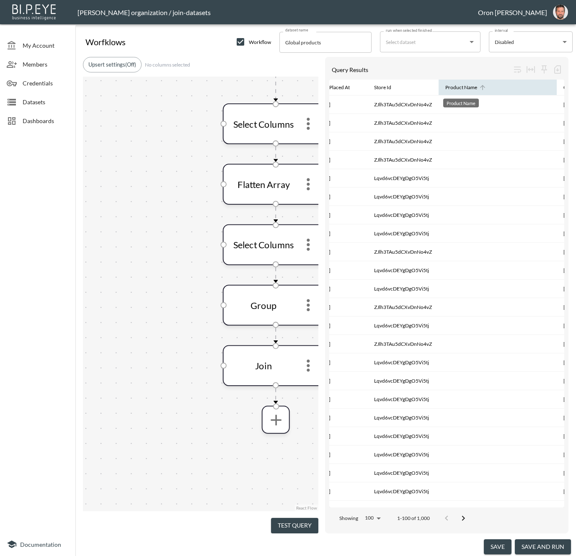
click at [459, 91] on div "Product Name" at bounding box center [461, 88] width 32 height 10
drag, startPoint x: 459, startPoint y: 91, endPoint x: 458, endPoint y: 97, distance: 6.3
click at [459, 91] on div "Product Name" at bounding box center [461, 88] width 32 height 10
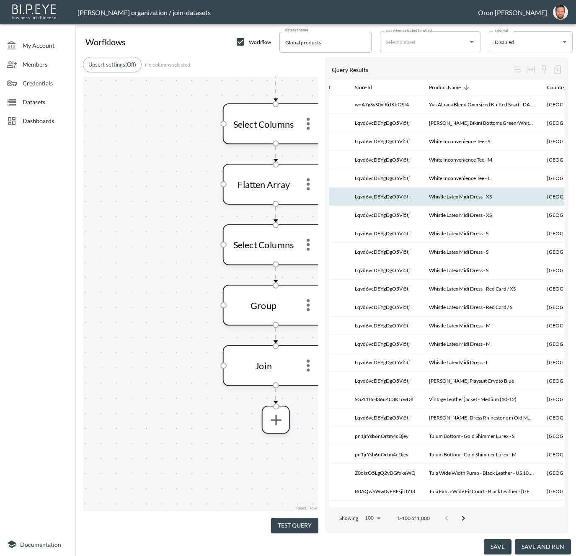
scroll to position [0, 0]
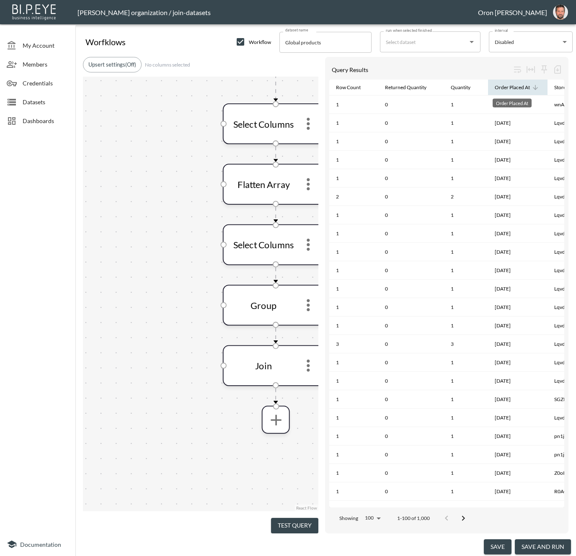
click at [496, 90] on div "Order Placed At" at bounding box center [512, 88] width 35 height 10
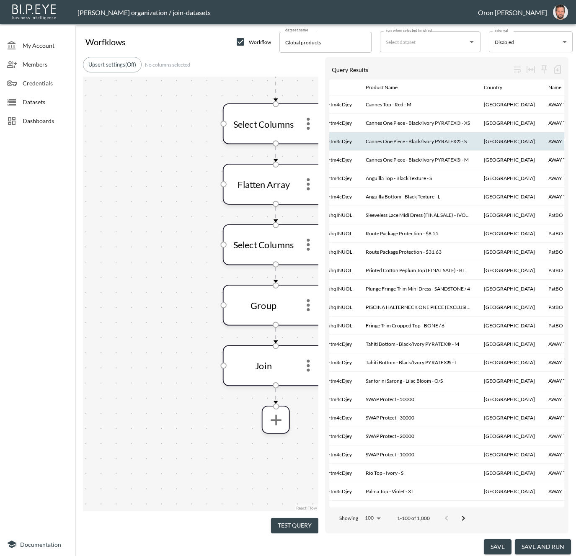
scroll to position [0, 270]
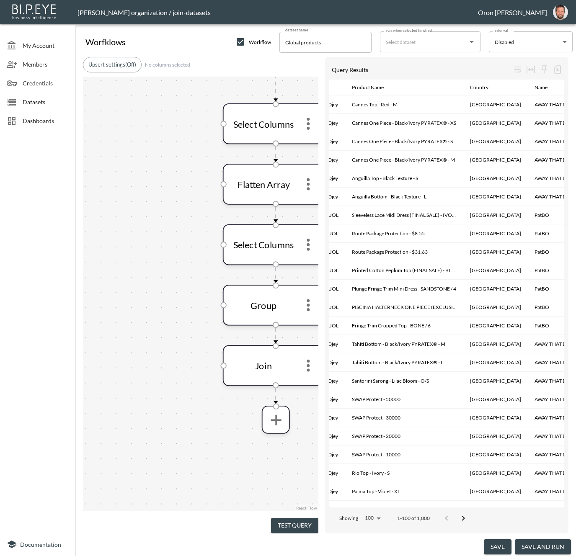
drag, startPoint x: 551, startPoint y: 543, endPoint x: 556, endPoint y: 543, distance: 4.2
click at [551, 543] on button "save and run" at bounding box center [543, 548] width 56 height 16
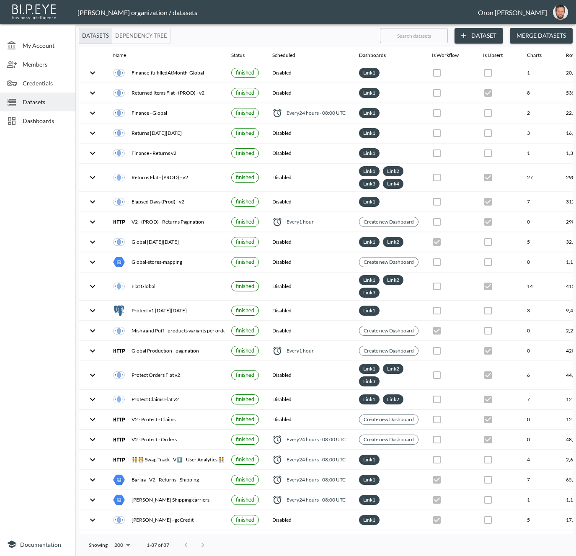
checkbox input "true"
checkbox input "false"
checkbox input "true"
checkbox input "false"
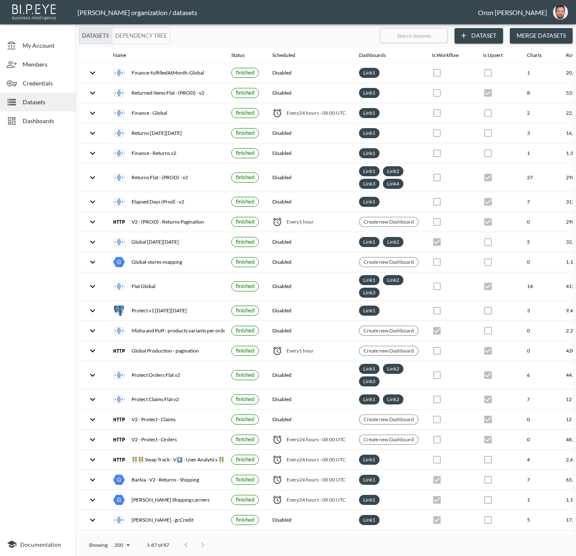
checkbox input "true"
checkbox input "false"
checkbox input "true"
checkbox input "false"
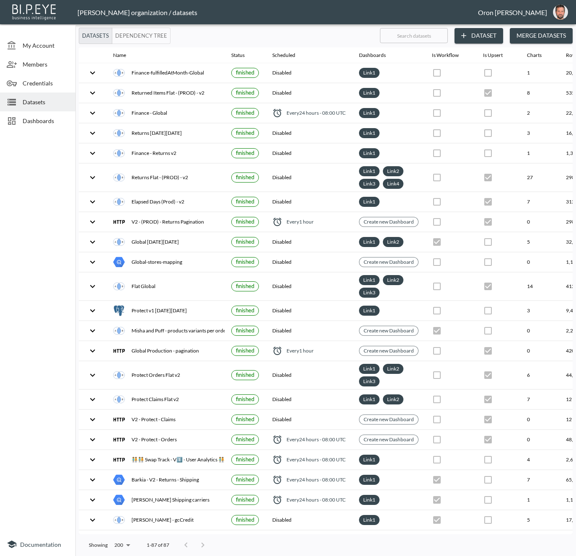
checkbox input "true"
checkbox input "false"
checkbox input "true"
checkbox input "false"
checkbox input "true"
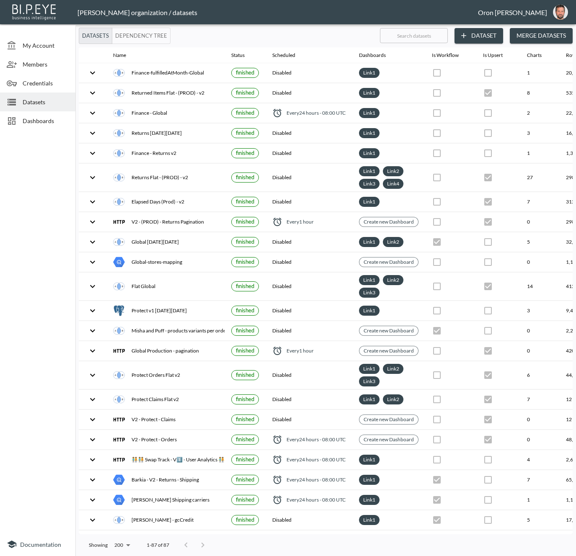
checkbox input "false"
checkbox input "true"
checkbox input "false"
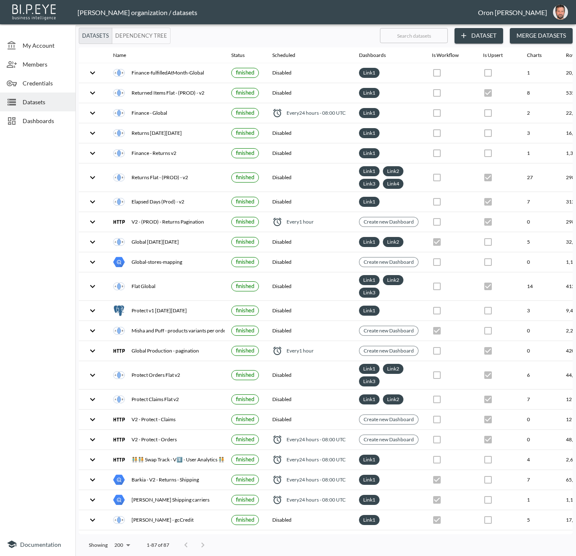
checkbox input "true"
checkbox input "false"
checkbox input "true"
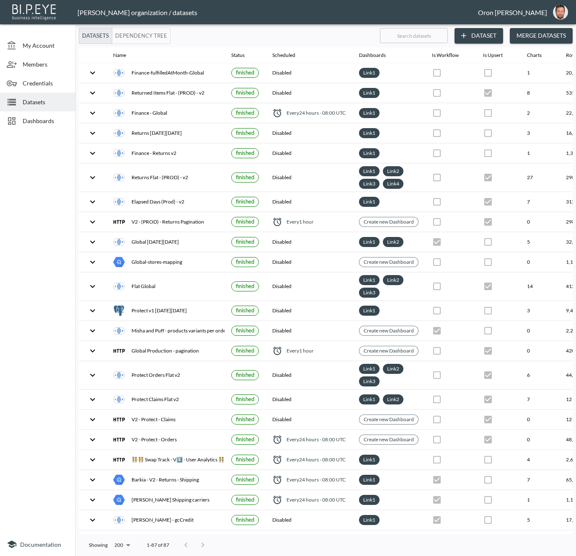
checkbox input "false"
checkbox input "true"
checkbox input "false"
checkbox input "true"
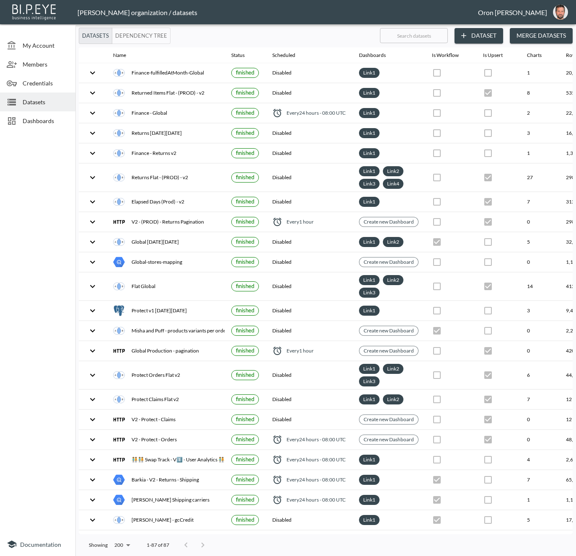
checkbox input "false"
checkbox input "true"
checkbox input "false"
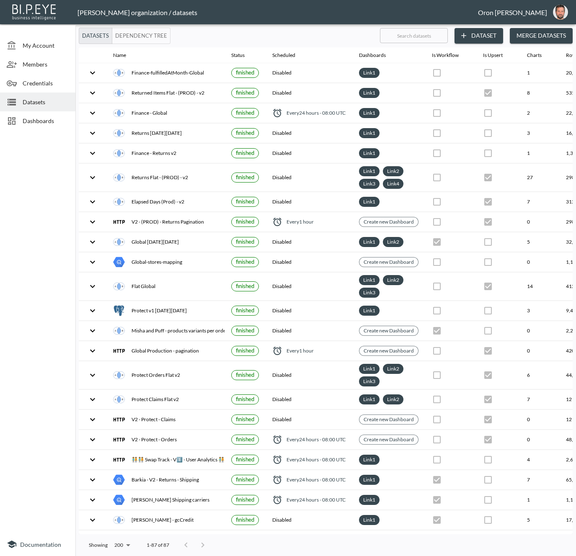
checkbox input "true"
checkbox input "false"
checkbox input "true"
checkbox input "false"
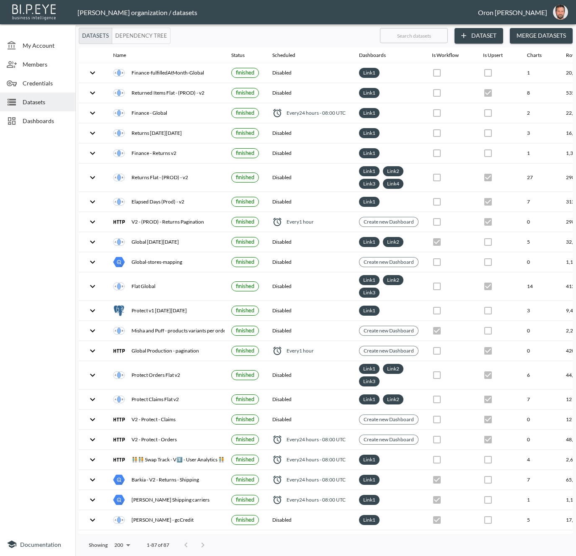
checkbox input "false"
checkbox input "true"
checkbox input "false"
checkbox input "true"
checkbox input "false"
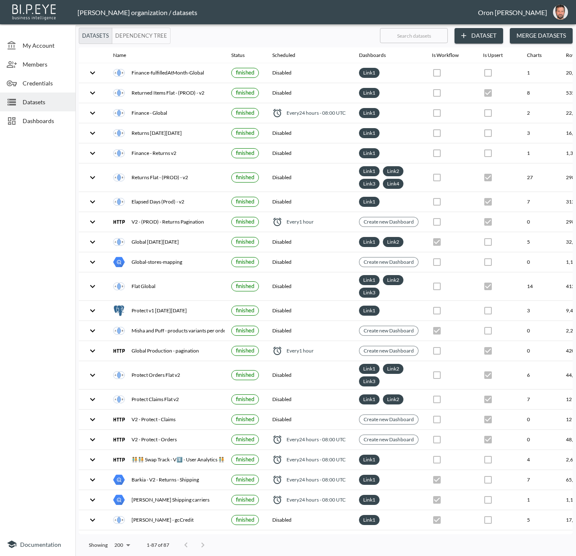
checkbox input "true"
checkbox input "false"
checkbox input "true"
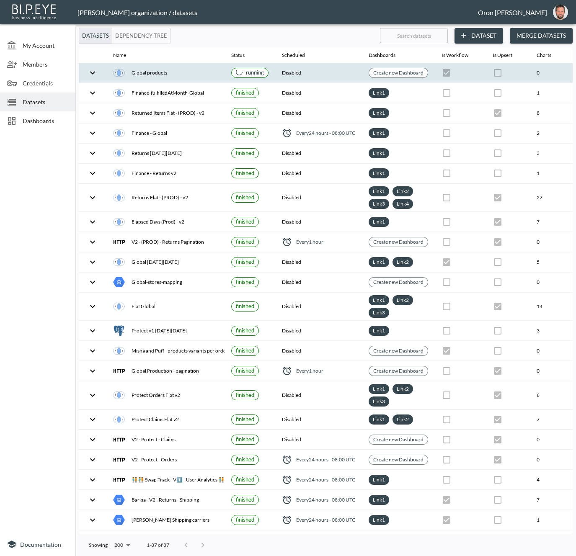
click at [204, 71] on div "Global products" at bounding box center [165, 73] width 105 height 12
